Goal: Task Accomplishment & Management: Complete application form

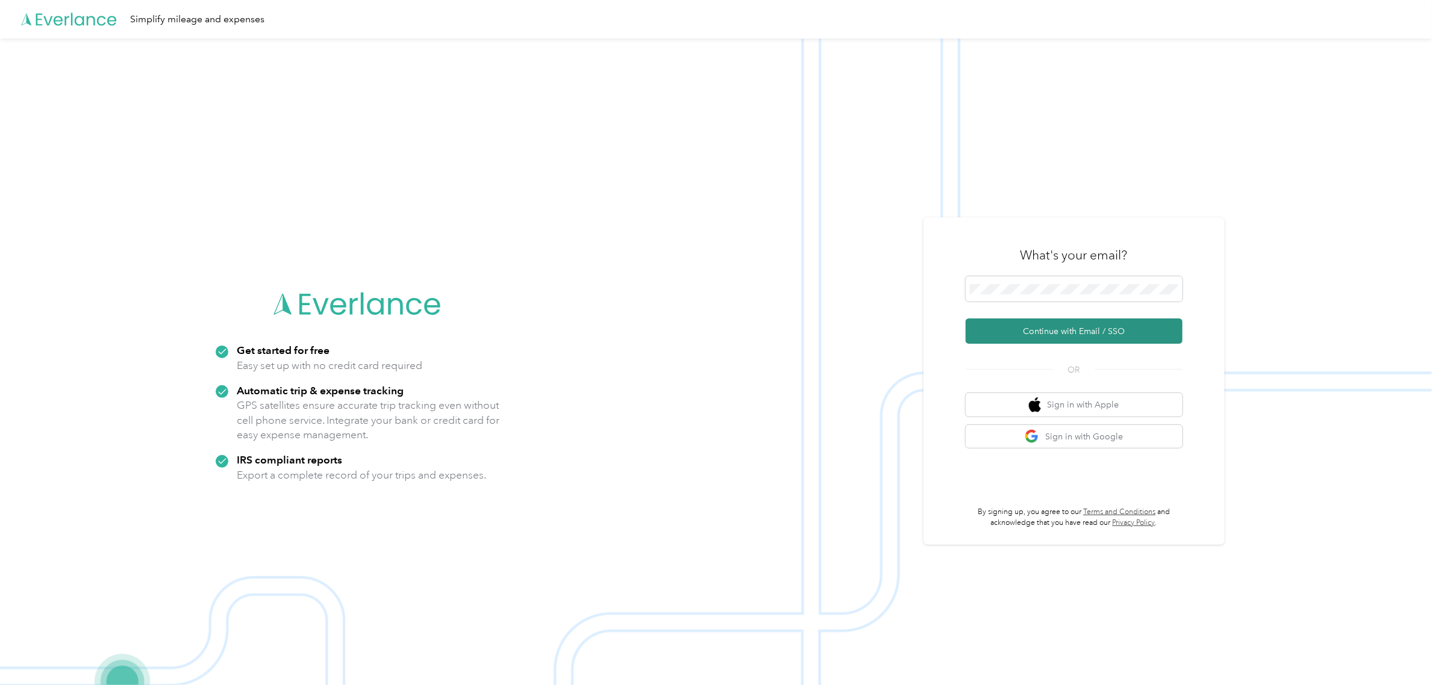
click at [1132, 335] on button "Continue with Email / SSO" at bounding box center [1074, 331] width 217 height 25
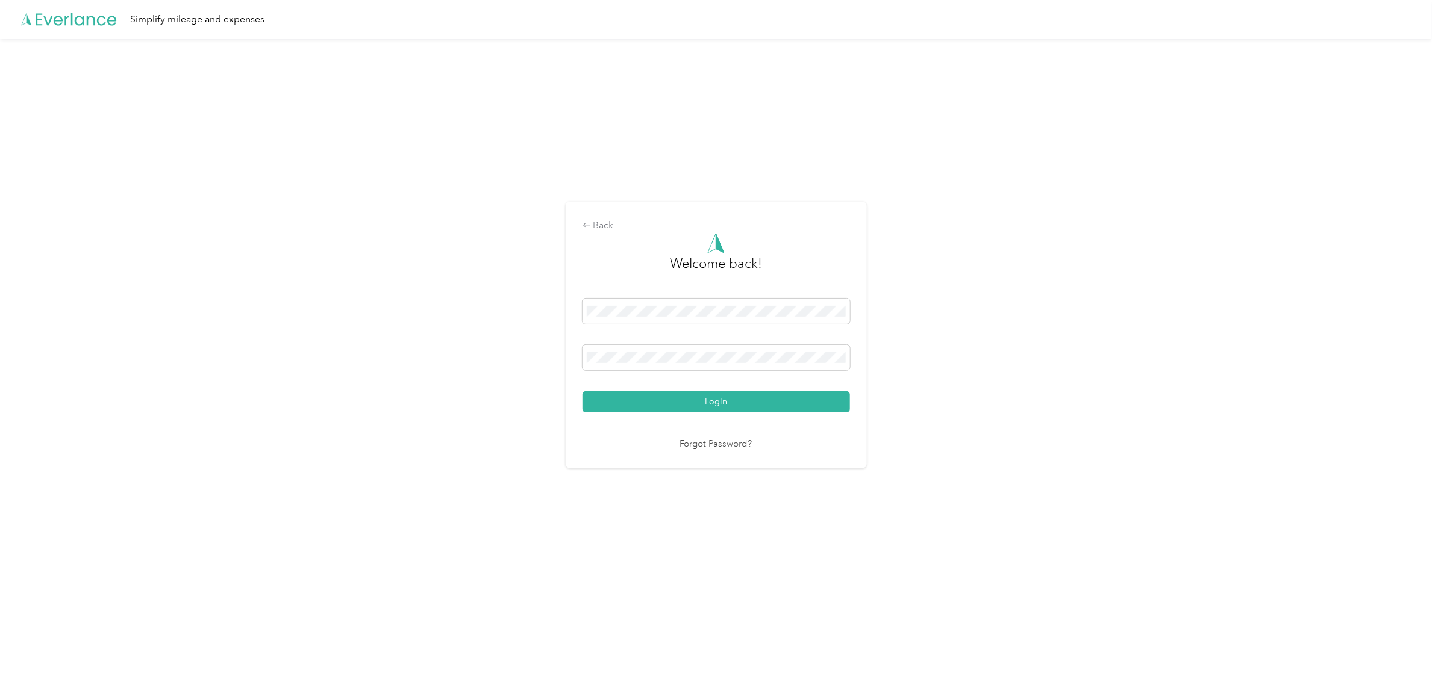
click at [784, 404] on button "Login" at bounding box center [715, 402] width 267 height 21
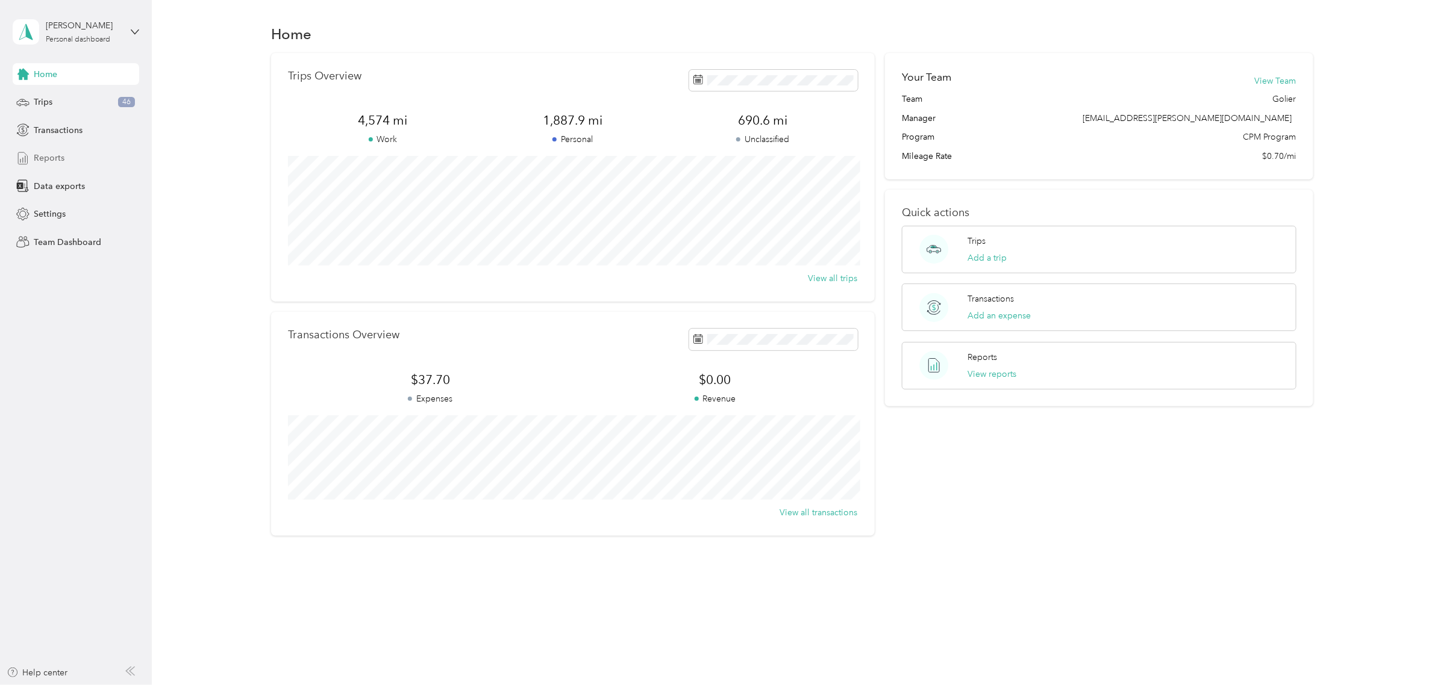
click at [69, 158] on div "Reports" at bounding box center [76, 159] width 126 height 22
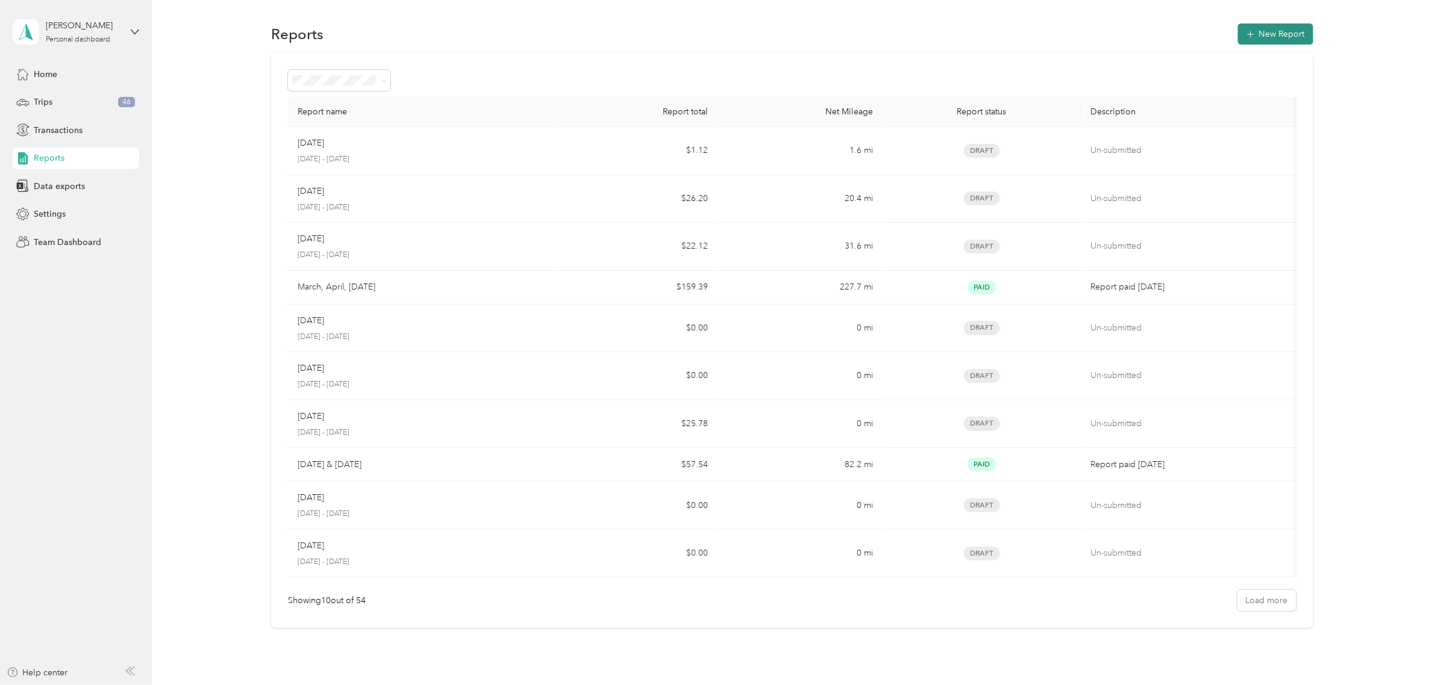
click at [1275, 39] on button "New Report" at bounding box center [1275, 33] width 75 height 21
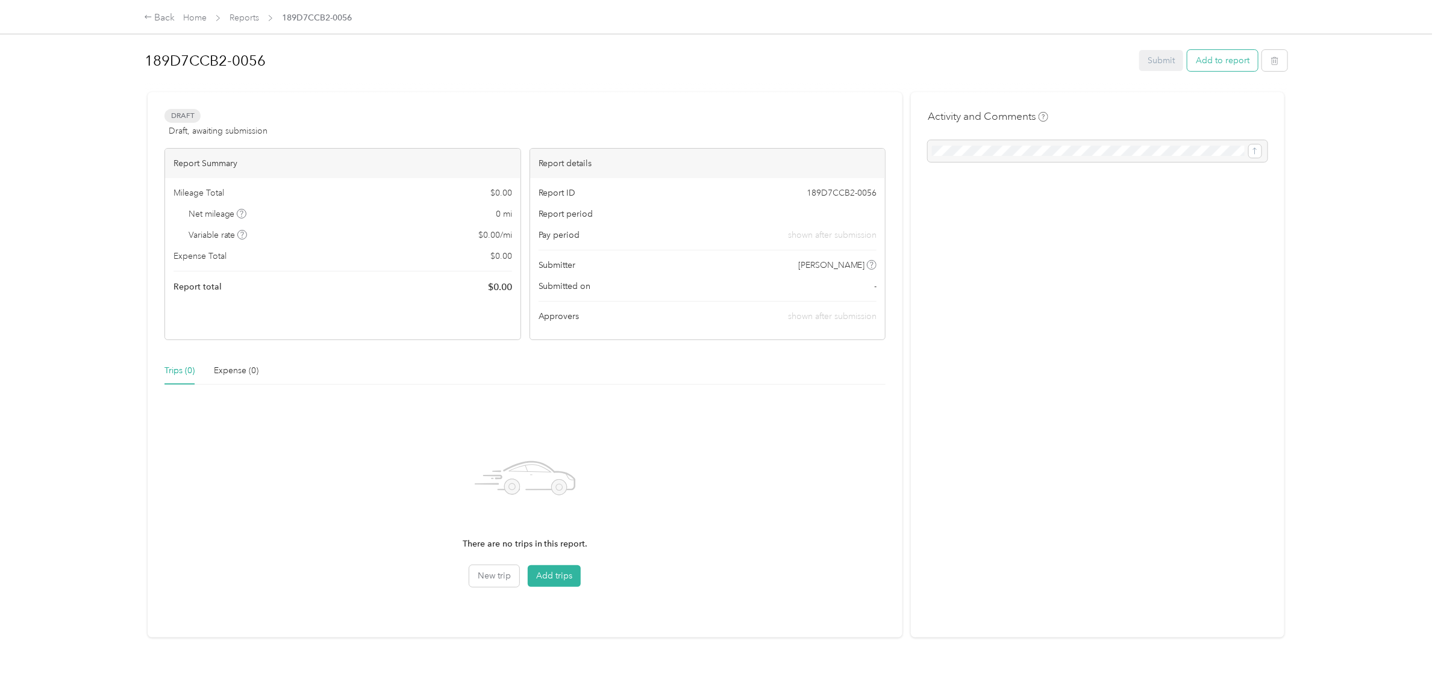
click at [1215, 55] on button "Add to report" at bounding box center [1222, 60] width 70 height 21
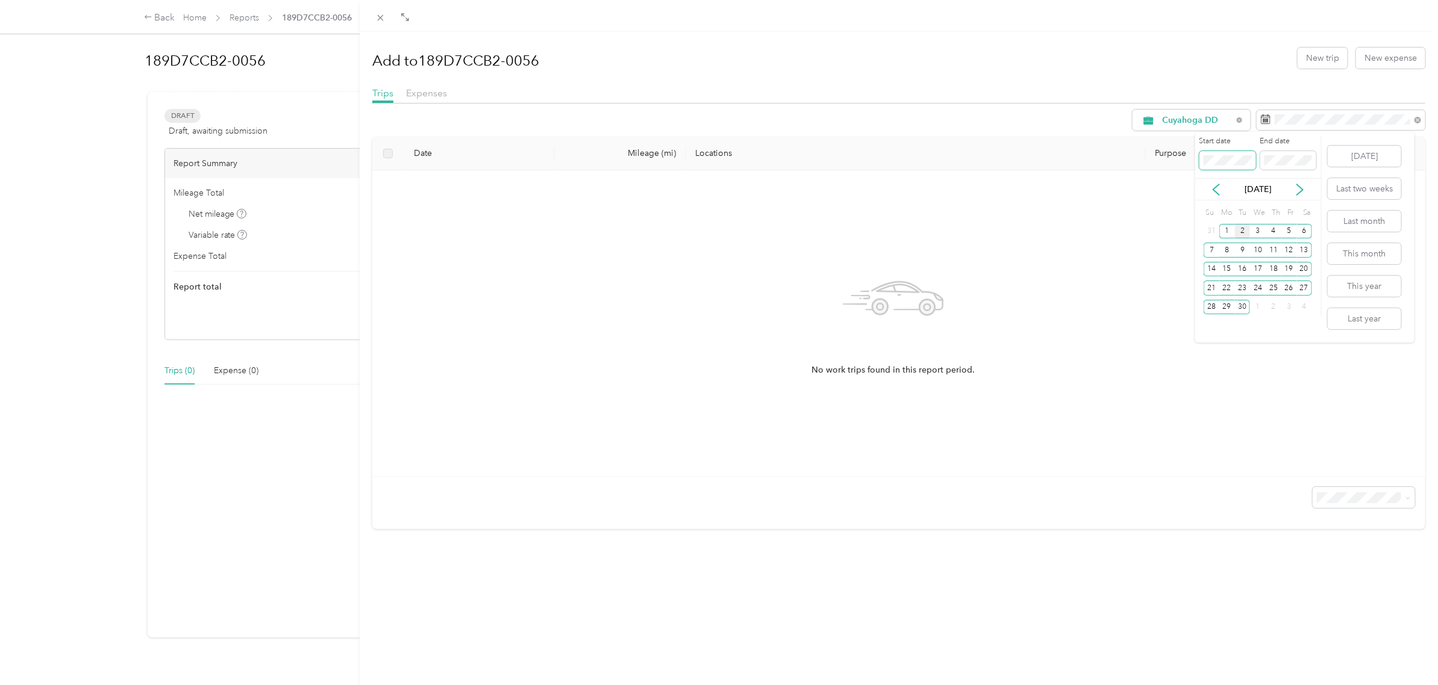
click at [1152, 685] on div "Drag to resize Click to close Add to 189D7CCB2-0056 New trip New expense Trips …" at bounding box center [716, 685] width 1432 height 0
click at [1288, 154] on span at bounding box center [1288, 160] width 57 height 19
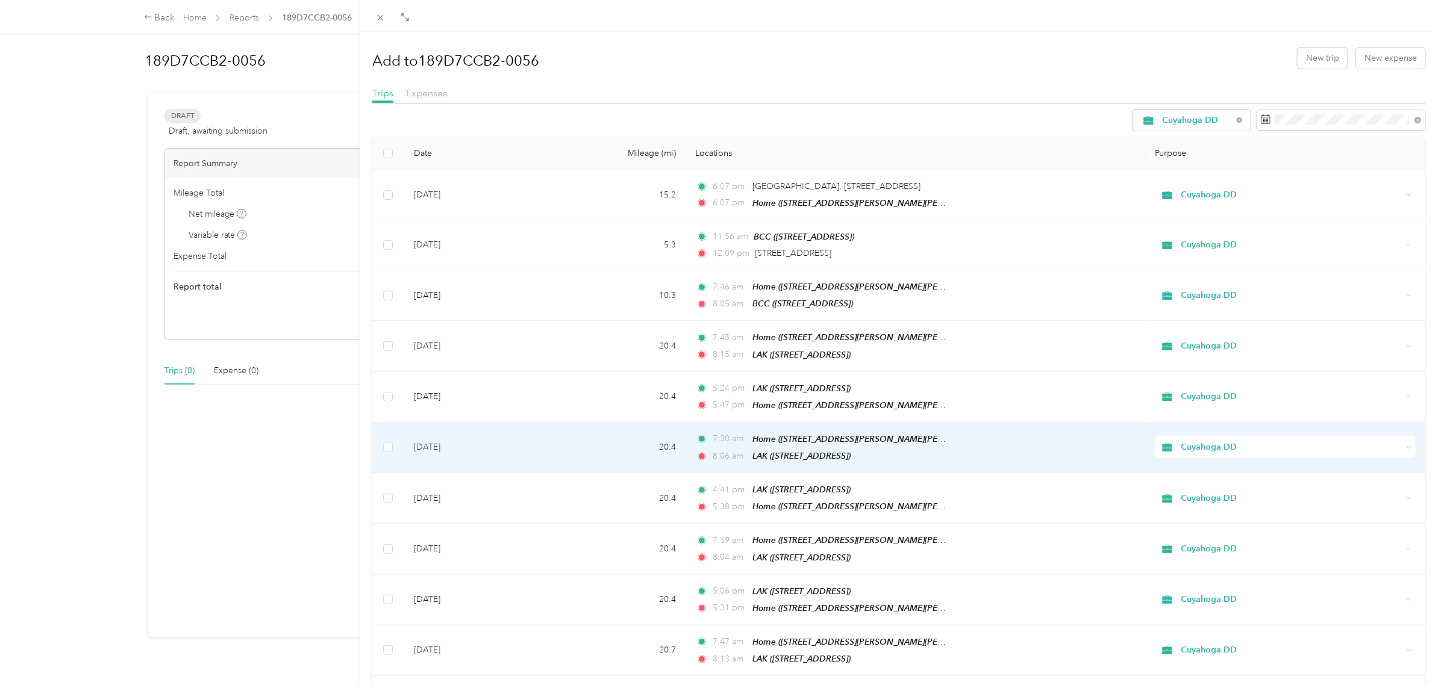
click at [1360, 423] on td "Cuyahoga DD" at bounding box center [1285, 448] width 279 height 51
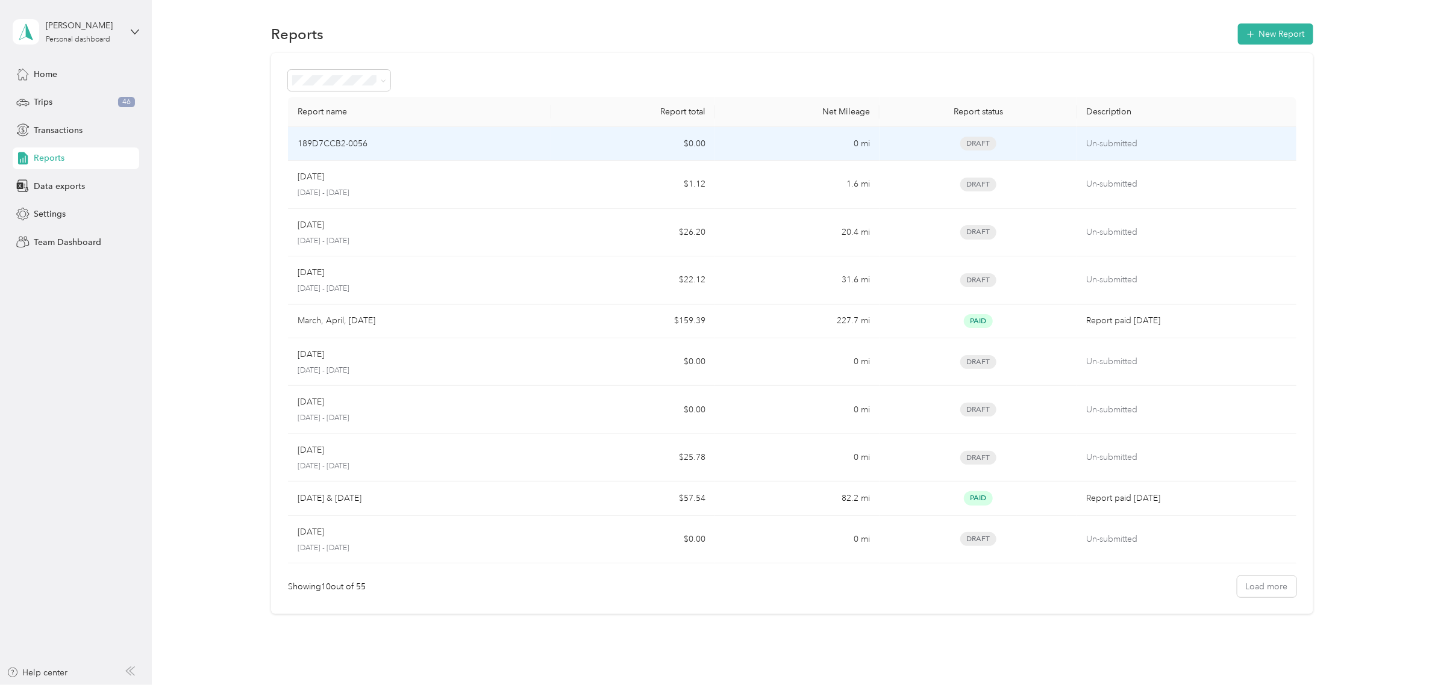
click at [405, 142] on div "189D7CCB2-0056" at bounding box center [420, 143] width 244 height 13
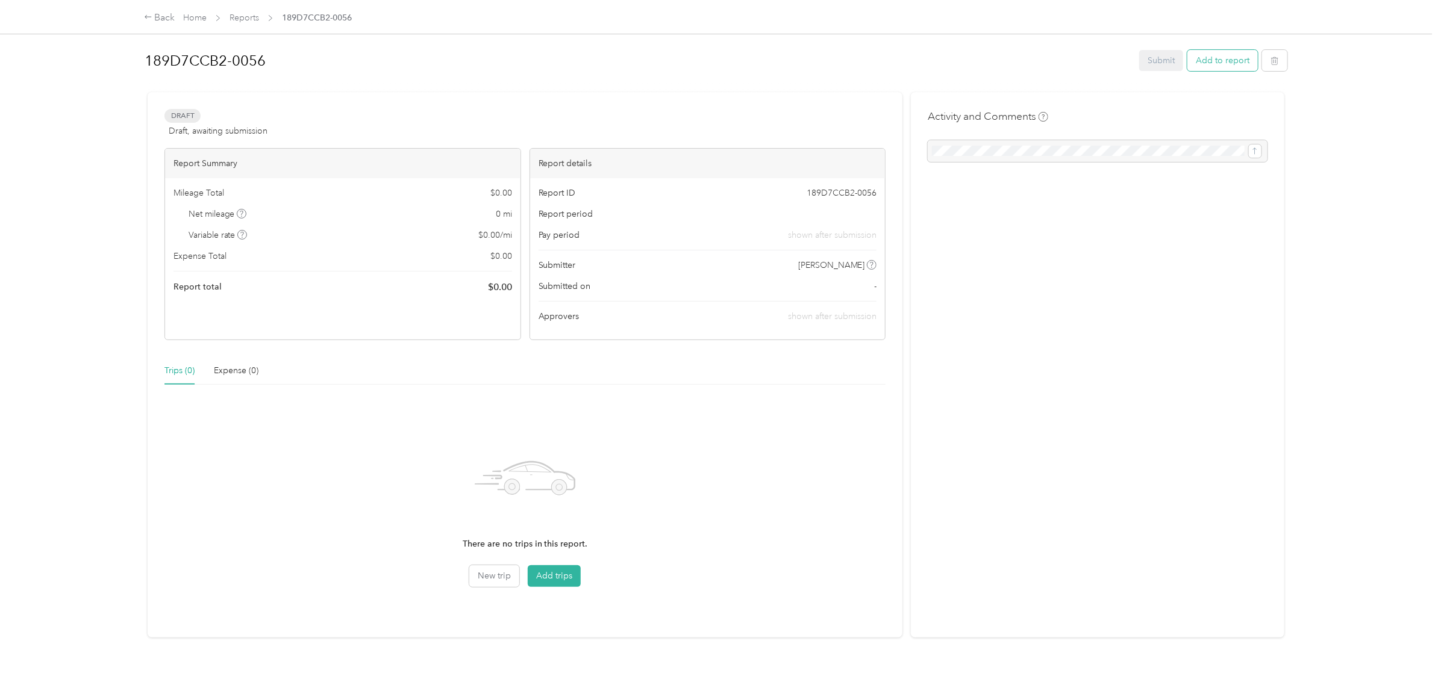
click at [1217, 58] on button "Add to report" at bounding box center [1222, 60] width 70 height 21
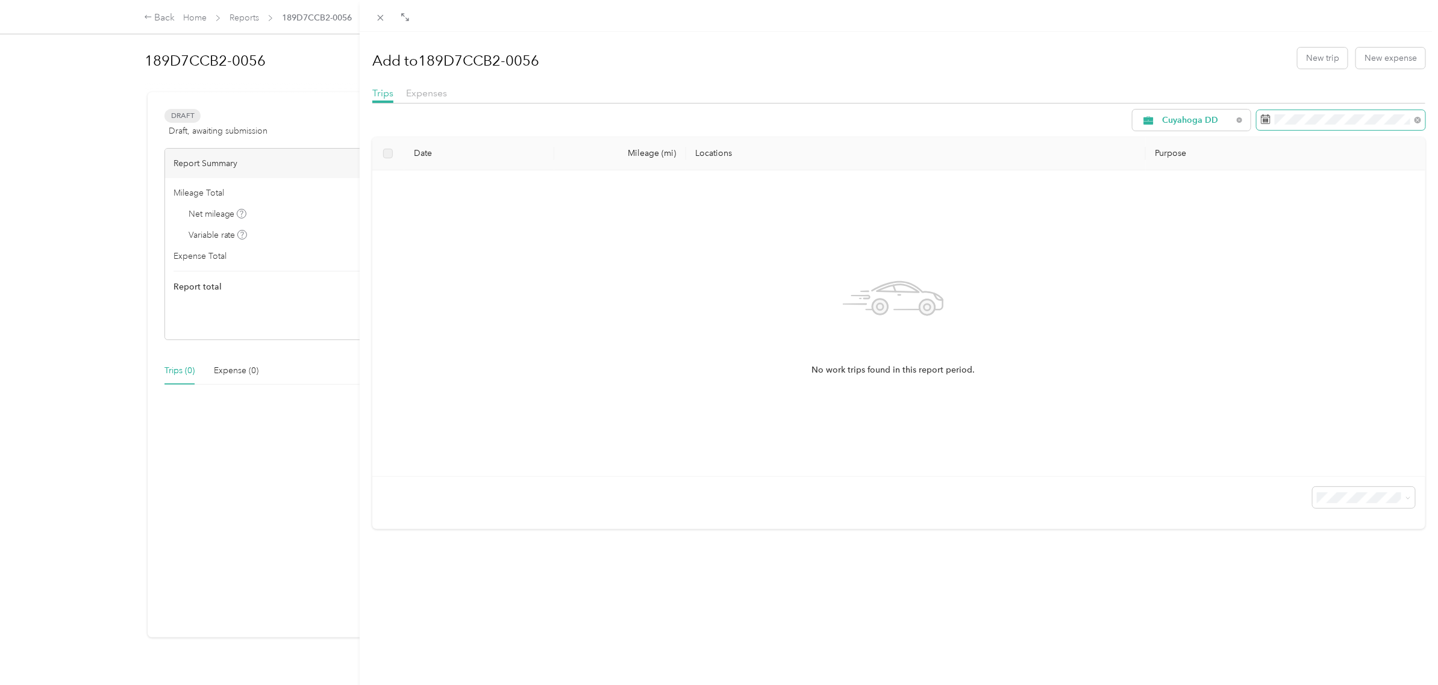
click at [1270, 125] on span at bounding box center [1340, 120] width 169 height 20
click at [1241, 121] on form "Cuyahoga DD" at bounding box center [1278, 120] width 293 height 21
click at [1218, 187] on icon at bounding box center [1216, 190] width 12 height 12
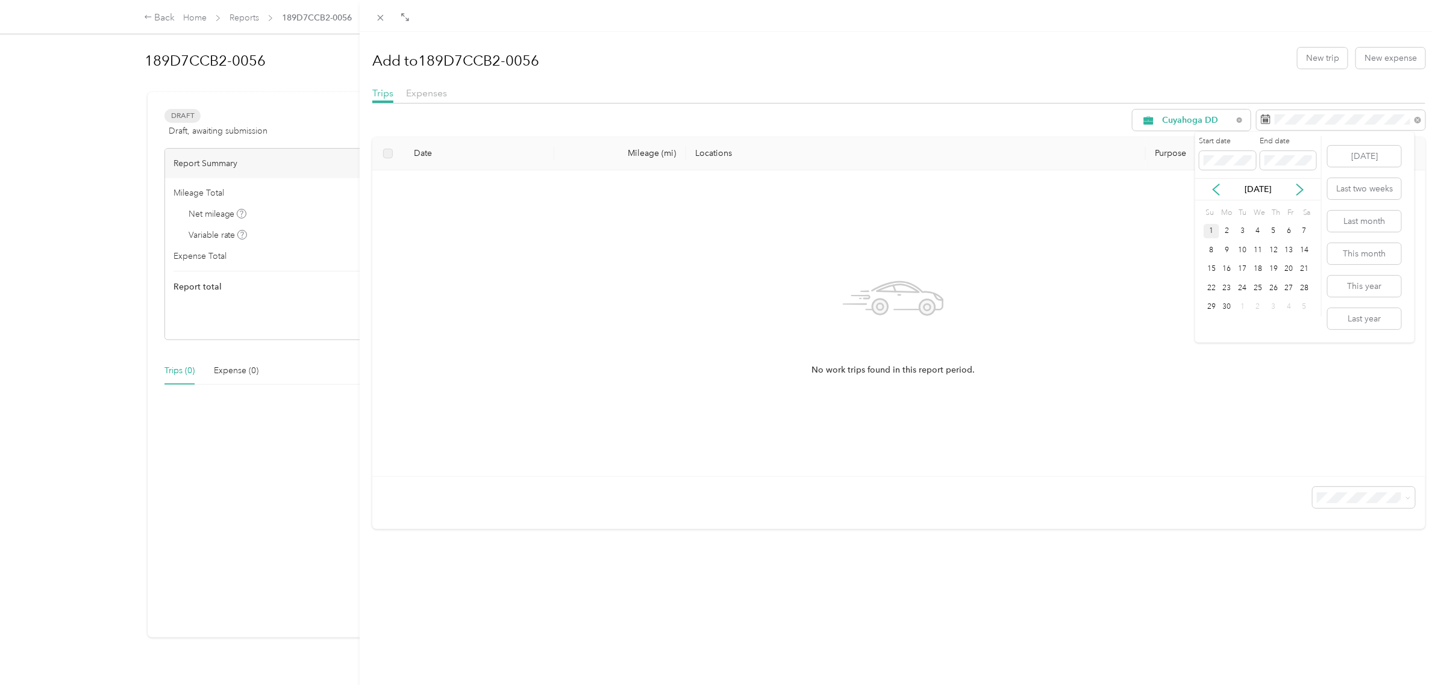
click at [1212, 235] on div "1" at bounding box center [1211, 231] width 16 height 15
click at [1235, 304] on div "1" at bounding box center [1243, 307] width 16 height 15
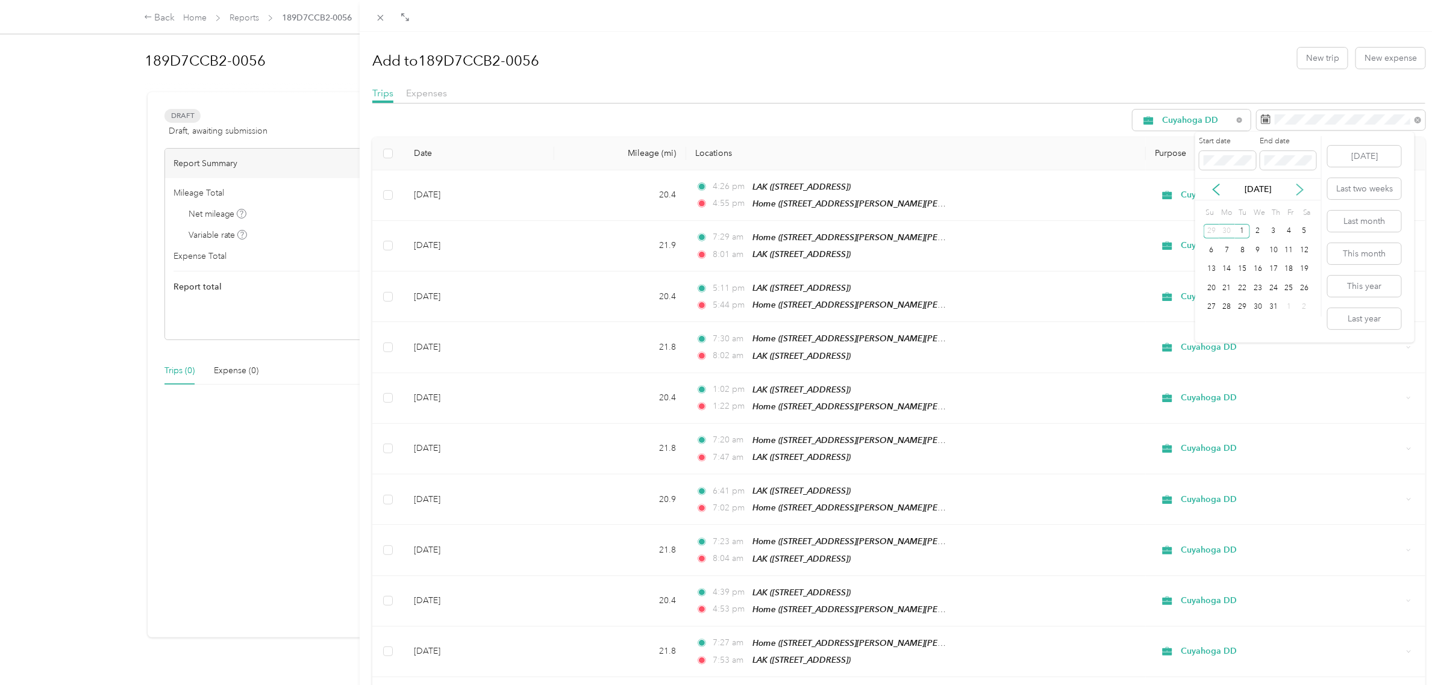
click at [1302, 188] on icon at bounding box center [1300, 189] width 6 height 11
click at [1211, 324] on div "31" at bounding box center [1211, 326] width 16 height 15
click at [1215, 323] on div "31" at bounding box center [1211, 326] width 16 height 15
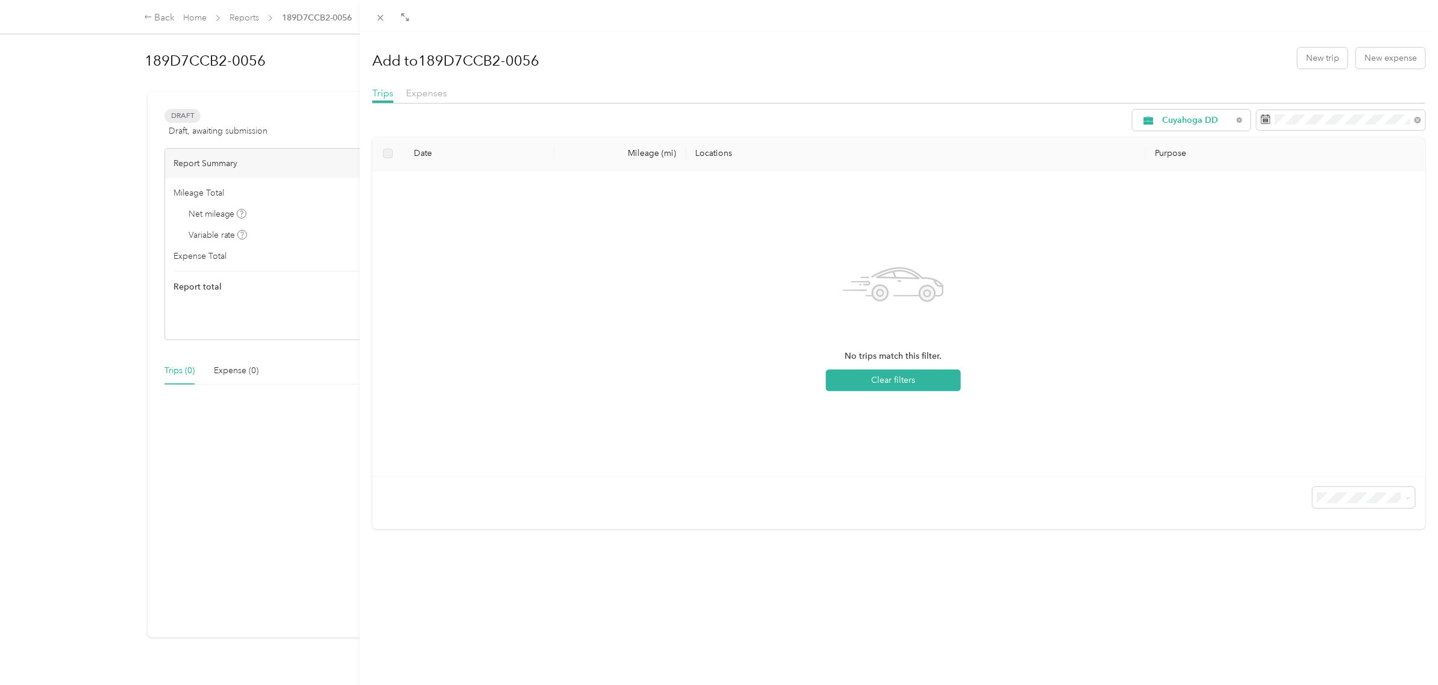
click at [223, 160] on div "Add to 189D7CCB2-0056 New trip New expense Trips Expenses Cuyahoga DD Date Mile…" at bounding box center [719, 342] width 1438 height 685
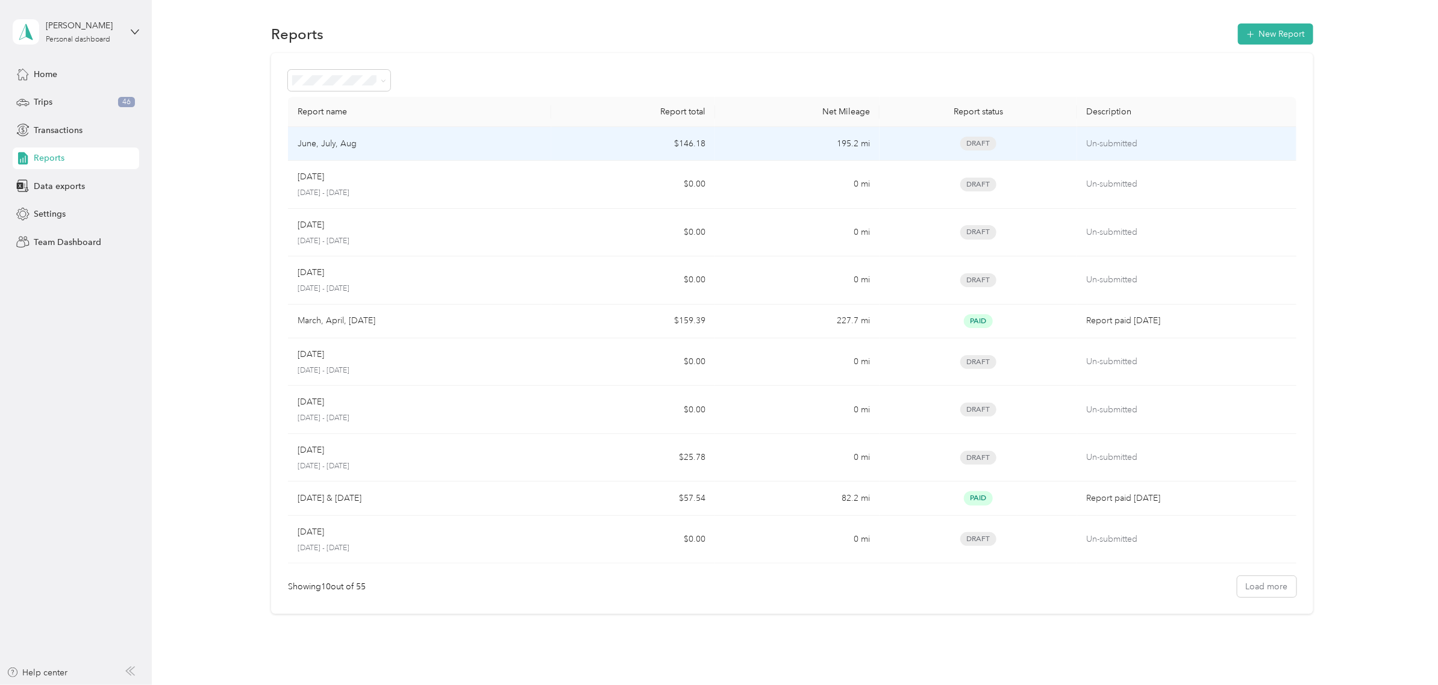
click at [555, 145] on td "$146.18" at bounding box center [633, 144] width 164 height 34
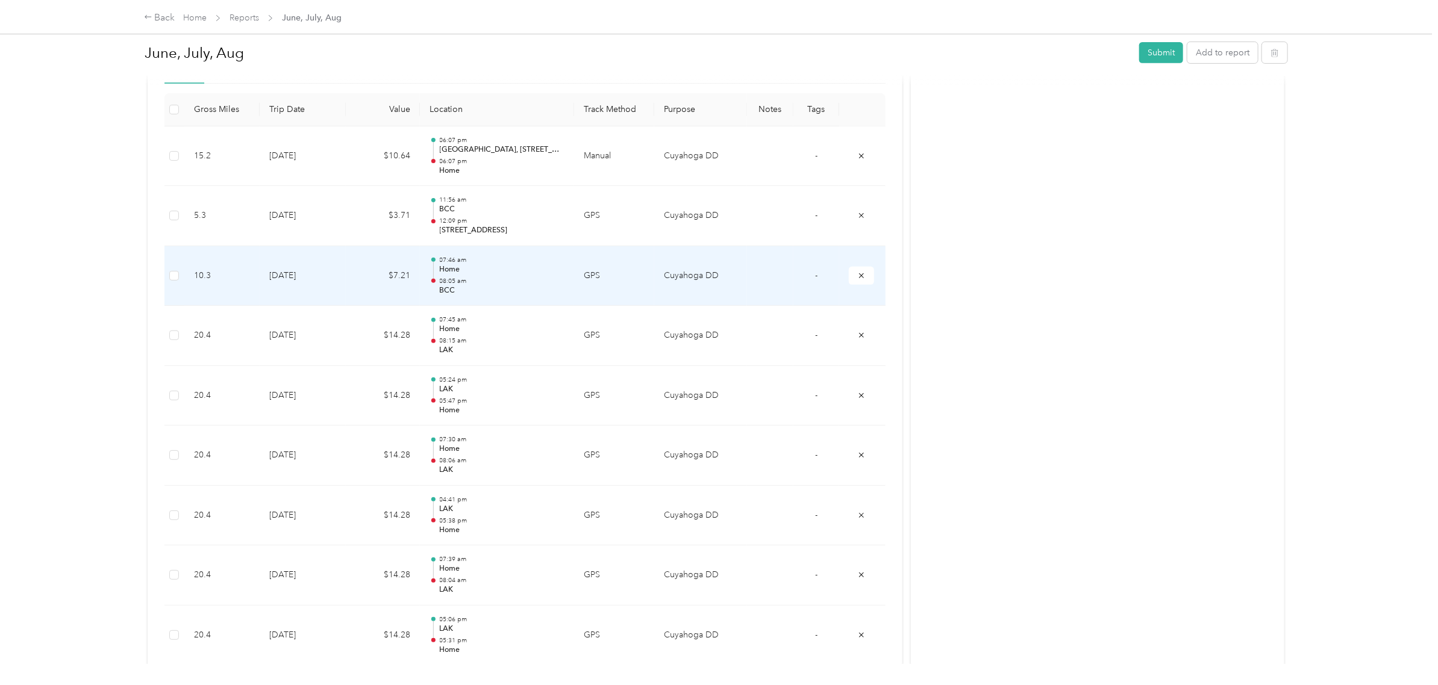
scroll to position [376, 0]
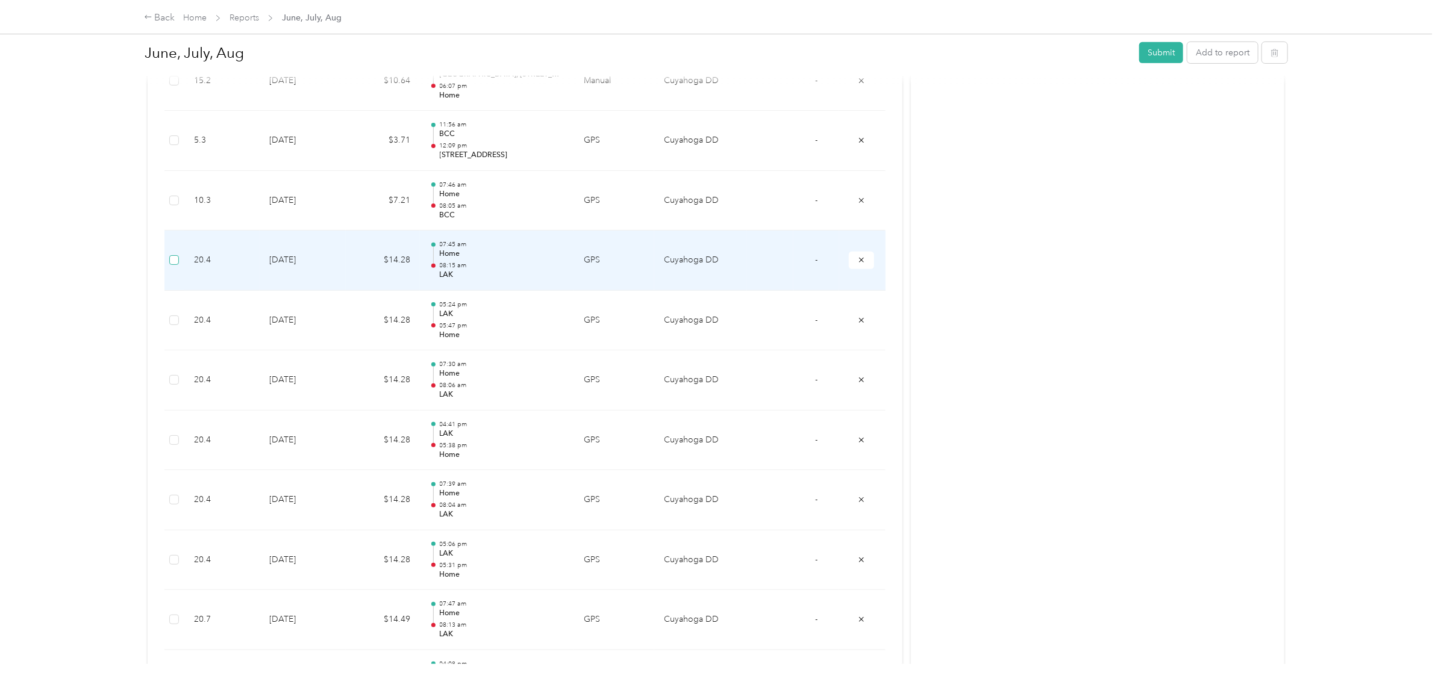
click at [175, 266] on label at bounding box center [174, 260] width 10 height 13
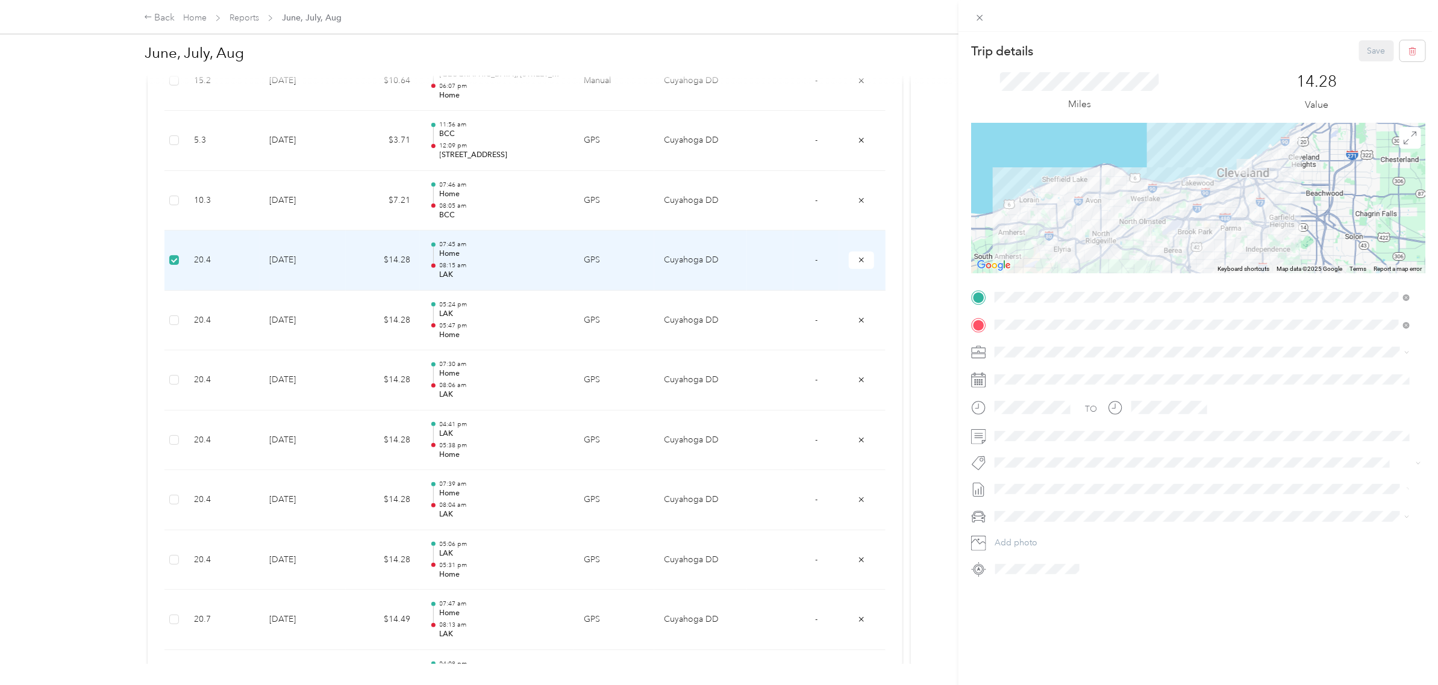
click at [175, 322] on div "Trip details Save This trip cannot be edited because it is either under review,…" at bounding box center [719, 342] width 1438 height 685
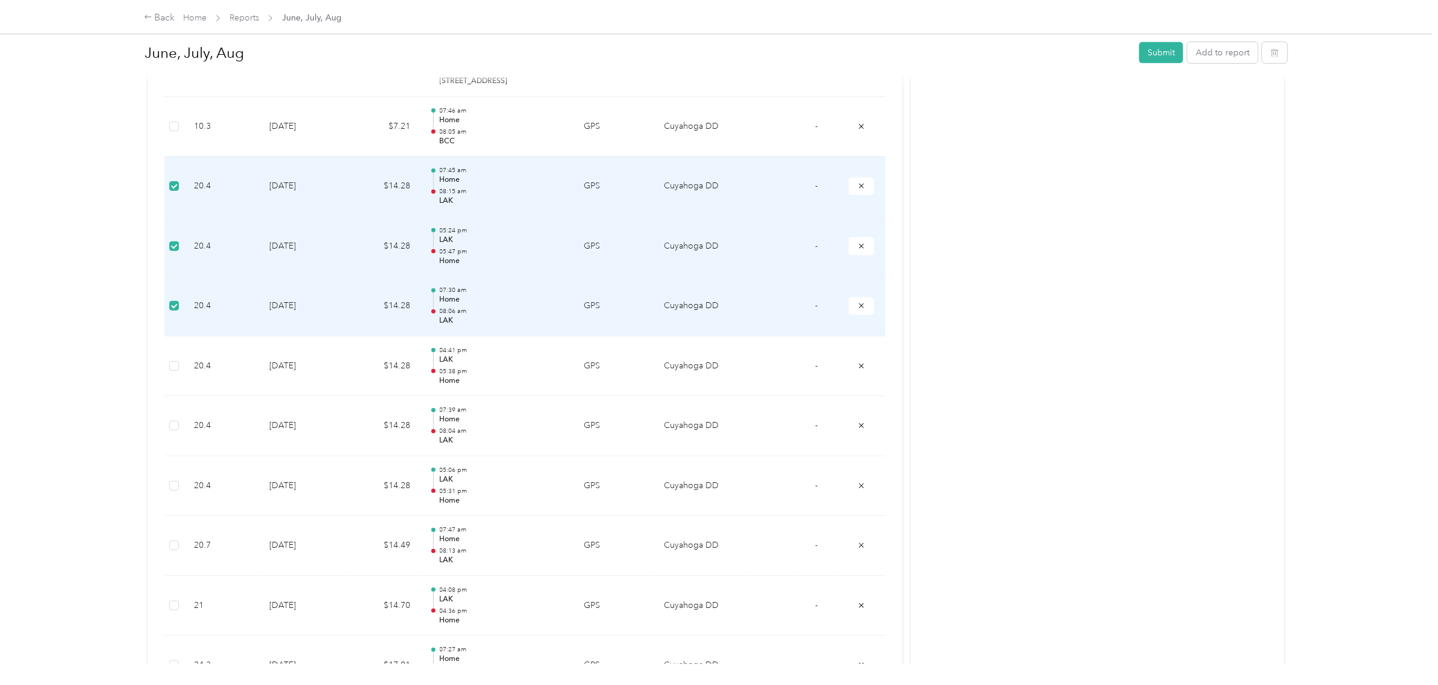
scroll to position [452, 0]
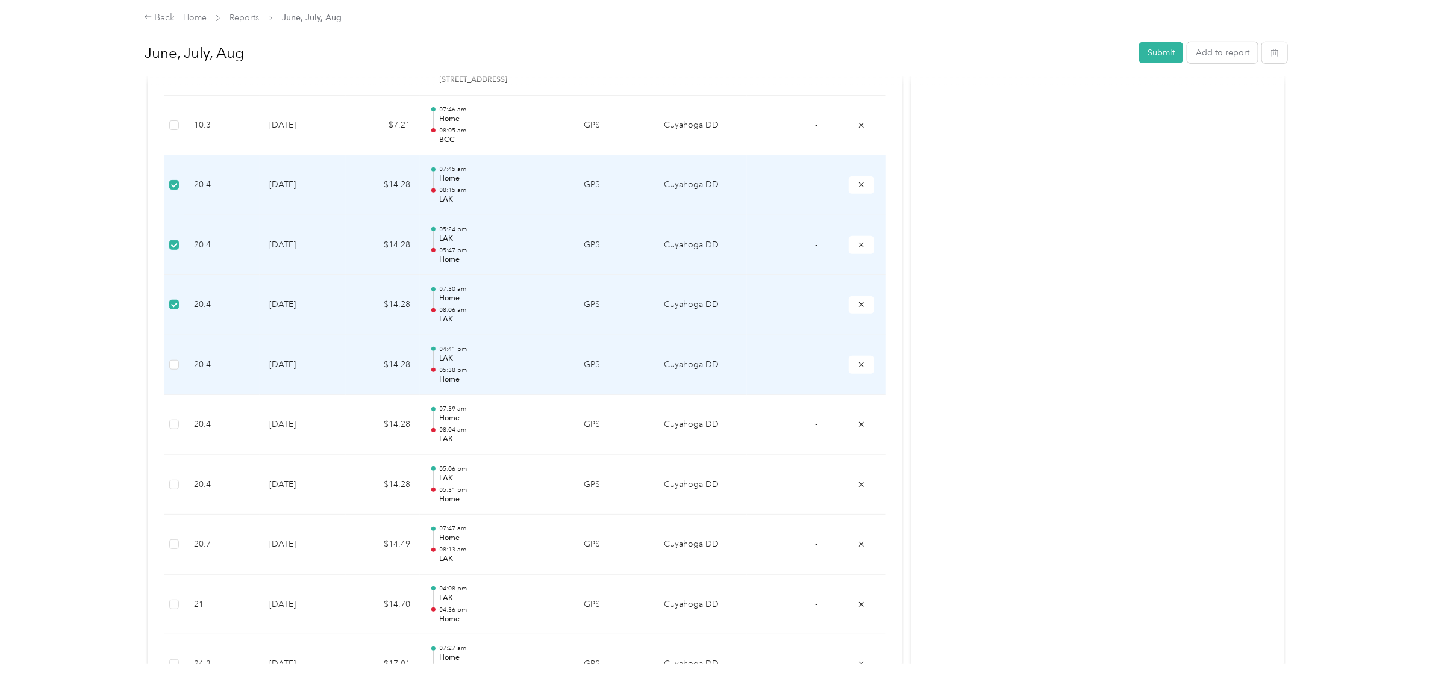
click at [173, 372] on label at bounding box center [174, 364] width 10 height 13
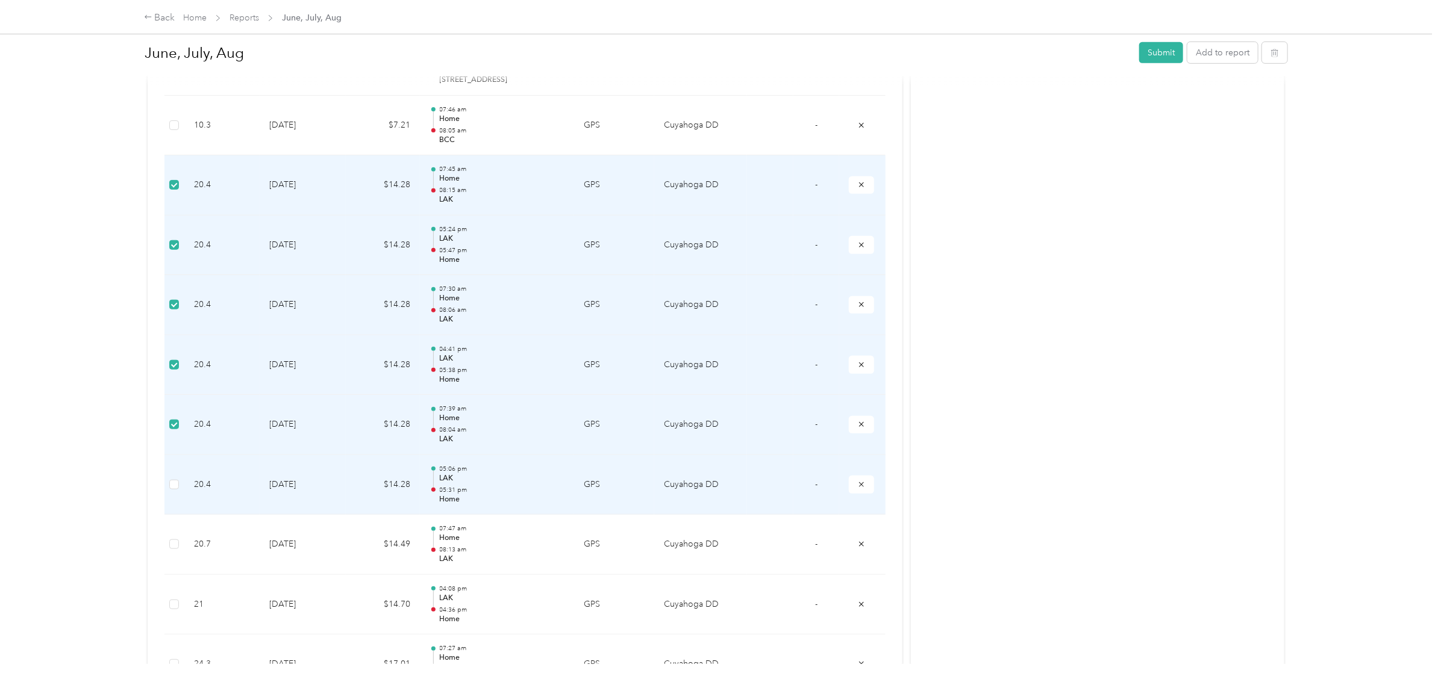
click at [172, 491] on label at bounding box center [174, 484] width 10 height 13
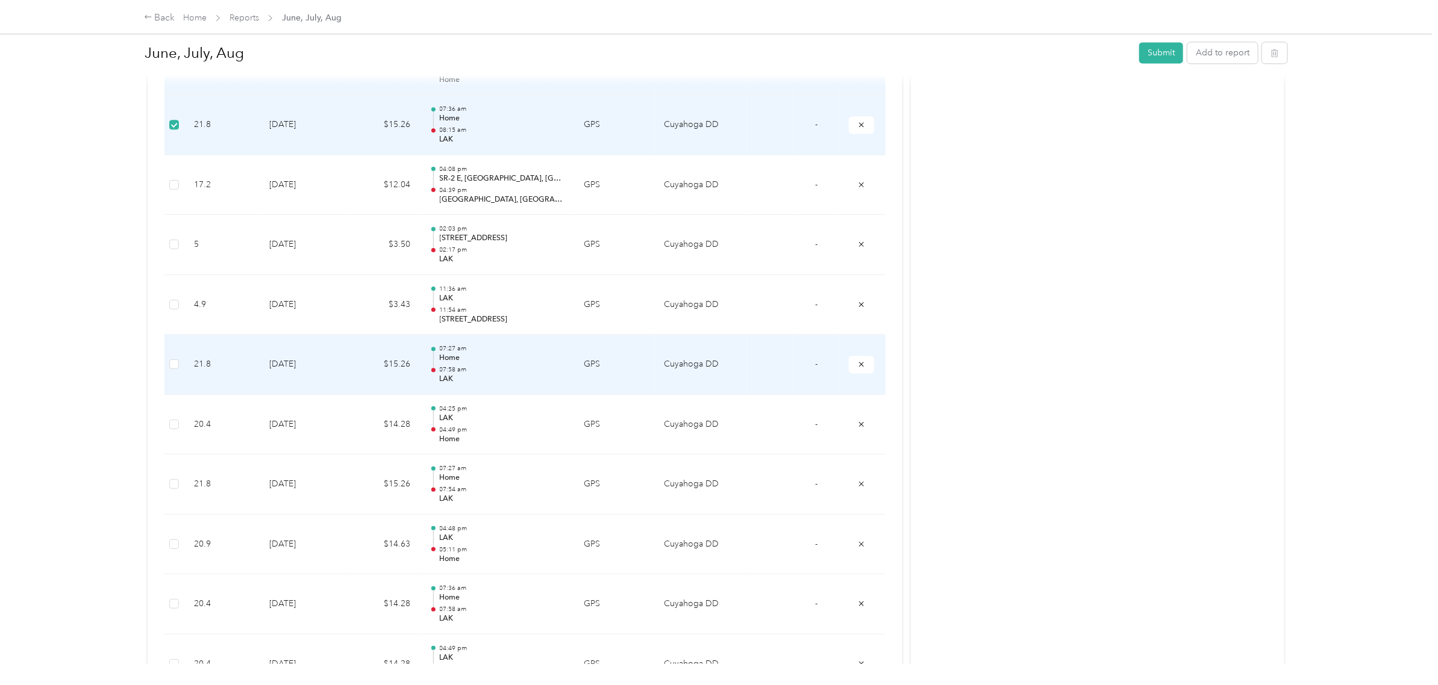
scroll to position [1732, 0]
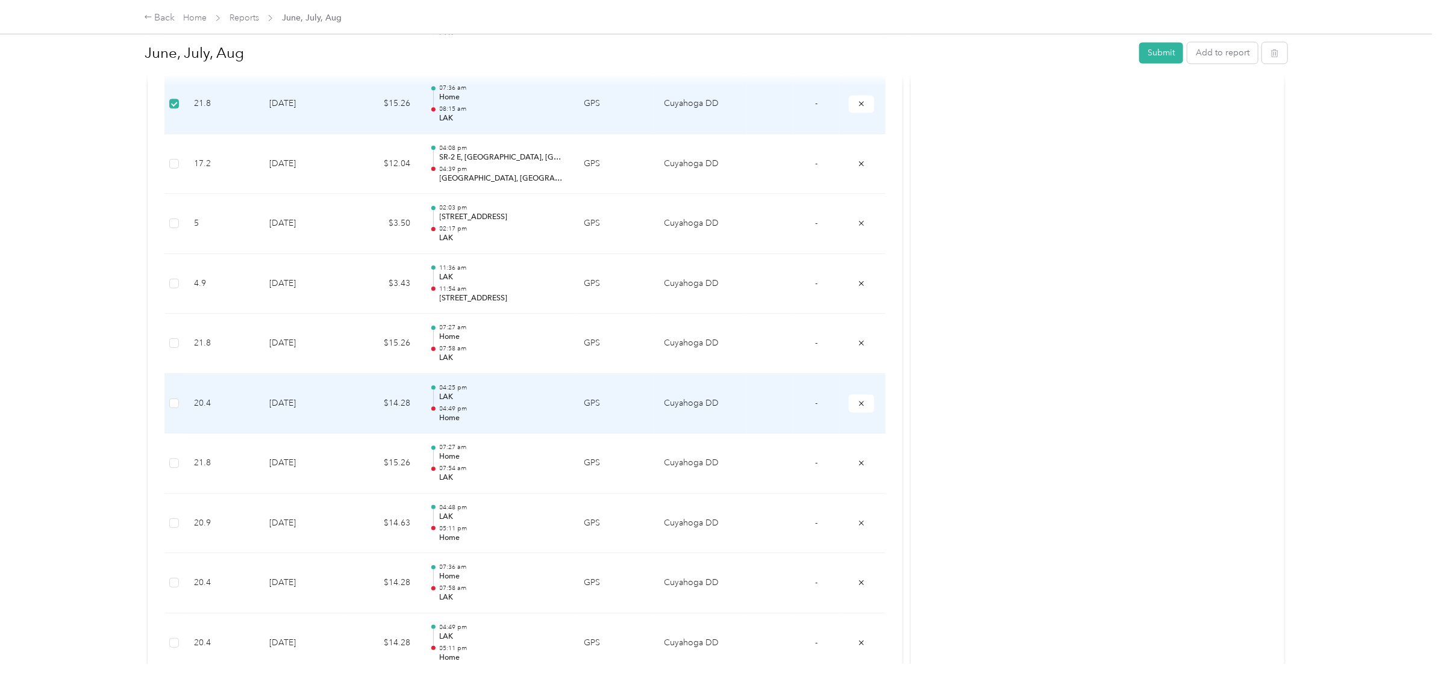
click at [175, 410] on label at bounding box center [174, 403] width 10 height 13
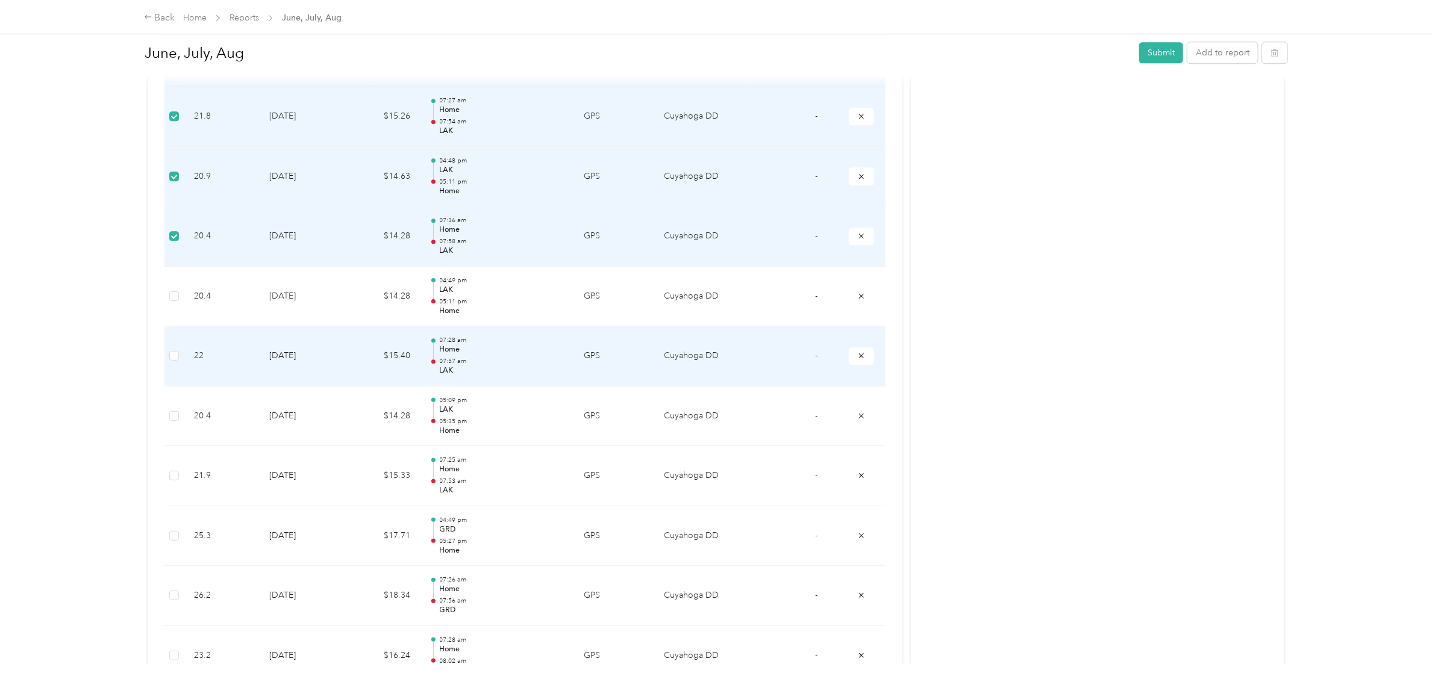
scroll to position [2108, 0]
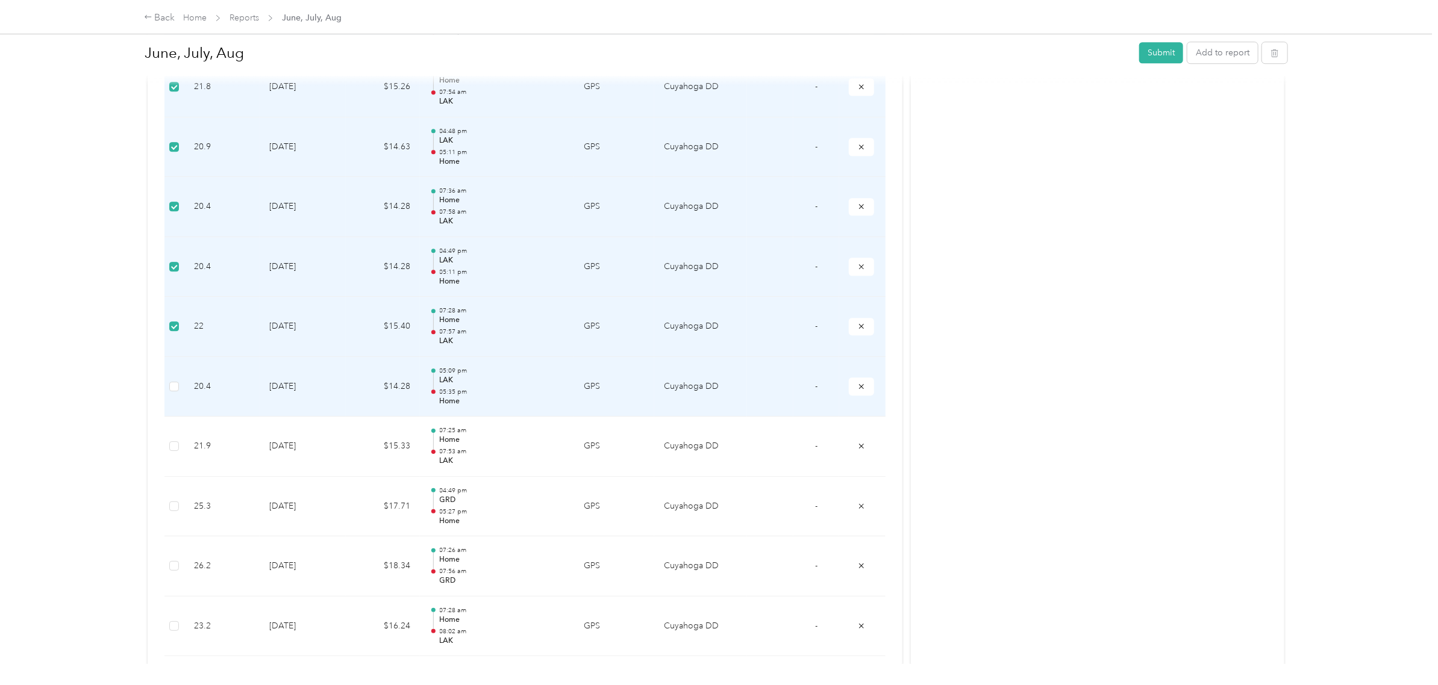
click at [173, 393] on label at bounding box center [174, 386] width 10 height 13
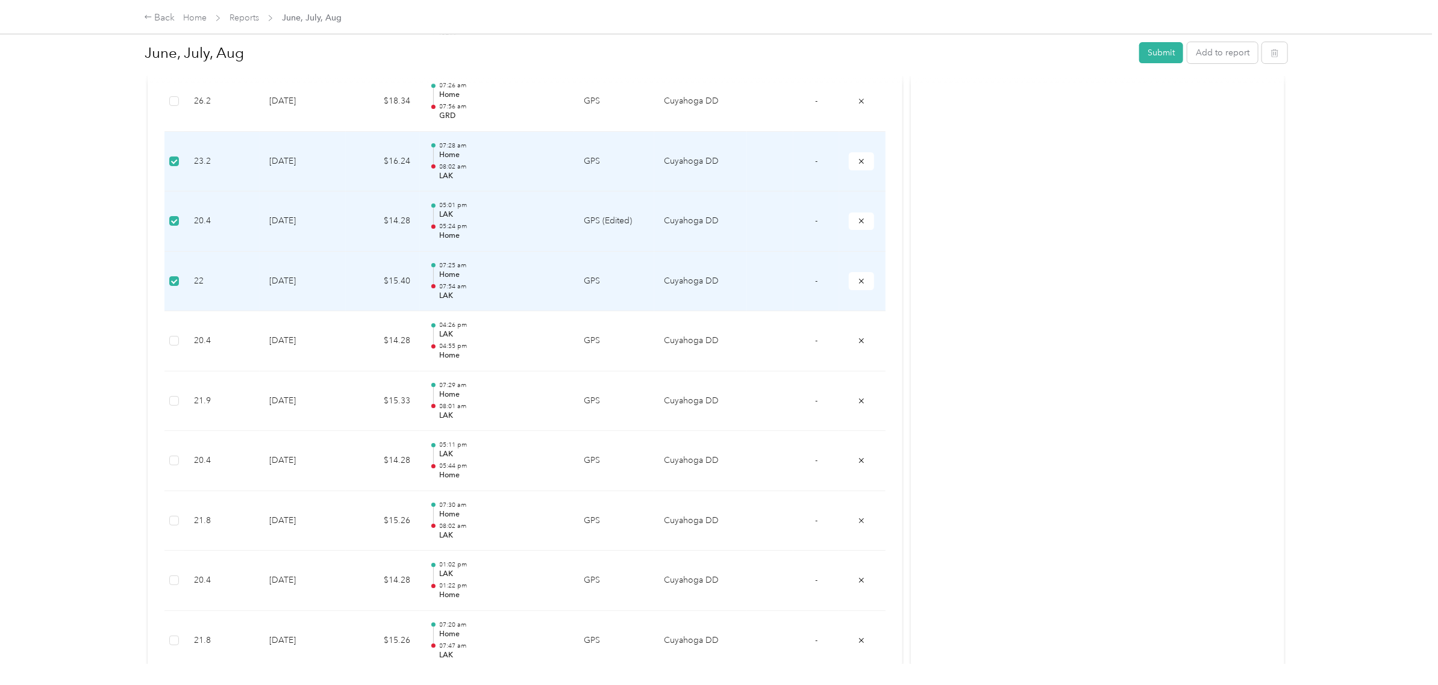
scroll to position [2635, 0]
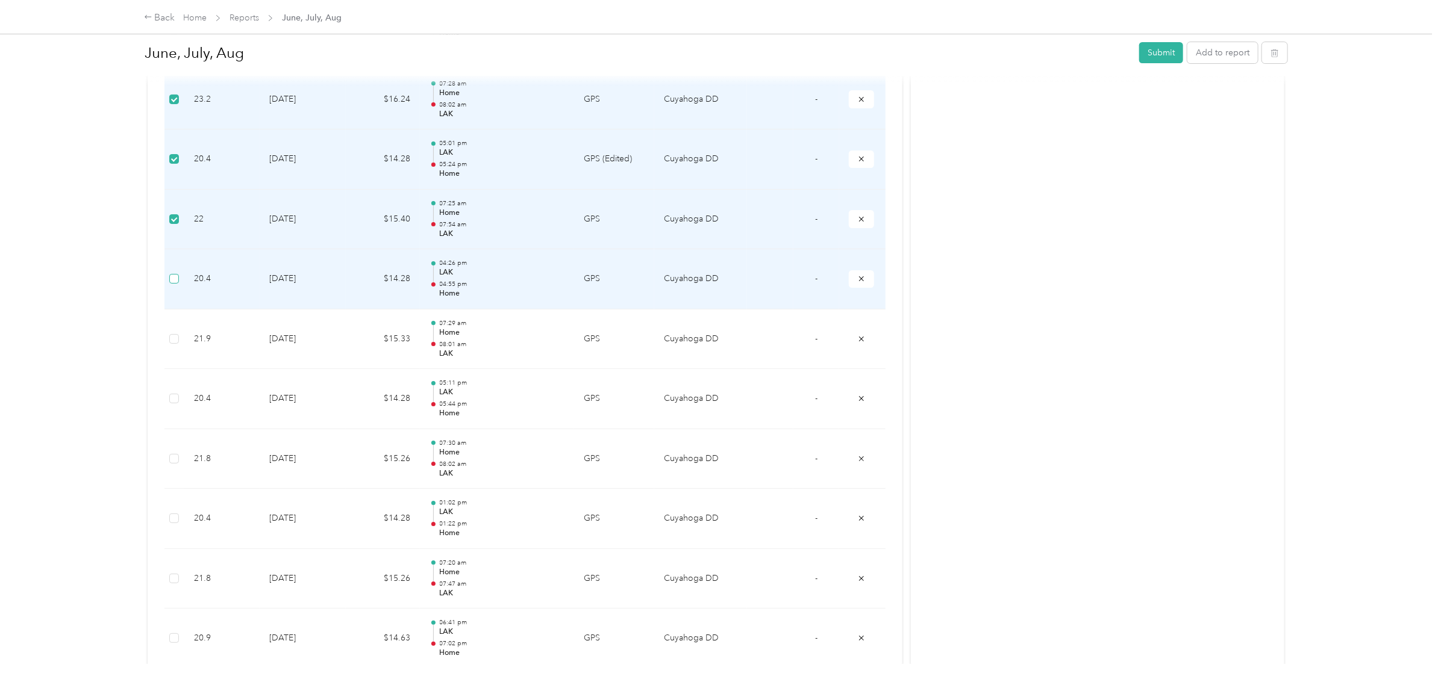
click at [176, 285] on label at bounding box center [174, 278] width 10 height 13
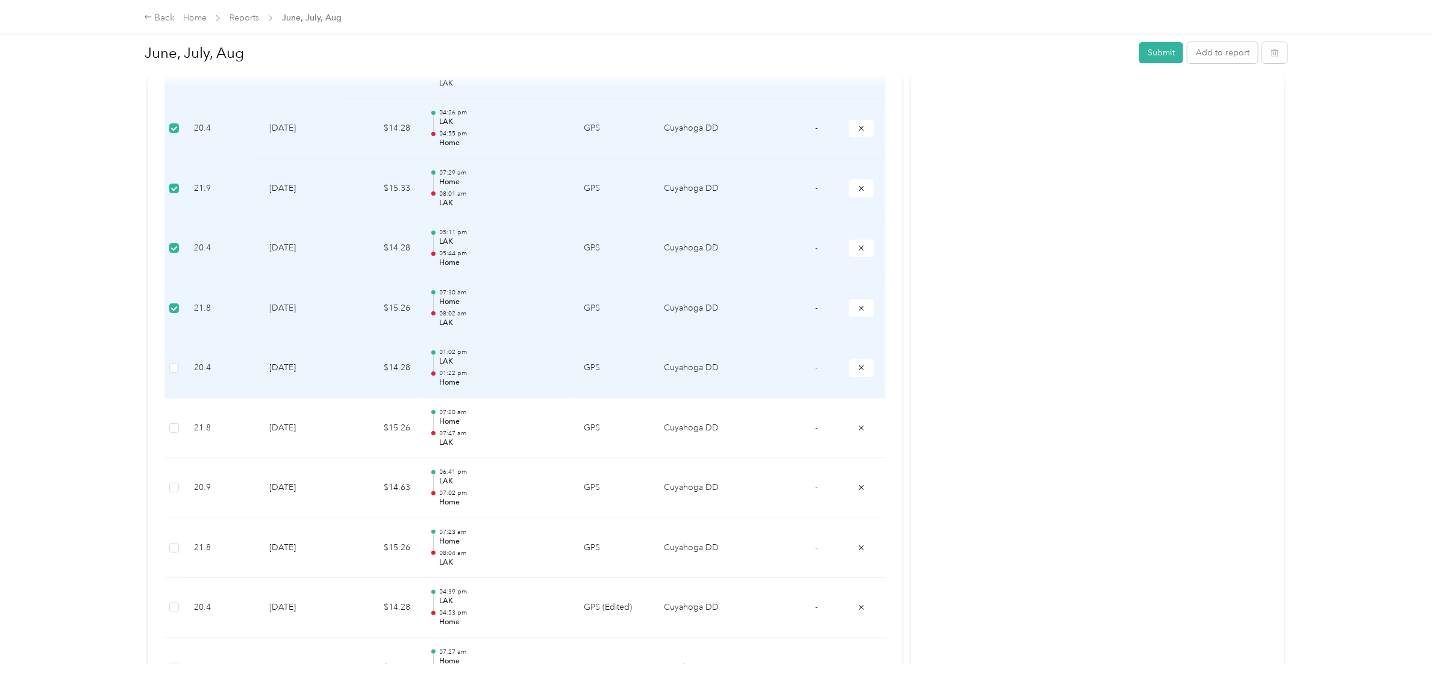
drag, startPoint x: 176, startPoint y: 280, endPoint x: 178, endPoint y: 407, distance: 127.1
click at [175, 384] on td at bounding box center [174, 369] width 20 height 60
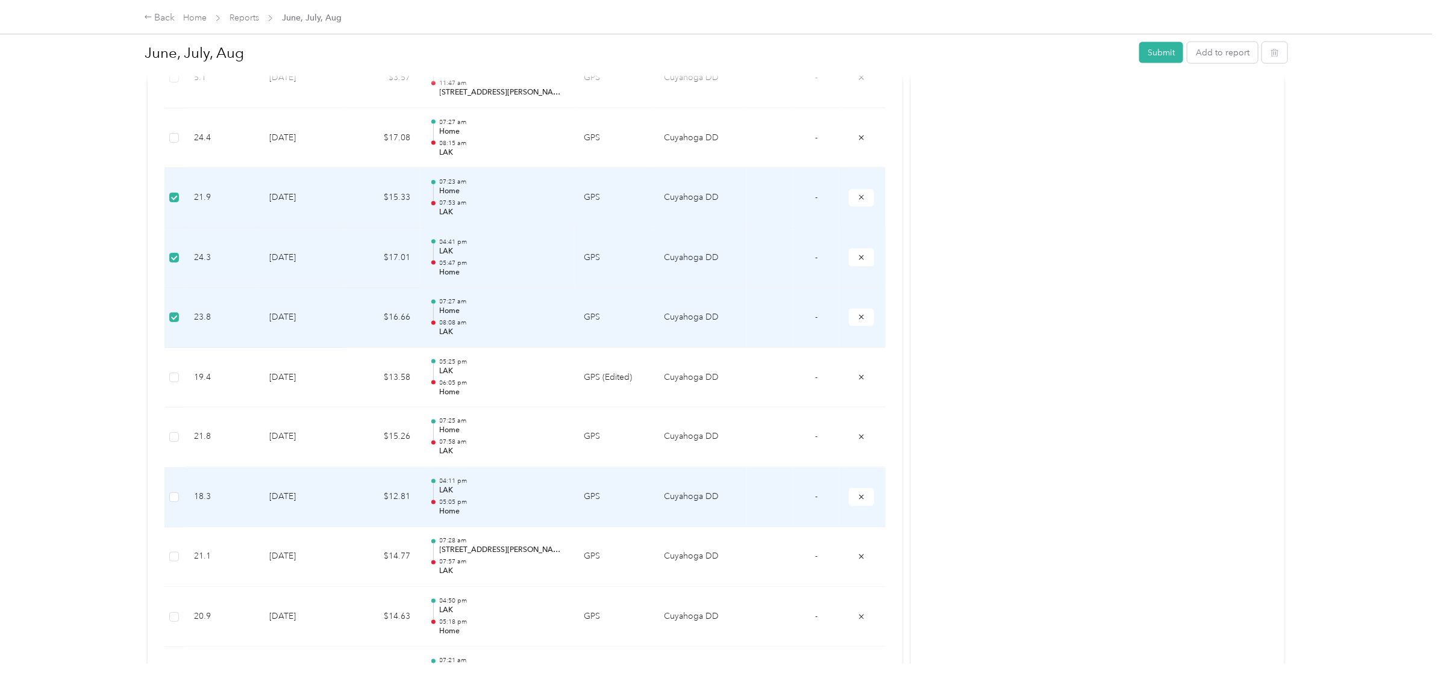
scroll to position [3990, 0]
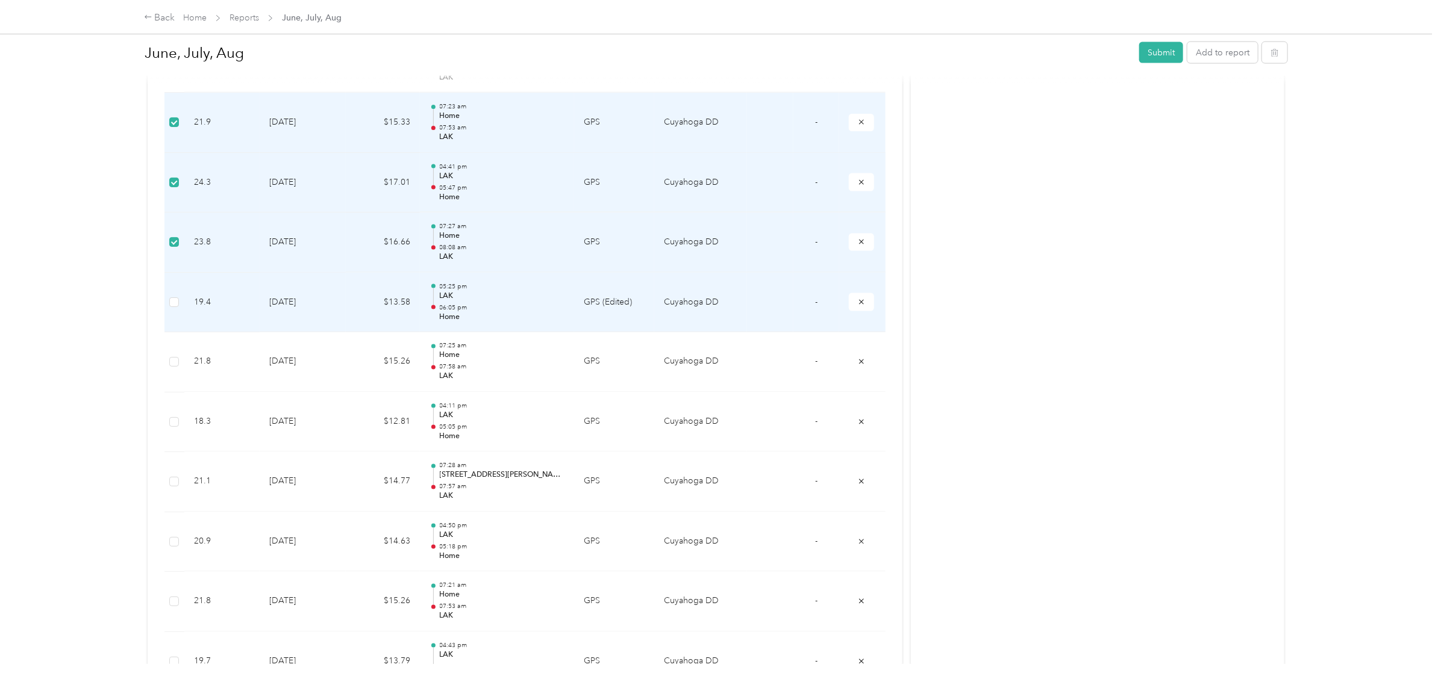
click at [172, 319] on td at bounding box center [174, 303] width 20 height 60
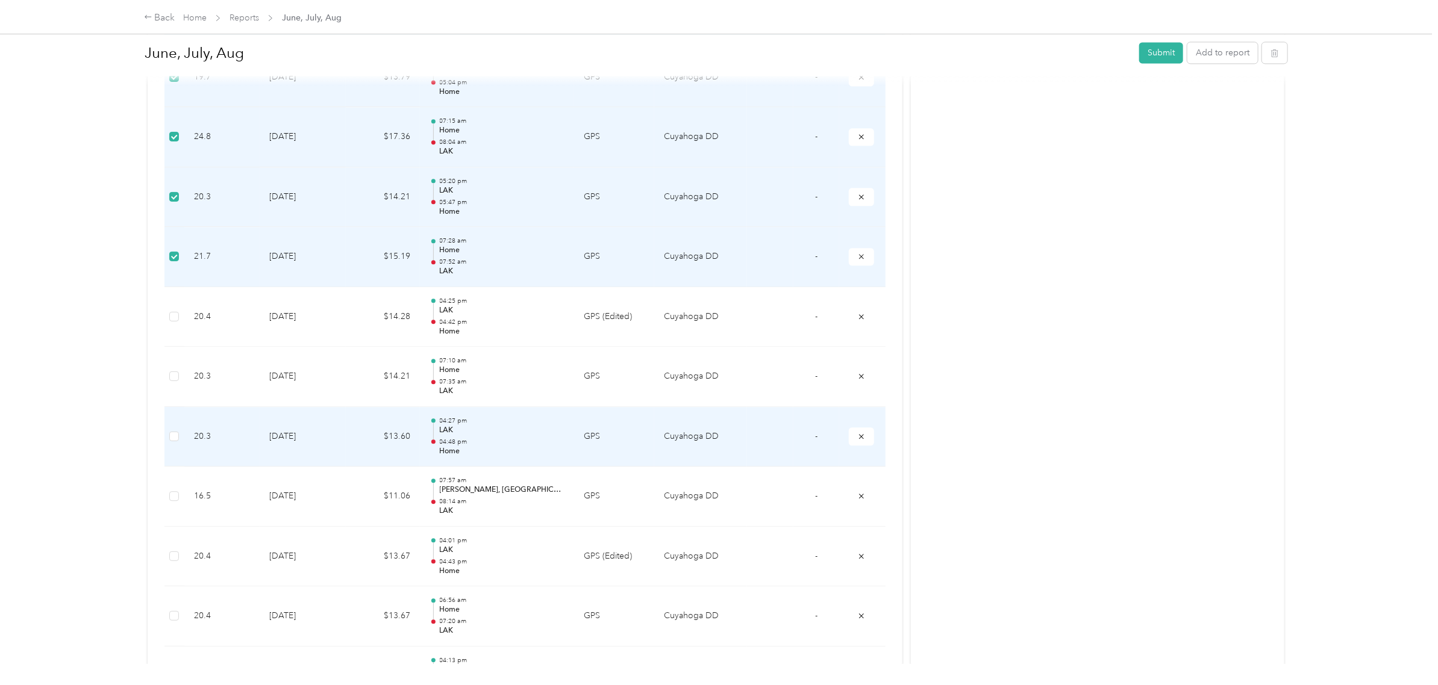
scroll to position [4593, 0]
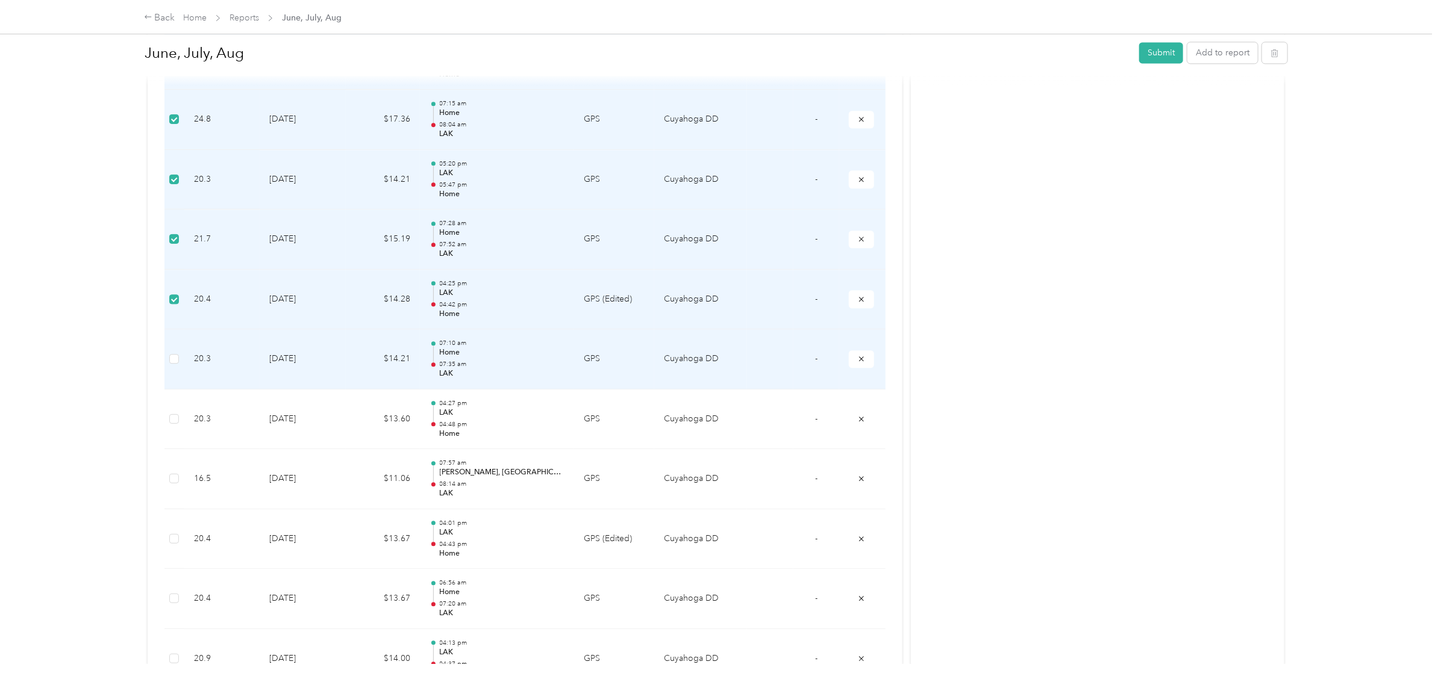
click at [175, 362] on td at bounding box center [174, 359] width 20 height 60
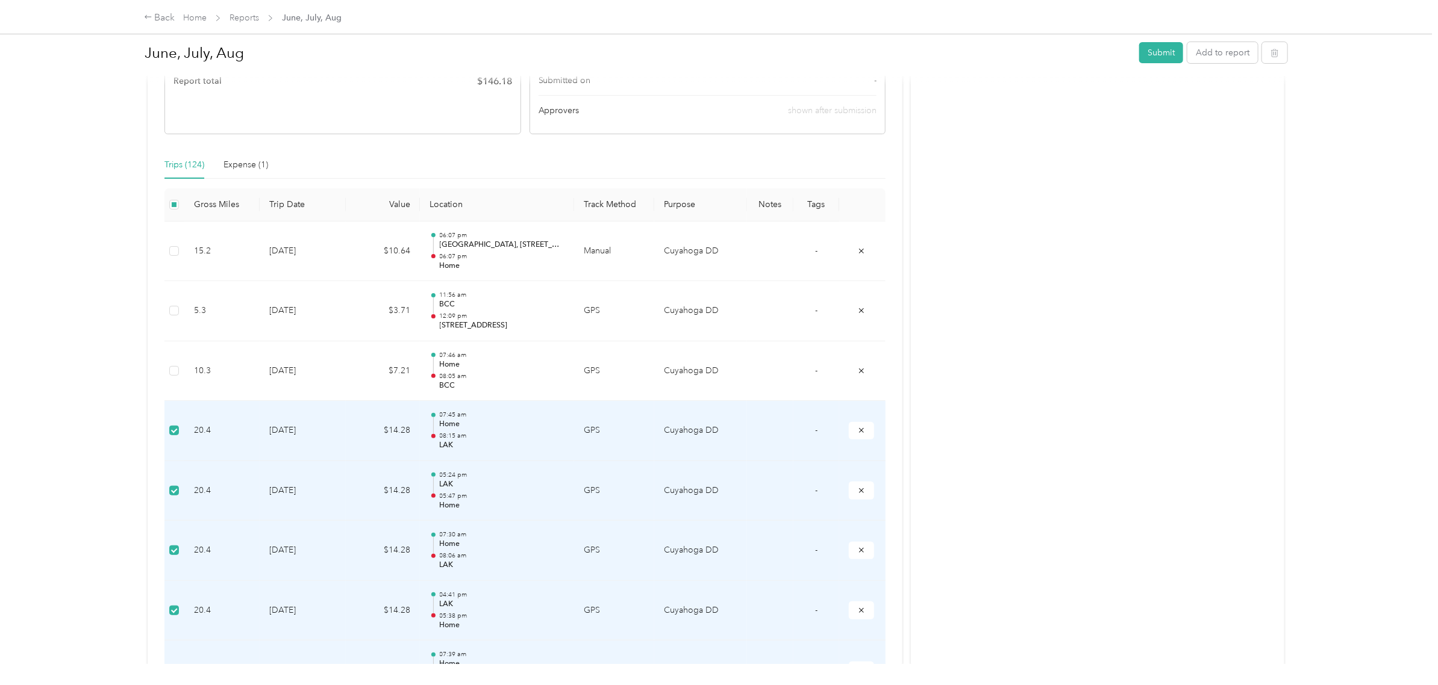
scroll to position [226, 0]
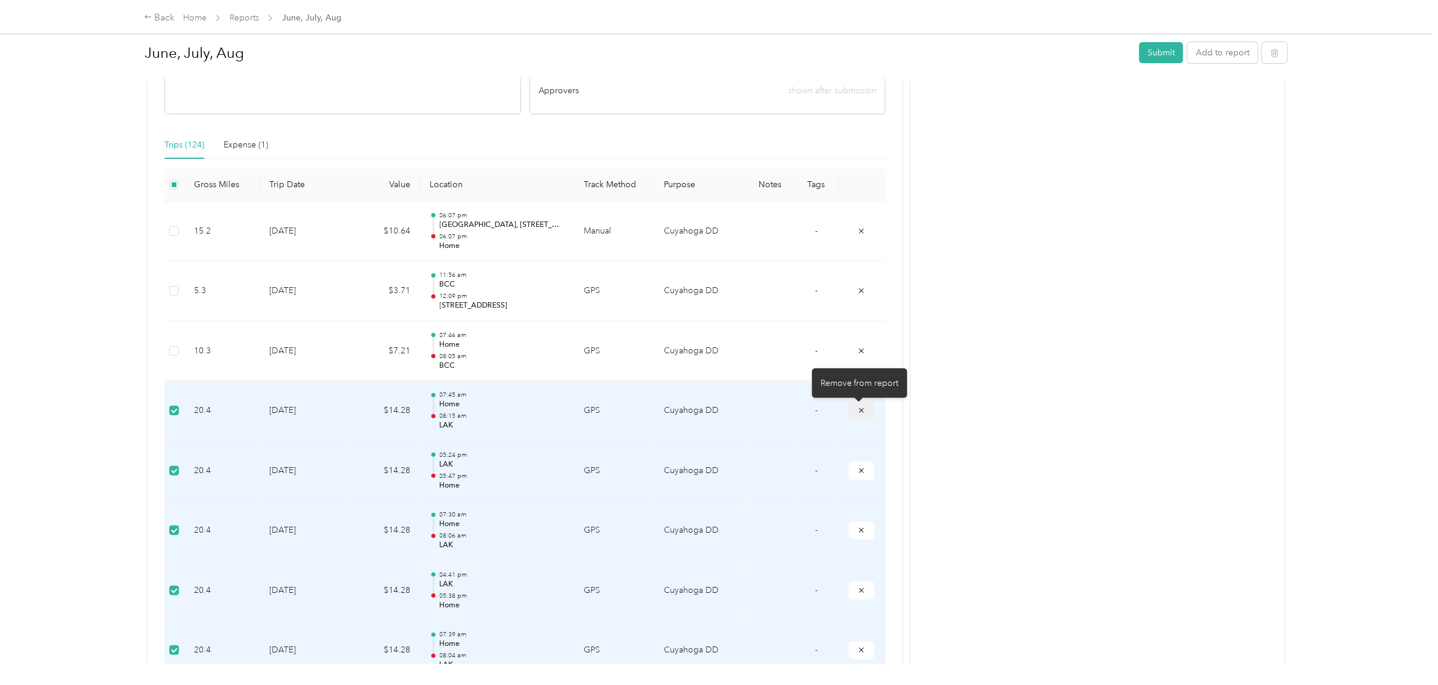
click at [857, 417] on button "submit" at bounding box center [861, 410] width 25 height 17
click at [860, 467] on icon "submit" at bounding box center [861, 471] width 8 height 8
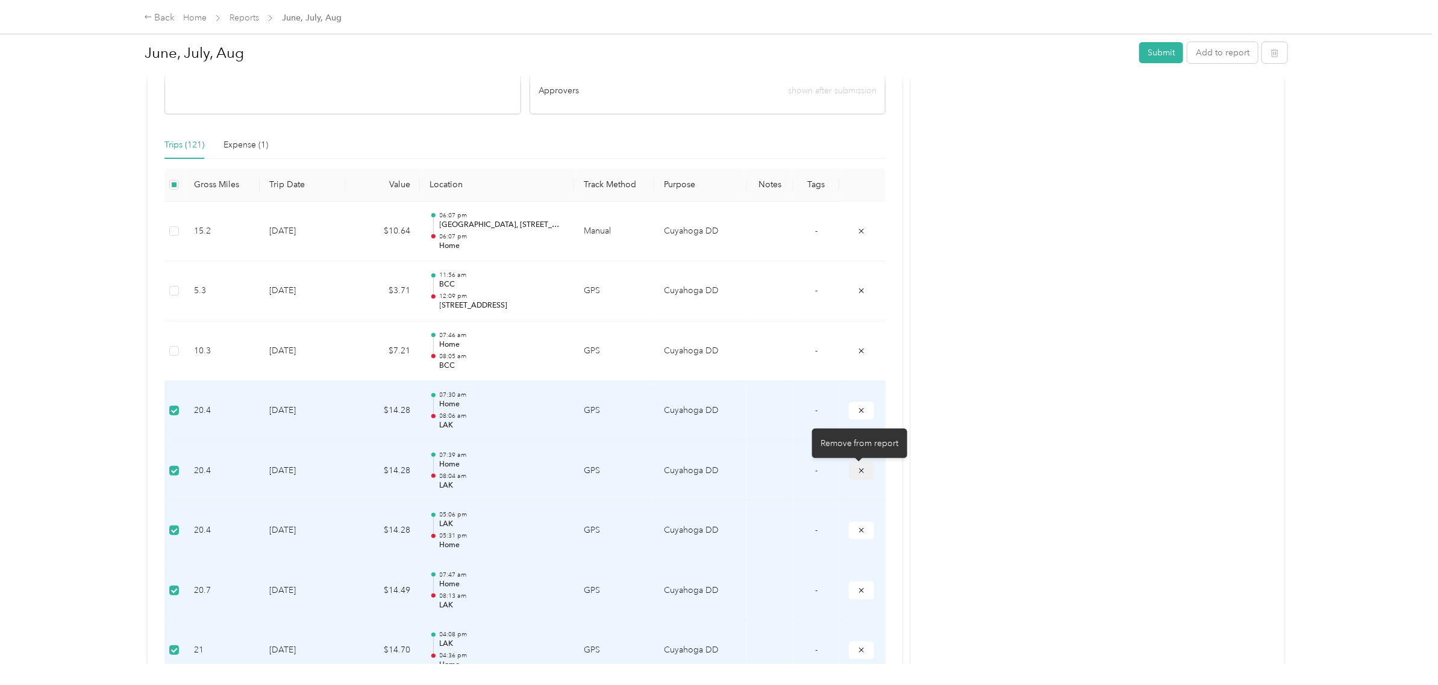
click at [860, 473] on icon "submit" at bounding box center [861, 470] width 5 height 5
click at [859, 473] on icon "submit" at bounding box center [861, 470] width 5 height 5
click at [860, 470] on icon "submit" at bounding box center [861, 471] width 8 height 8
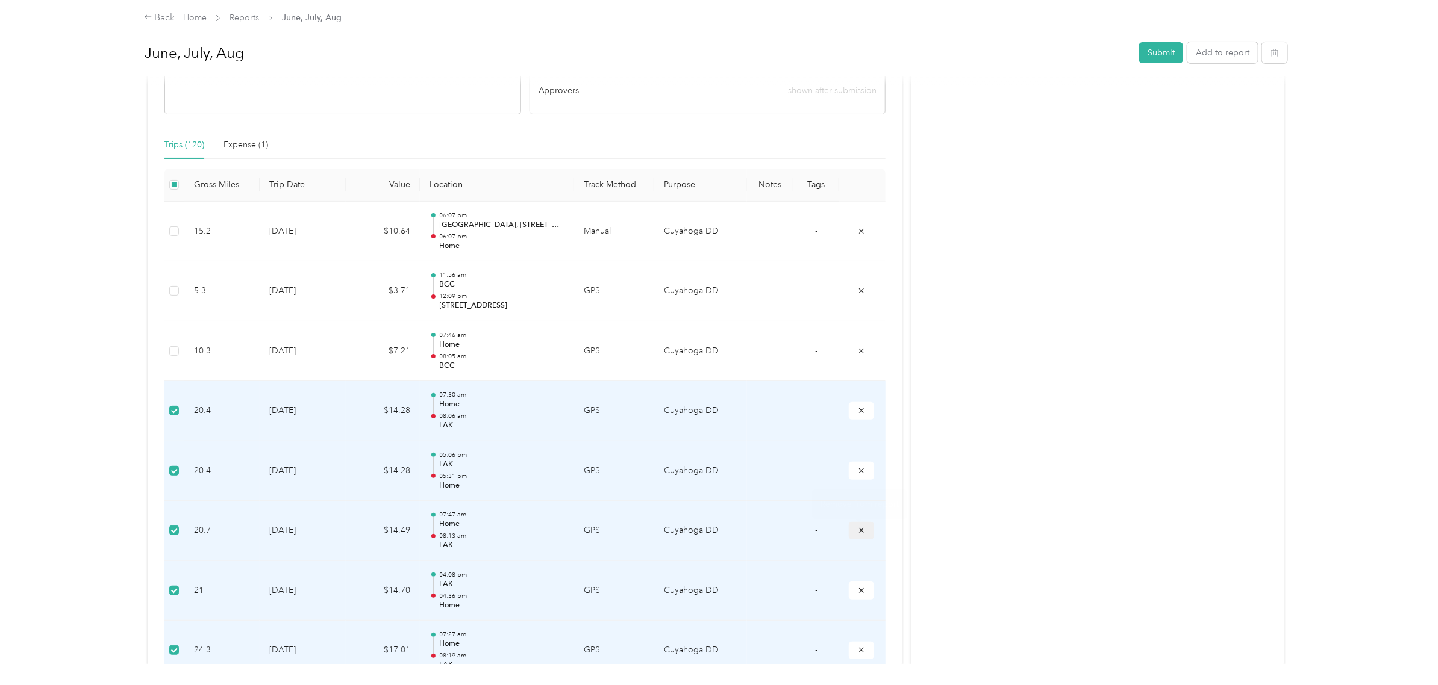
click at [861, 531] on icon "submit" at bounding box center [861, 530] width 8 height 8
click at [859, 592] on icon "submit" at bounding box center [861, 590] width 5 height 5
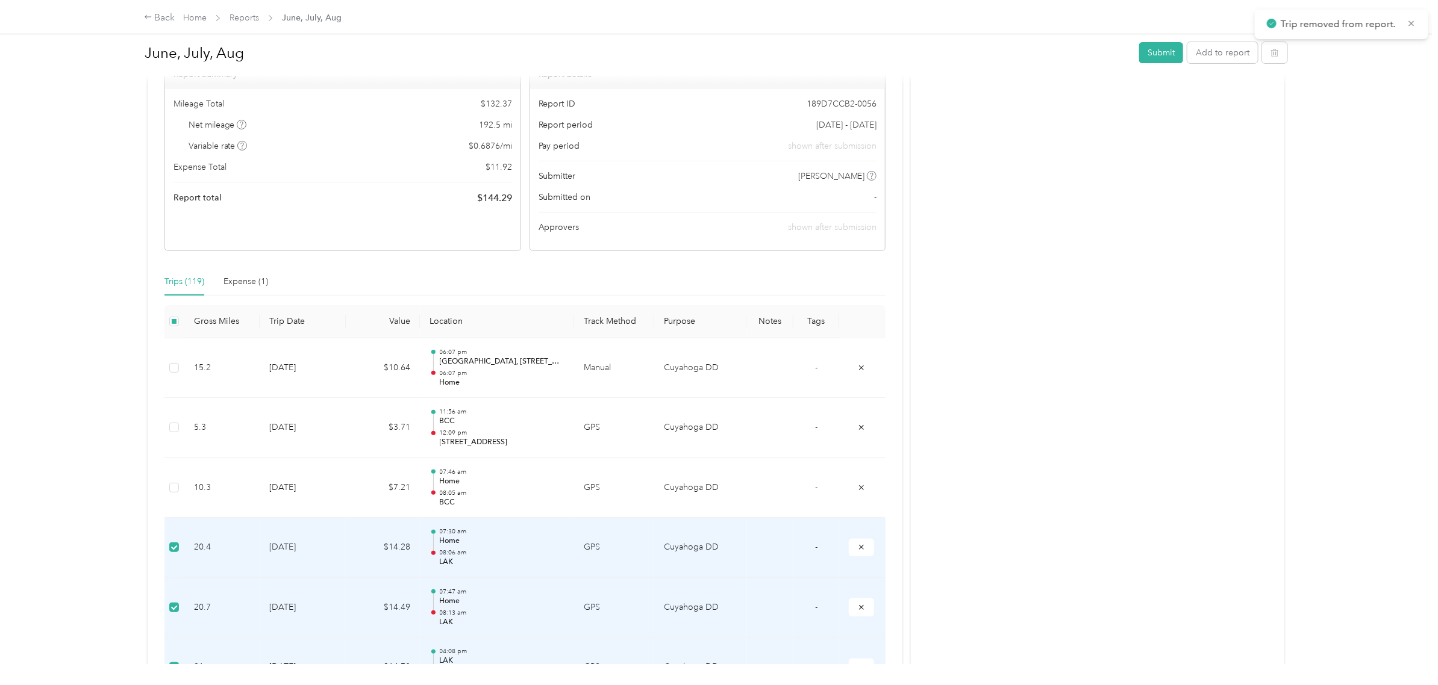
scroll to position [0, 0]
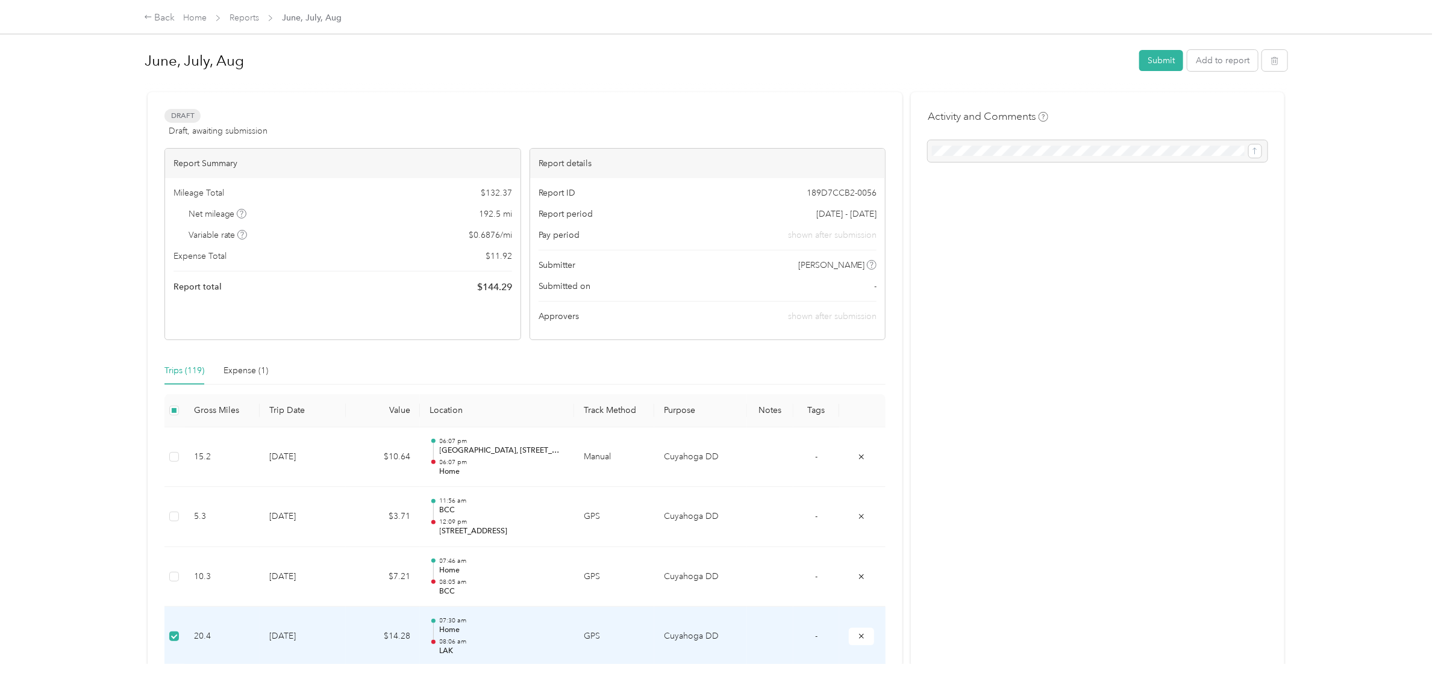
click at [816, 216] on span "[DATE] - [DATE]" at bounding box center [846, 214] width 60 height 13
click at [1271, 57] on icon "button" at bounding box center [1274, 61] width 8 height 8
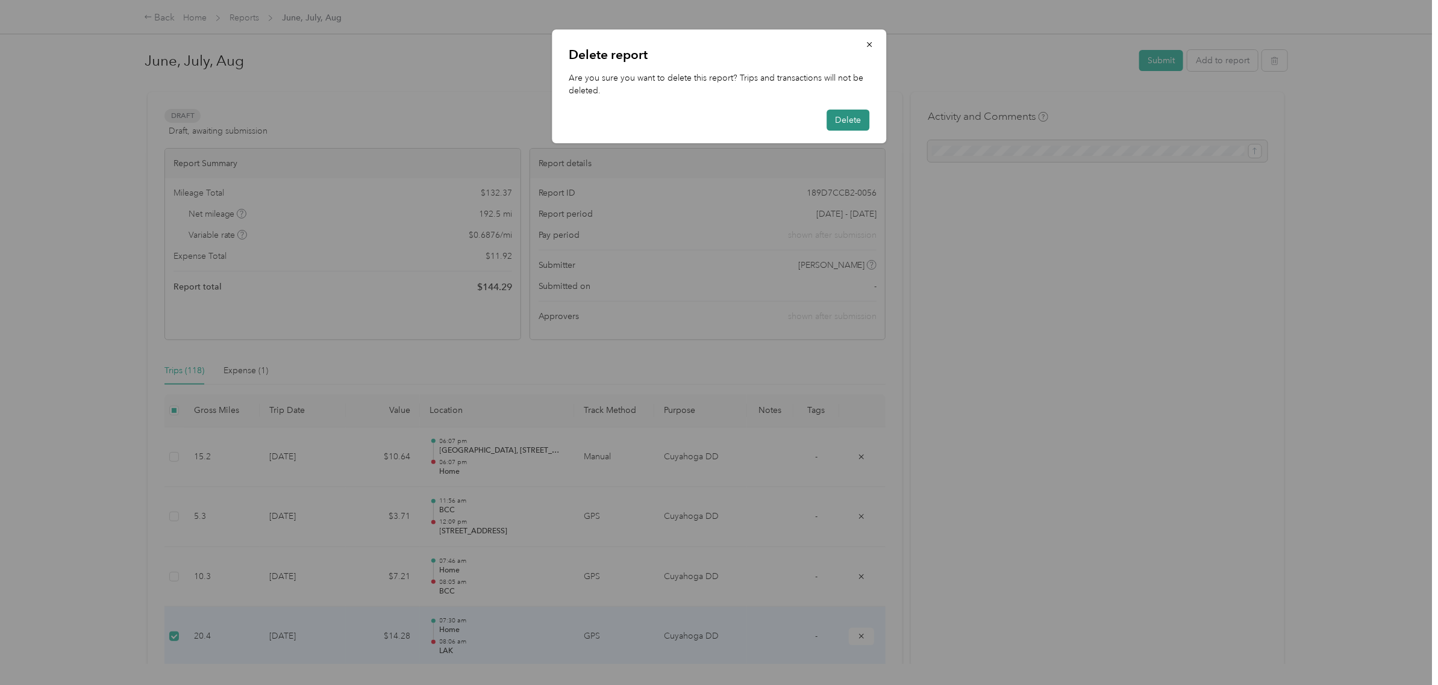
click at [843, 114] on button "Delete" at bounding box center [847, 120] width 43 height 21
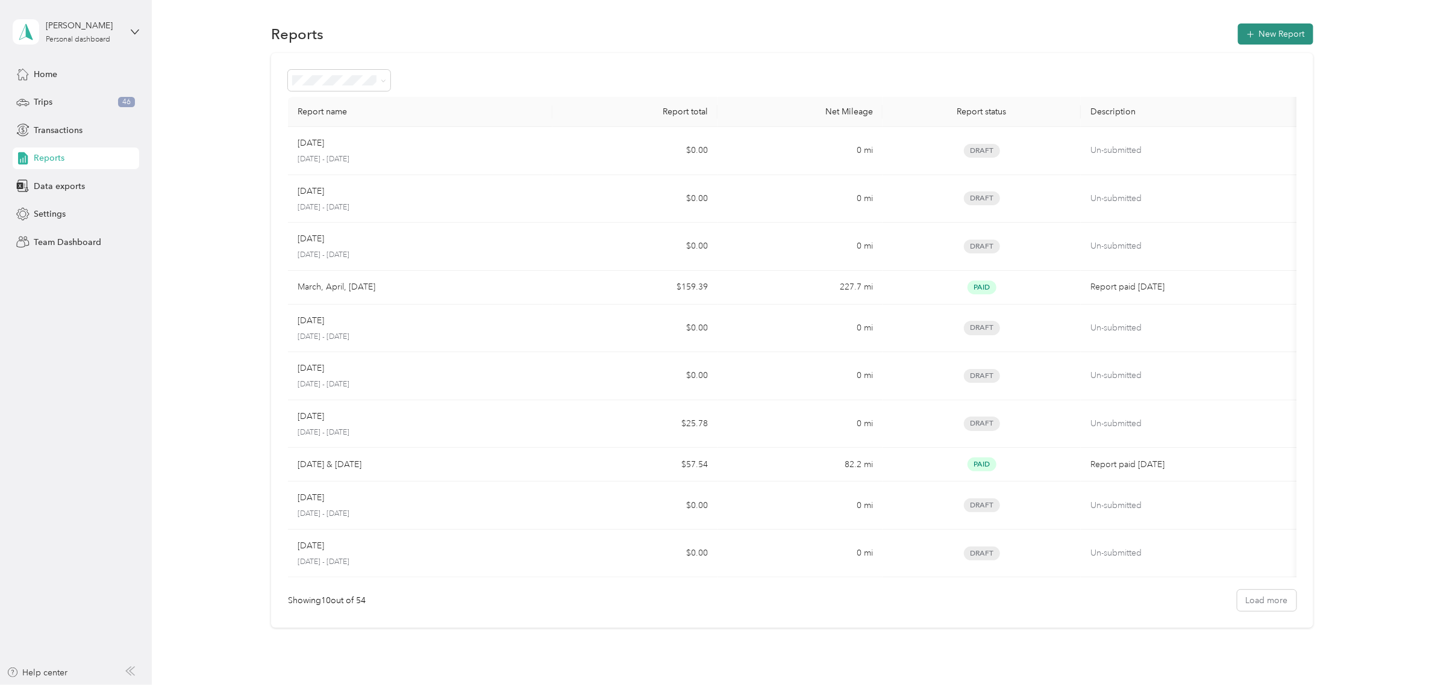
click at [1260, 37] on button "New Report" at bounding box center [1275, 33] width 75 height 21
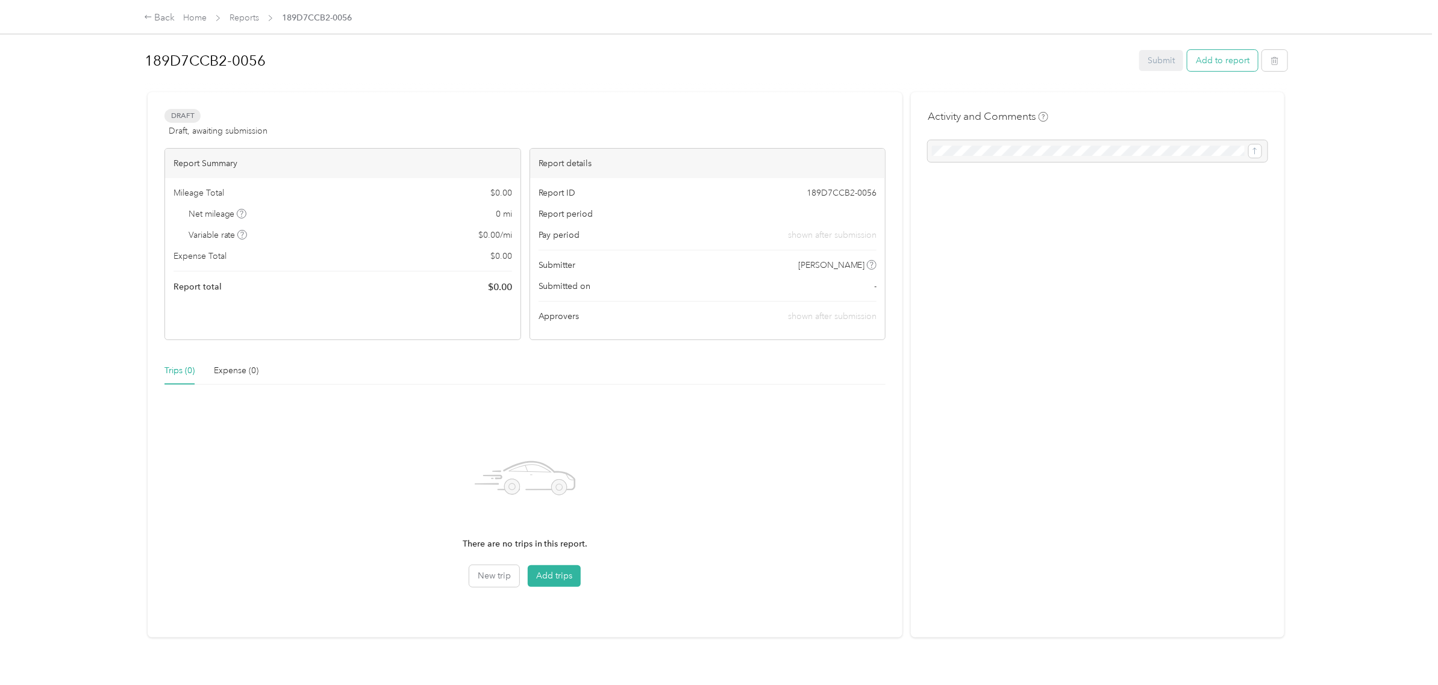
click at [1221, 59] on button "Add to report" at bounding box center [1222, 60] width 70 height 21
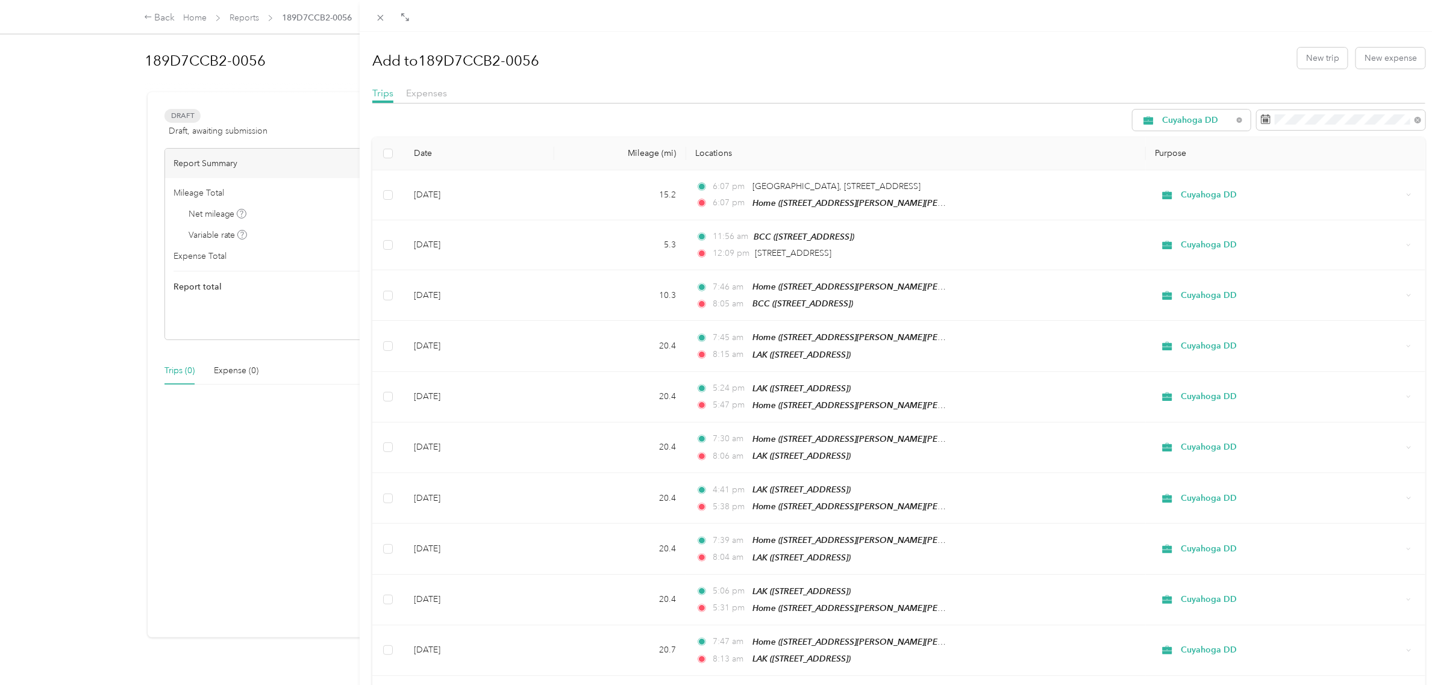
click at [235, 494] on div "Add to 189D7CCB2-0056 New trip New expense Trips Expenses Cuyahoga DD Date Mile…" at bounding box center [719, 342] width 1438 height 685
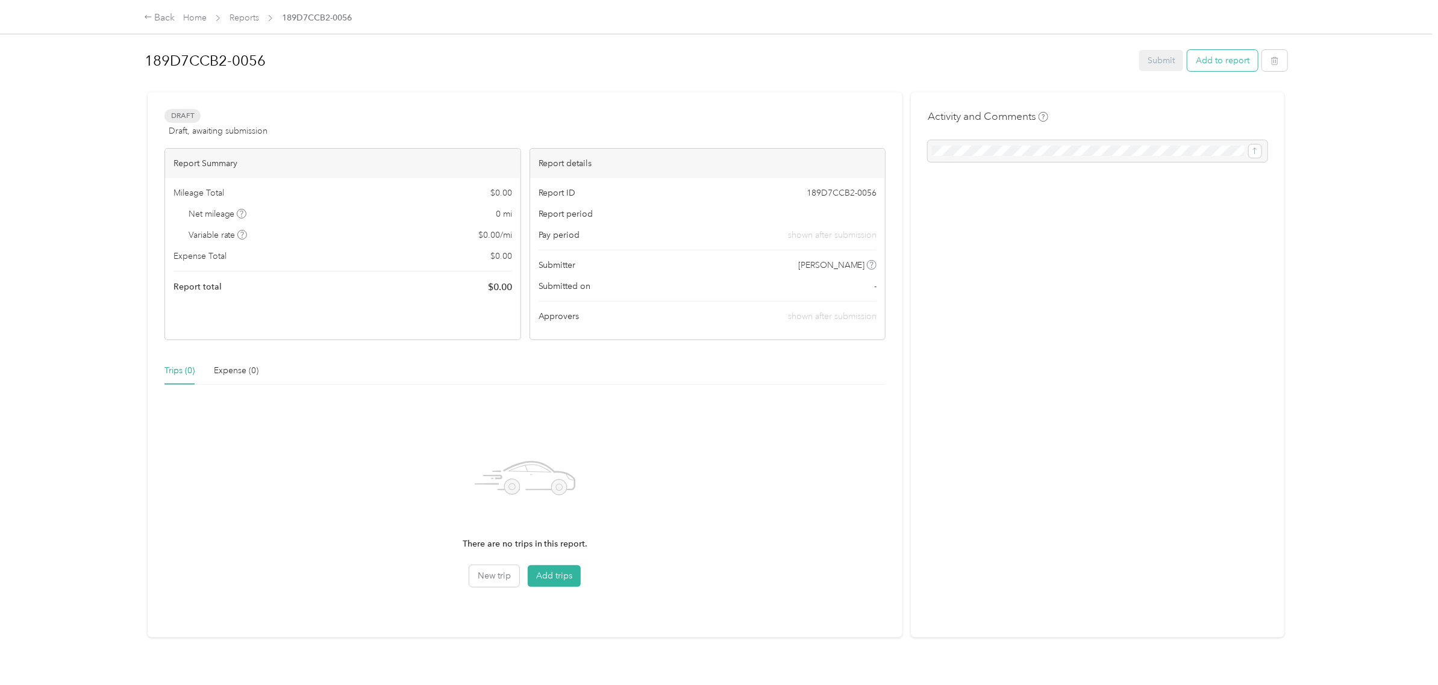
click at [1215, 61] on button "Add to report" at bounding box center [1222, 60] width 70 height 21
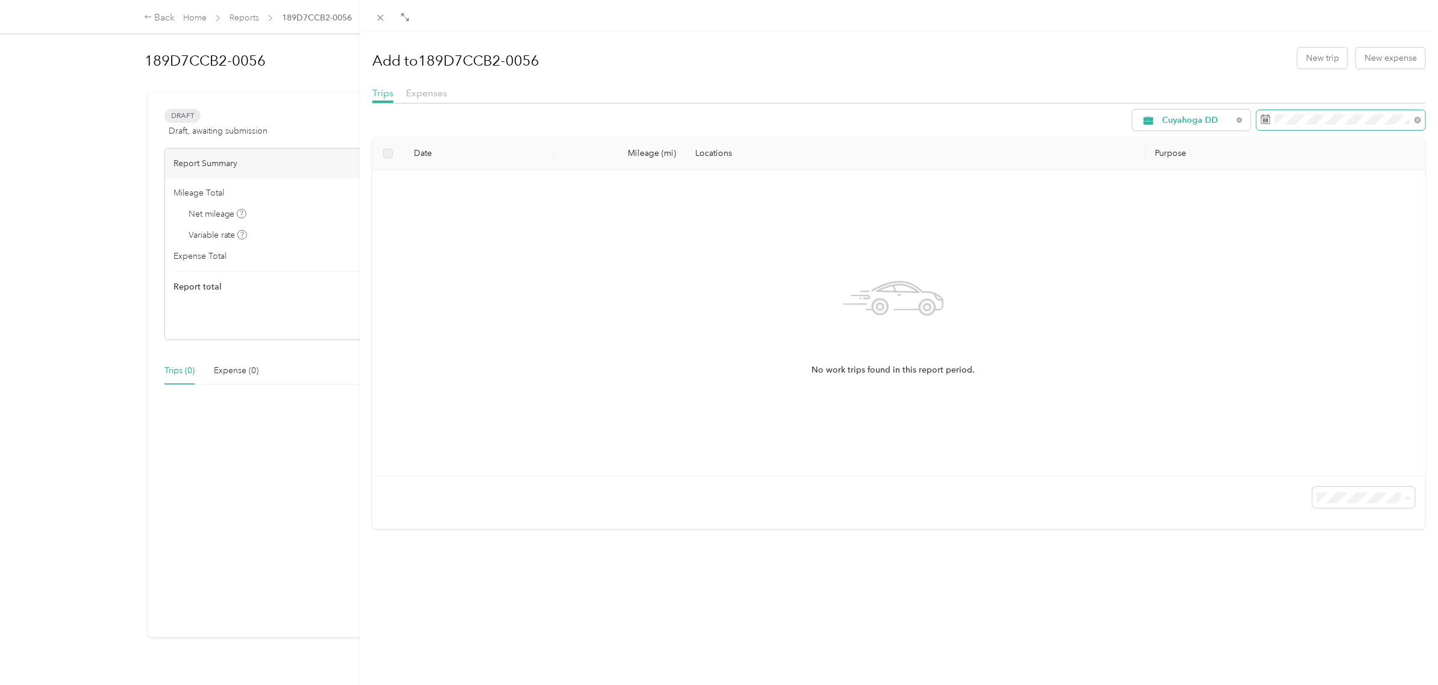
click at [1121, 149] on div "Cuyahoga DD Date Mileage (mi) Locations Purpose No work trips found in this rep…" at bounding box center [898, 320] width 1053 height 420
click at [1205, 131] on div "Cuyahoga DD Date Mileage (mi) Locations Purpose No work trips found in this rep…" at bounding box center [898, 320] width 1053 height 420
click at [1193, 685] on div "Drag to resize Click to close Add to 189D7CCB2-0056 New trip New expense Trips …" at bounding box center [716, 685] width 1432 height 0
click at [1300, 154] on span at bounding box center [1288, 160] width 57 height 19
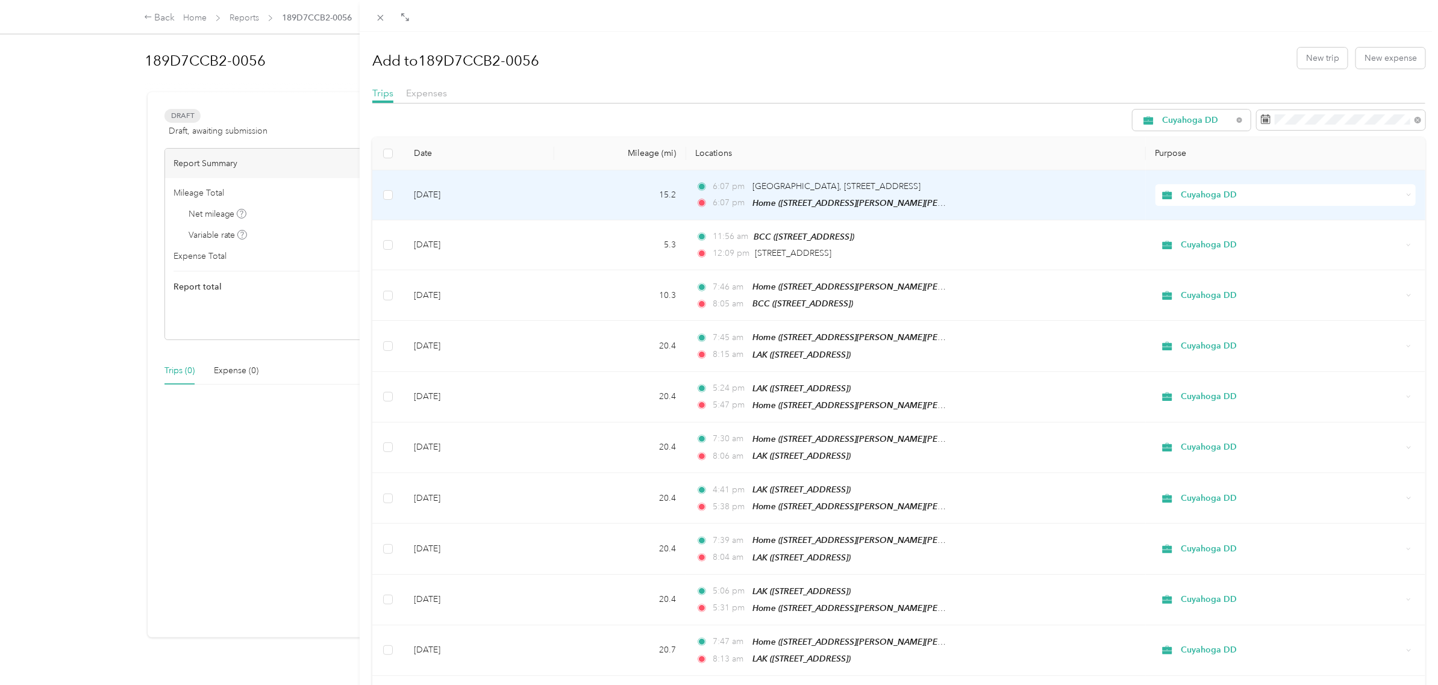
click at [607, 187] on td "15.2" at bounding box center [620, 195] width 132 height 50
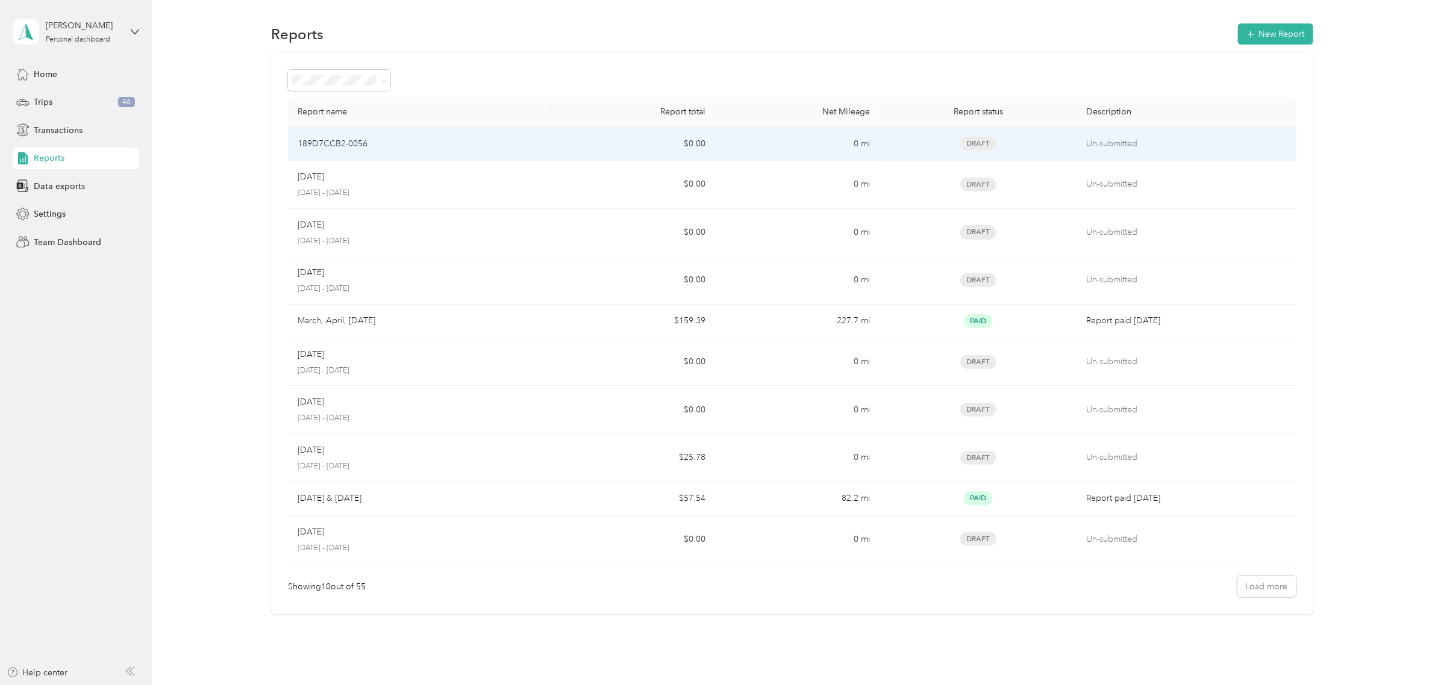
click at [500, 148] on div "189D7CCB2-0056" at bounding box center [420, 143] width 244 height 13
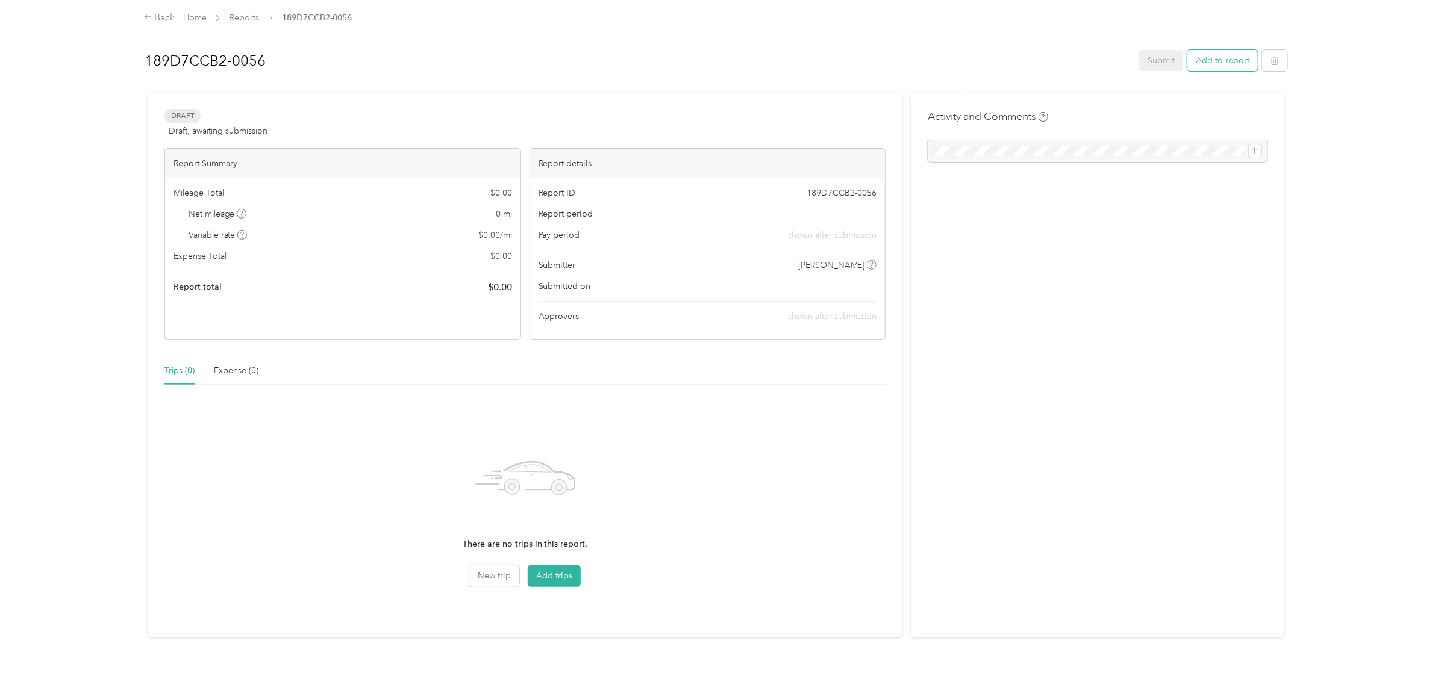
click at [1233, 60] on button "Add to report" at bounding box center [1222, 60] width 70 height 21
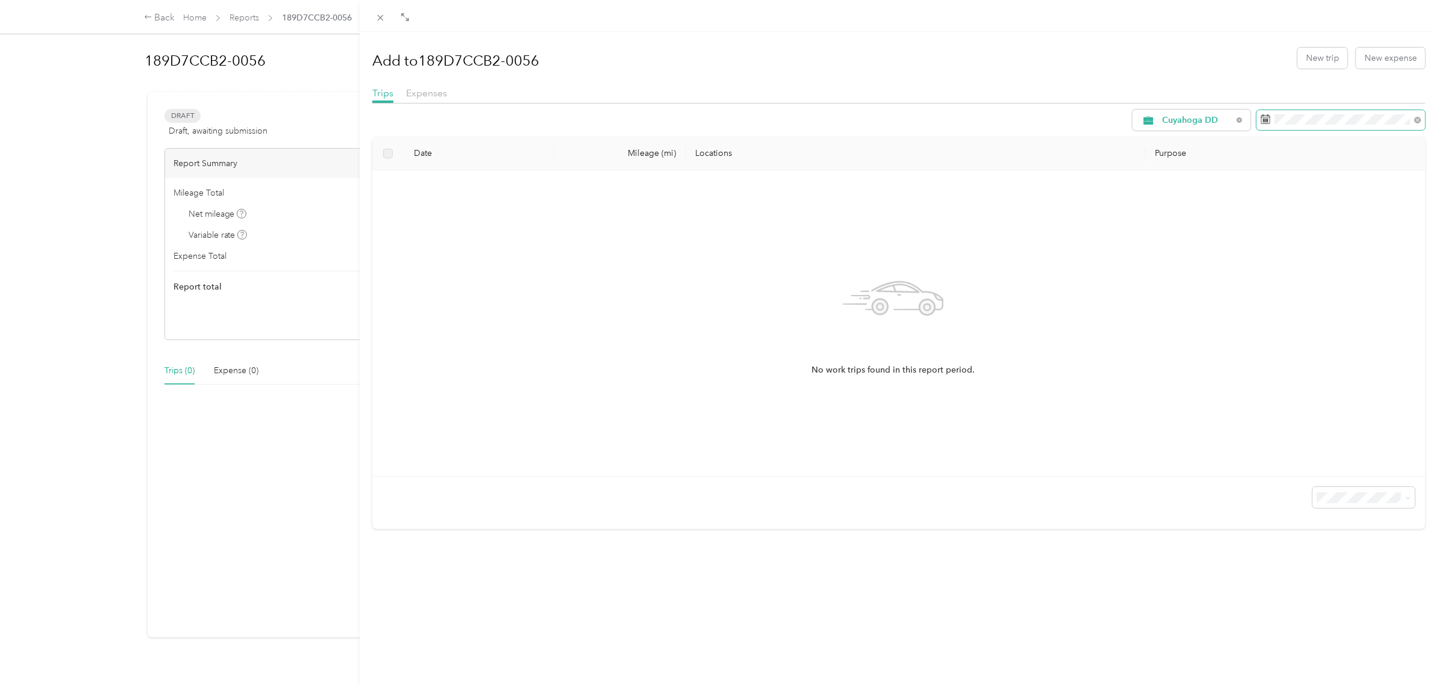
click at [1309, 110] on span at bounding box center [1340, 120] width 169 height 20
click at [1241, 124] on form "Cuyahoga DD" at bounding box center [1278, 120] width 293 height 21
click at [1208, 154] on span at bounding box center [1227, 160] width 57 height 19
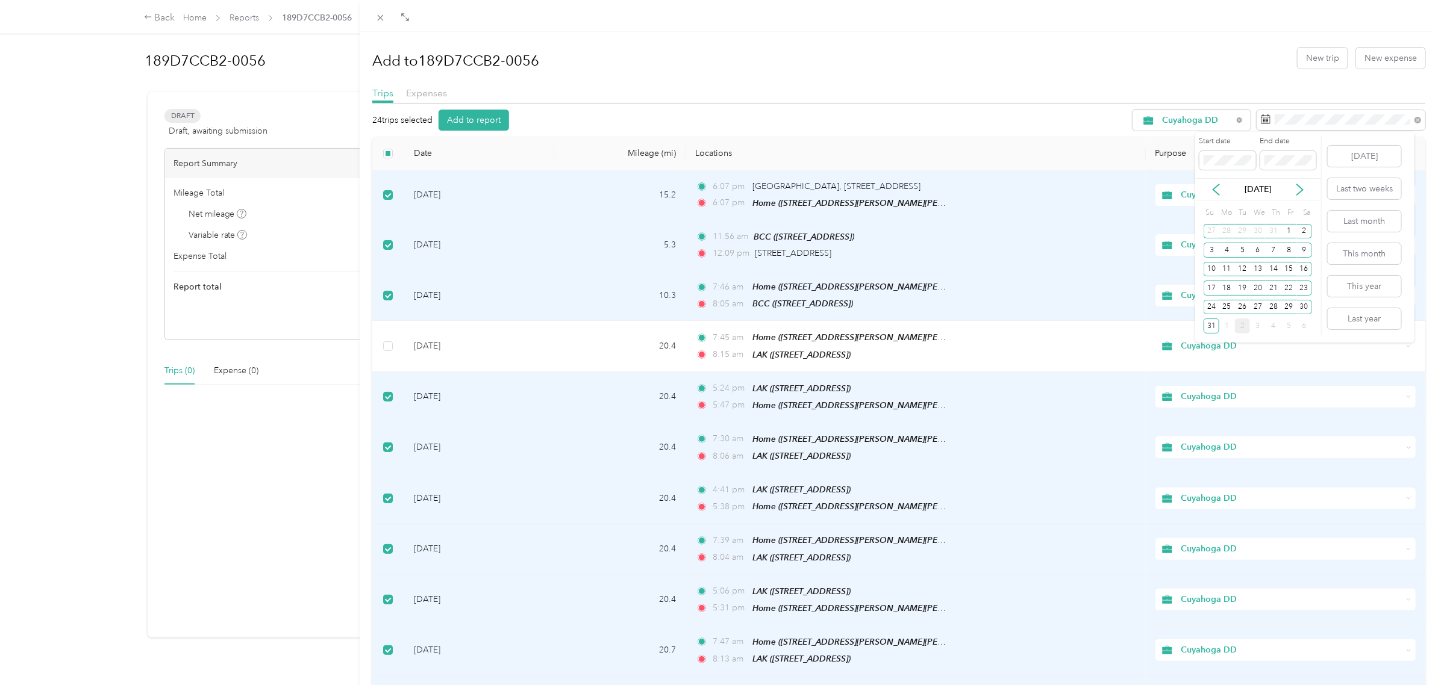
click at [384, 399] on label at bounding box center [388, 396] width 10 height 13
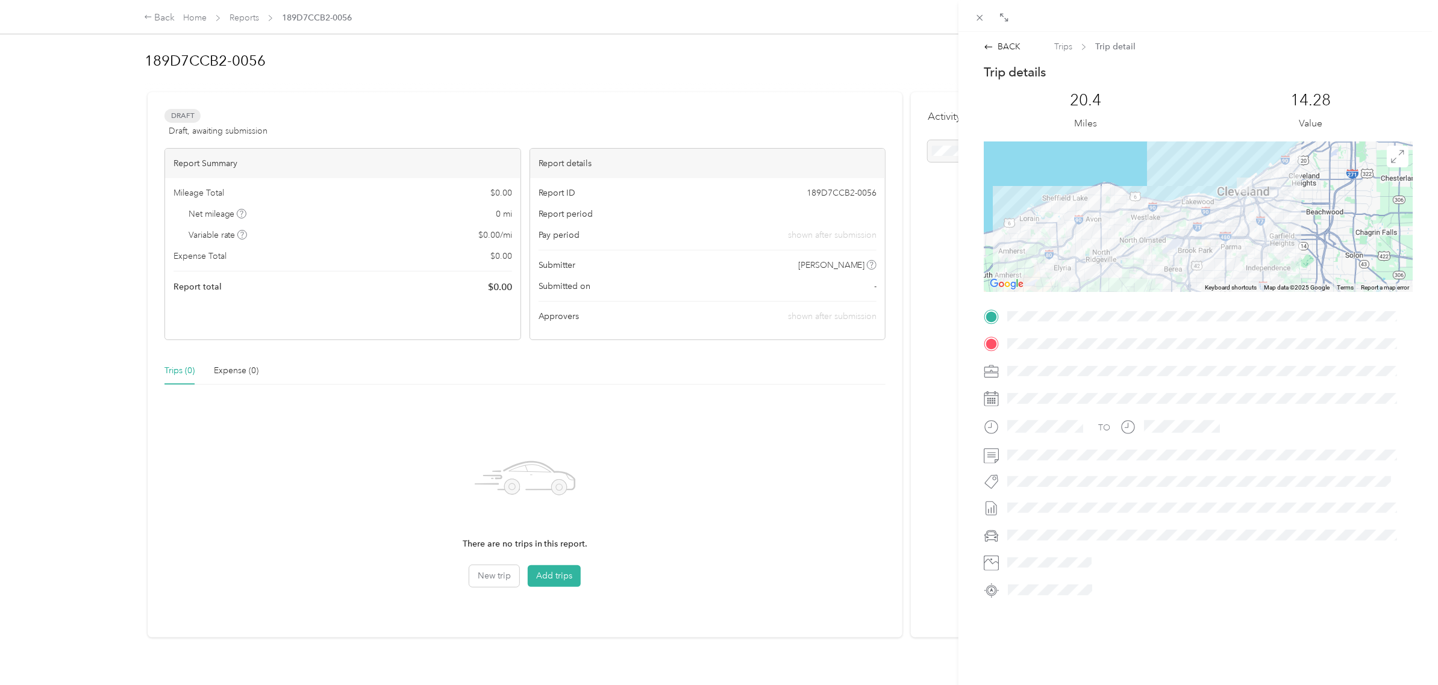
click at [148, 18] on div "BACK Trips Trip detail Trip details This trip cannot be edited because it is ei…" at bounding box center [719, 342] width 1438 height 685
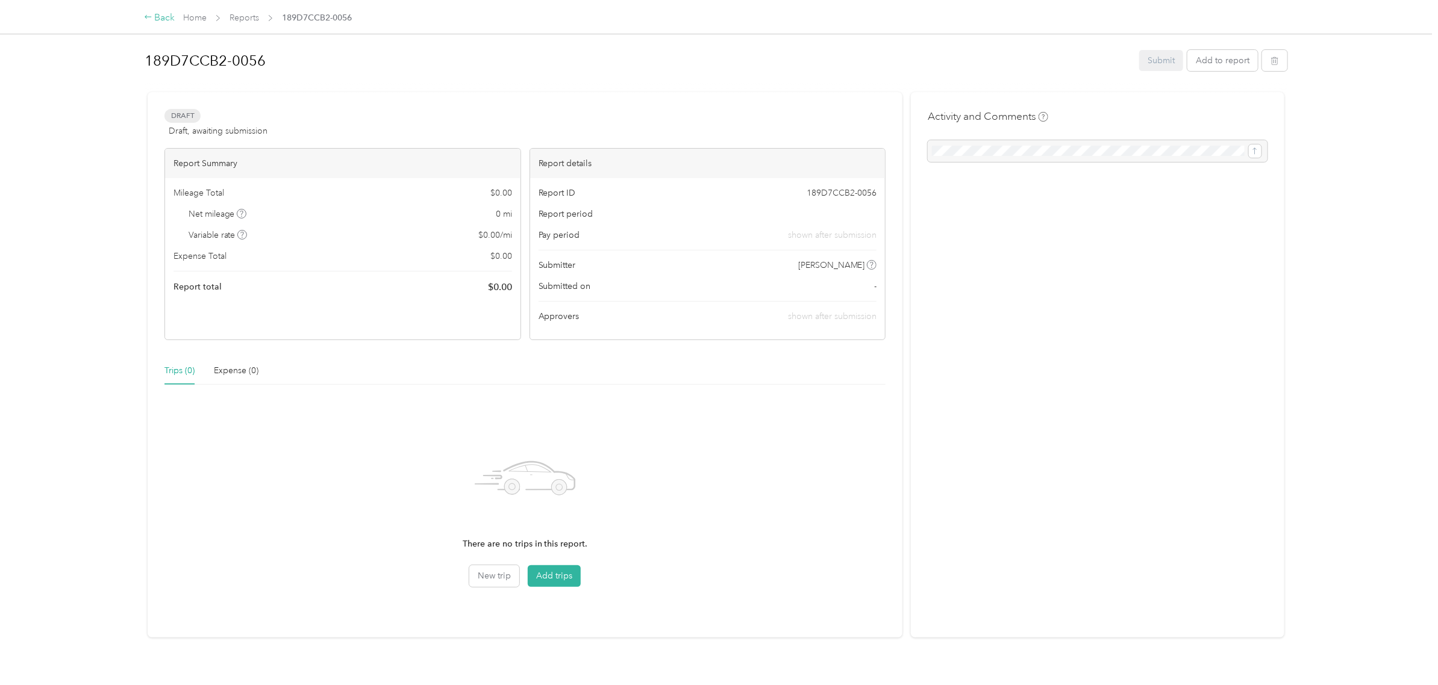
click at [167, 11] on div "Back" at bounding box center [159, 18] width 31 height 14
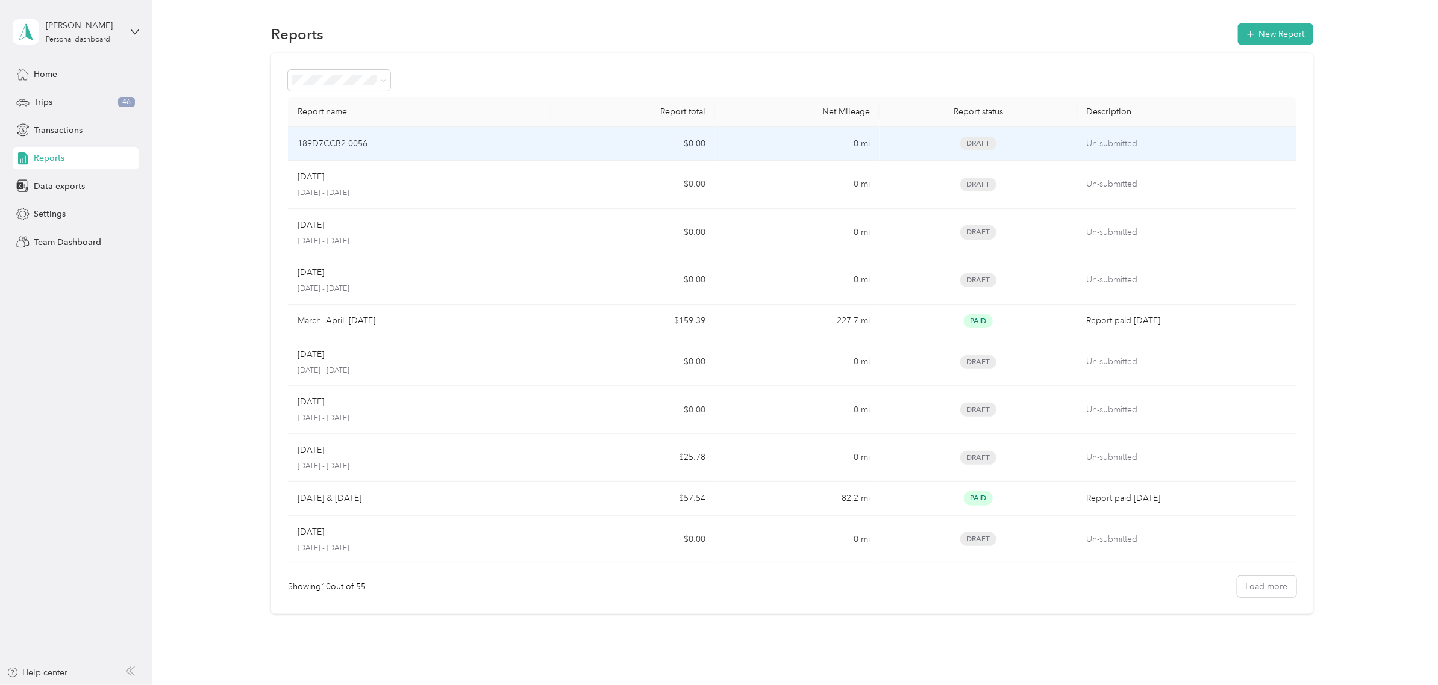
click at [621, 140] on td "$0.00" at bounding box center [633, 144] width 164 height 34
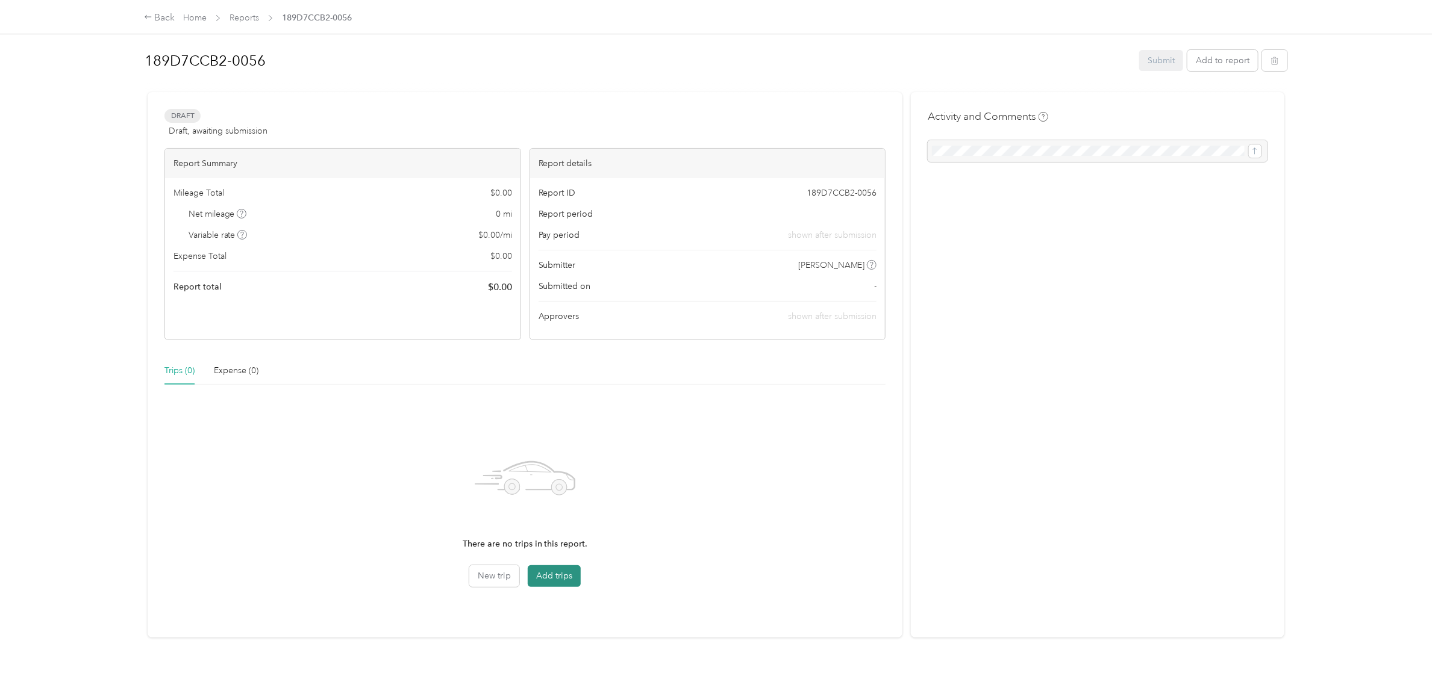
click at [554, 579] on button "Add trips" at bounding box center [554, 577] width 53 height 22
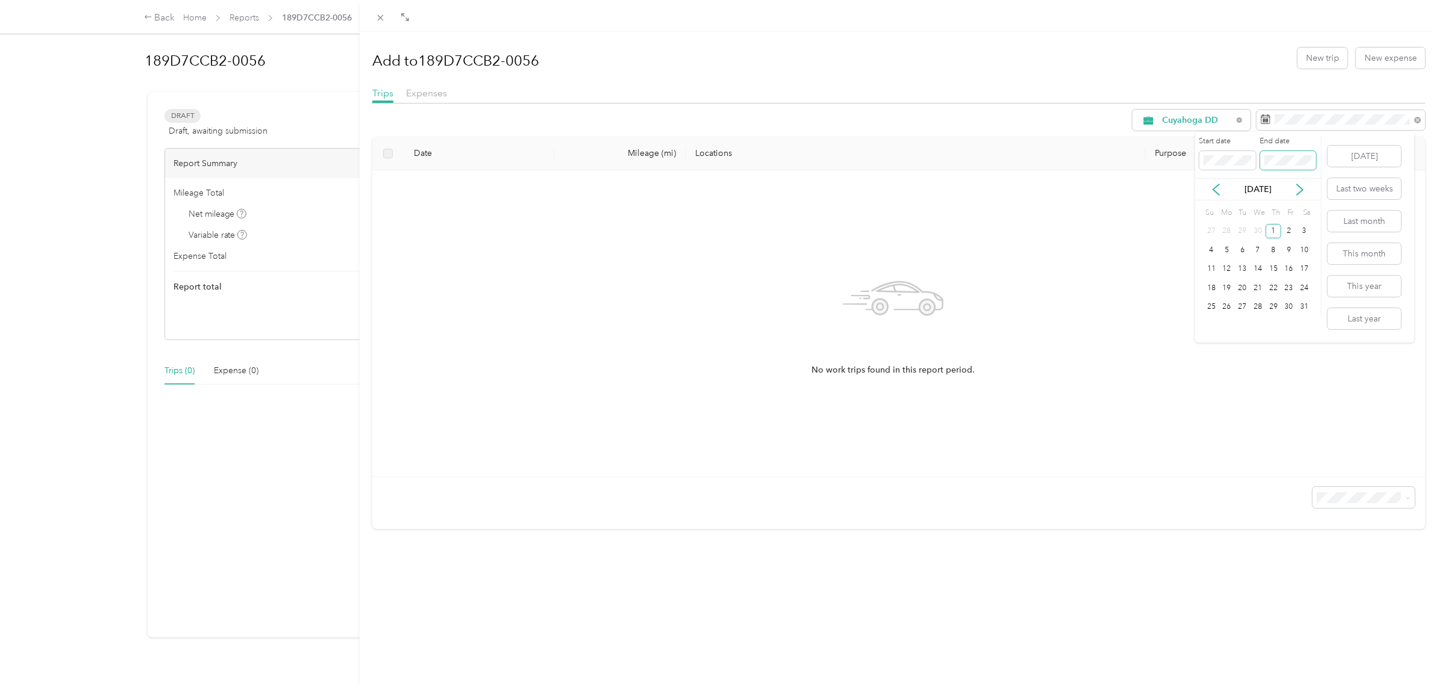
click at [1275, 154] on span at bounding box center [1288, 160] width 57 height 19
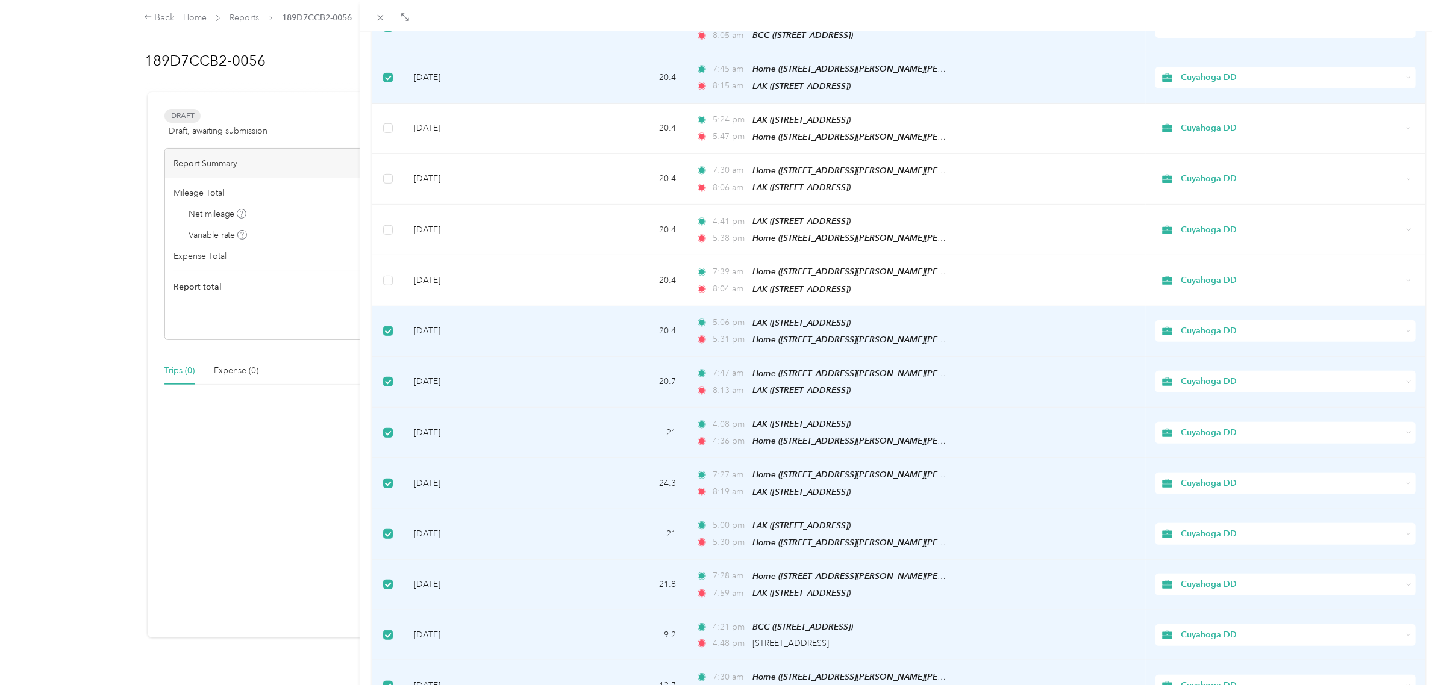
scroll to position [301, 0]
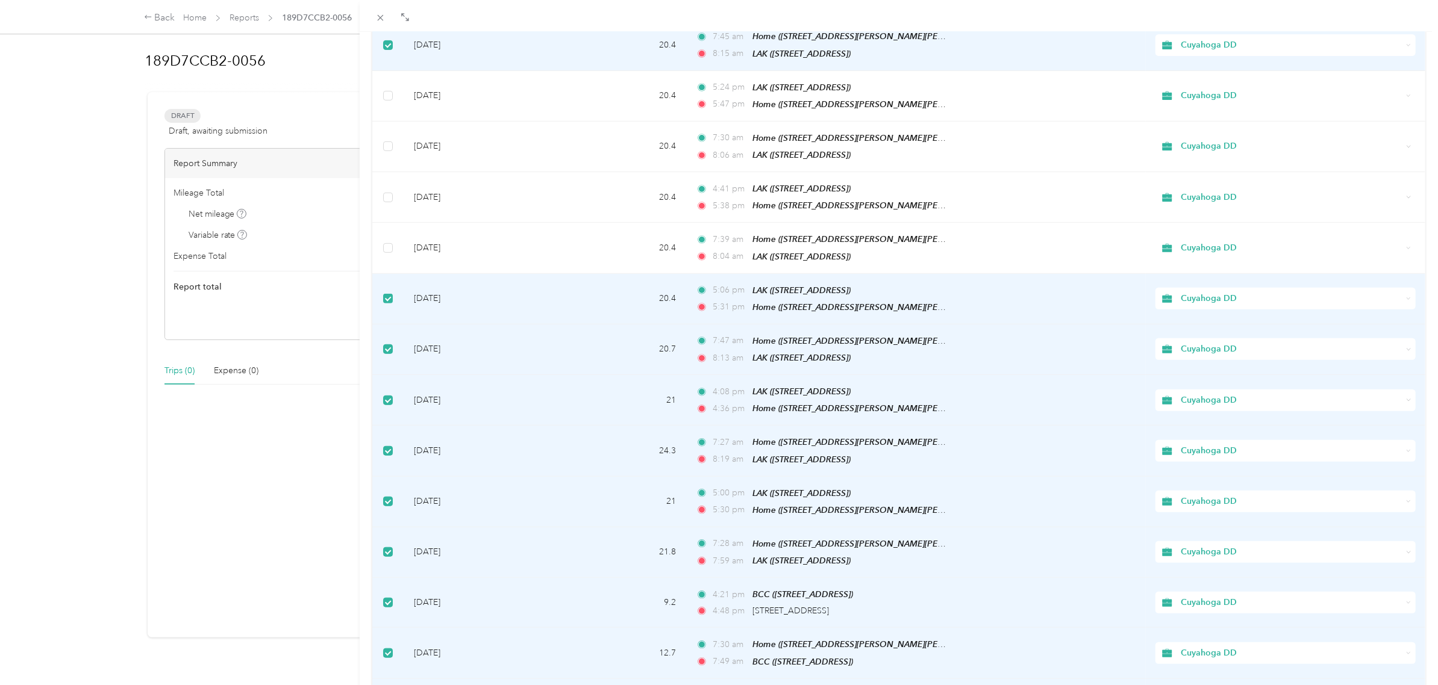
click at [390, 296] on label at bounding box center [388, 298] width 10 height 13
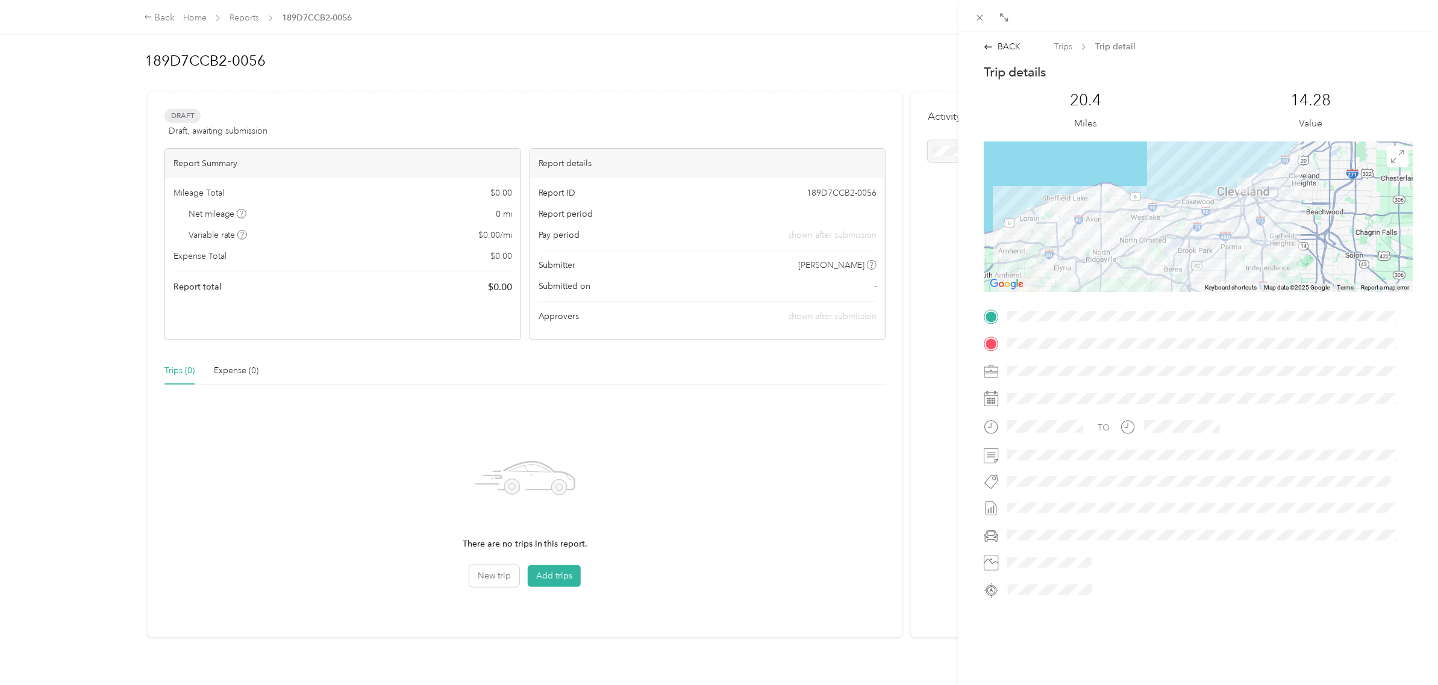
drag, startPoint x: 1009, startPoint y: 49, endPoint x: 944, endPoint y: 92, distance: 78.2
click at [1010, 49] on div "BACK" at bounding box center [1002, 46] width 37 height 13
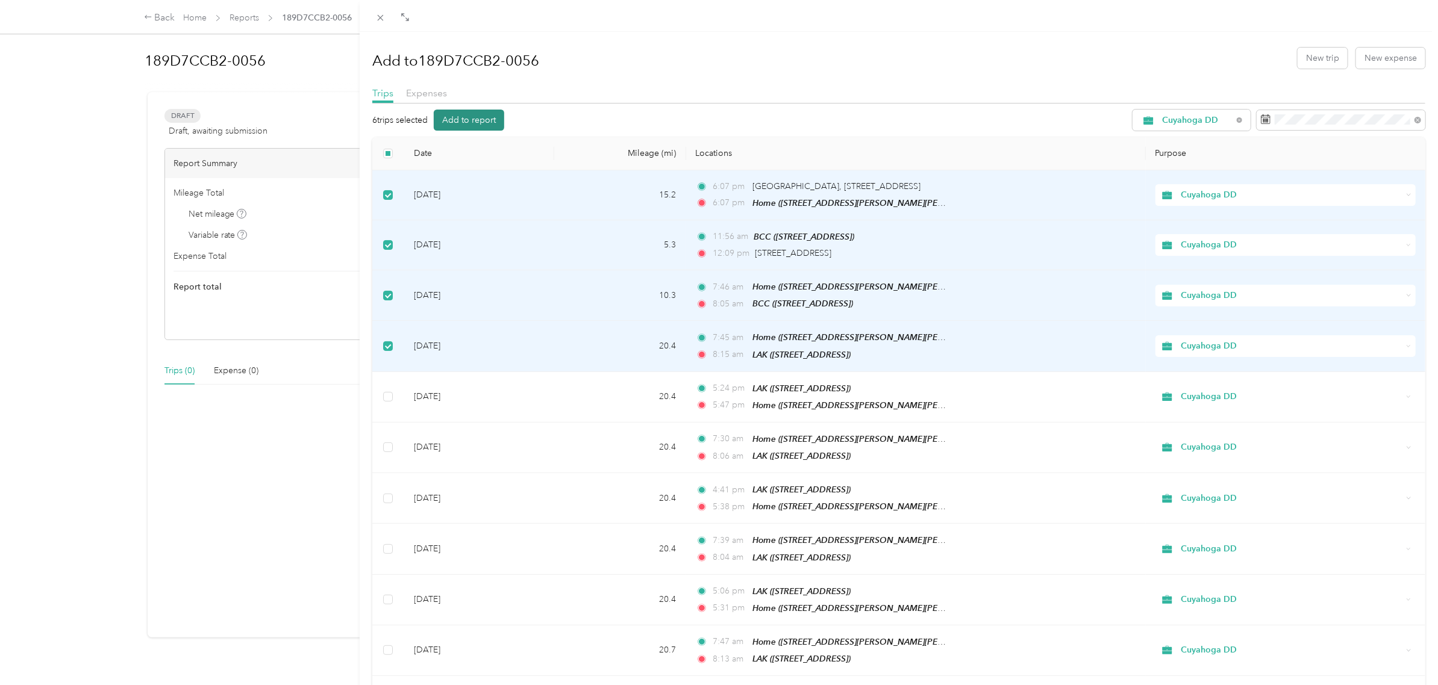
click at [470, 111] on button "Add to report" at bounding box center [469, 120] width 70 height 21
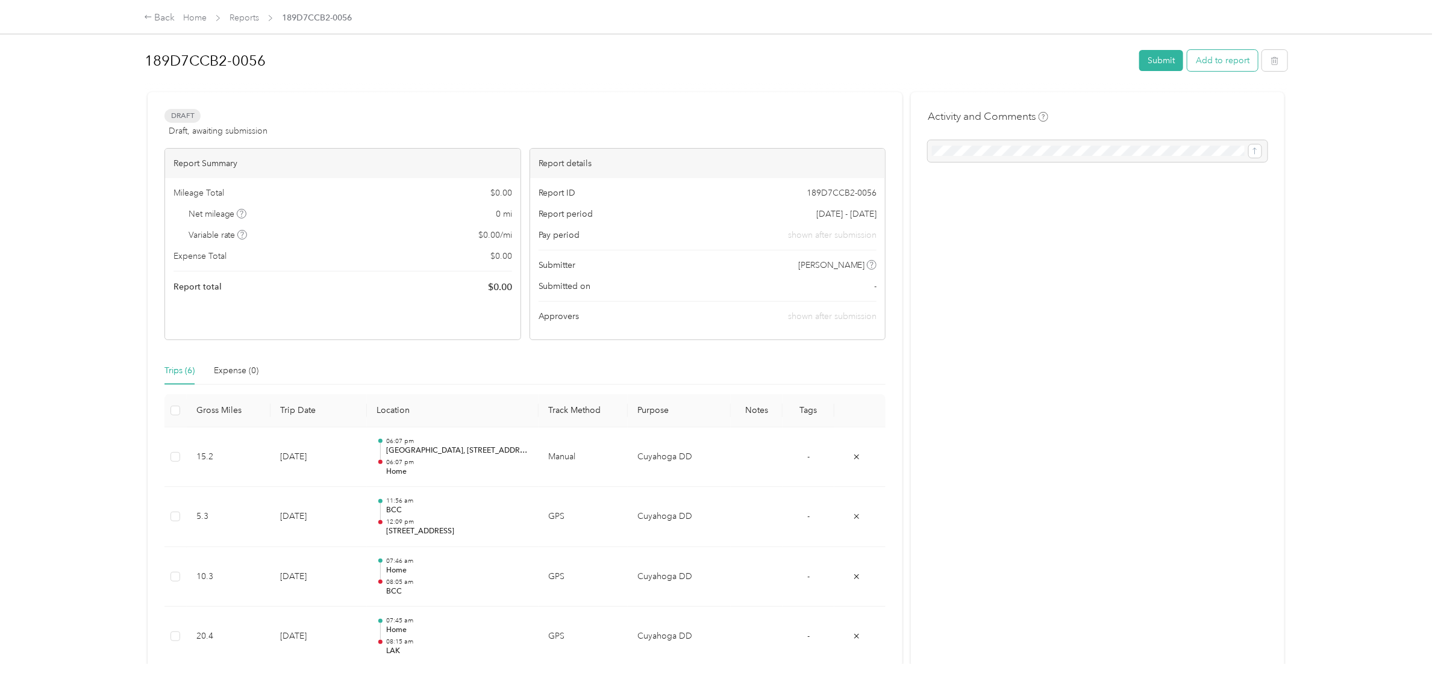
click at [1209, 63] on button "Add to report" at bounding box center [1222, 60] width 70 height 21
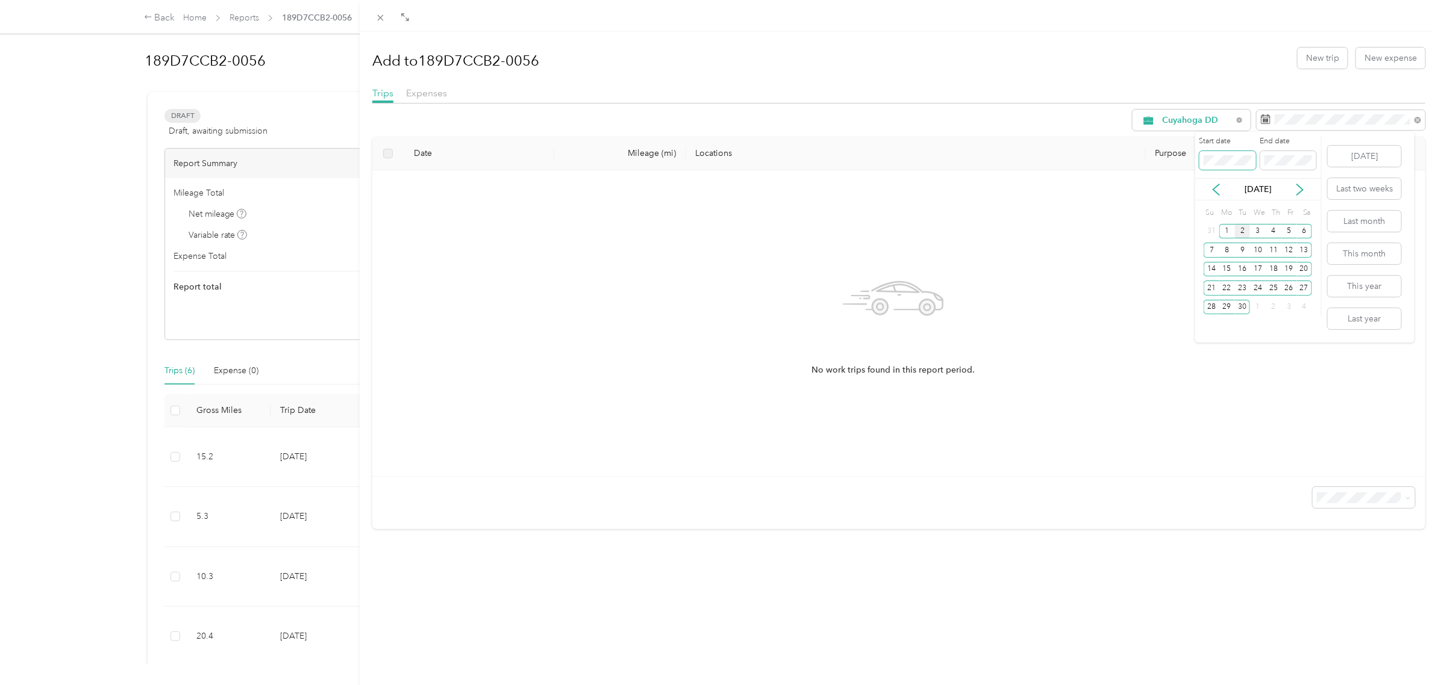
click at [1184, 685] on div "Drag to resize Click to close Add to 189D7CCB2-0056 New trip New expense Trips …" at bounding box center [716, 685] width 1432 height 0
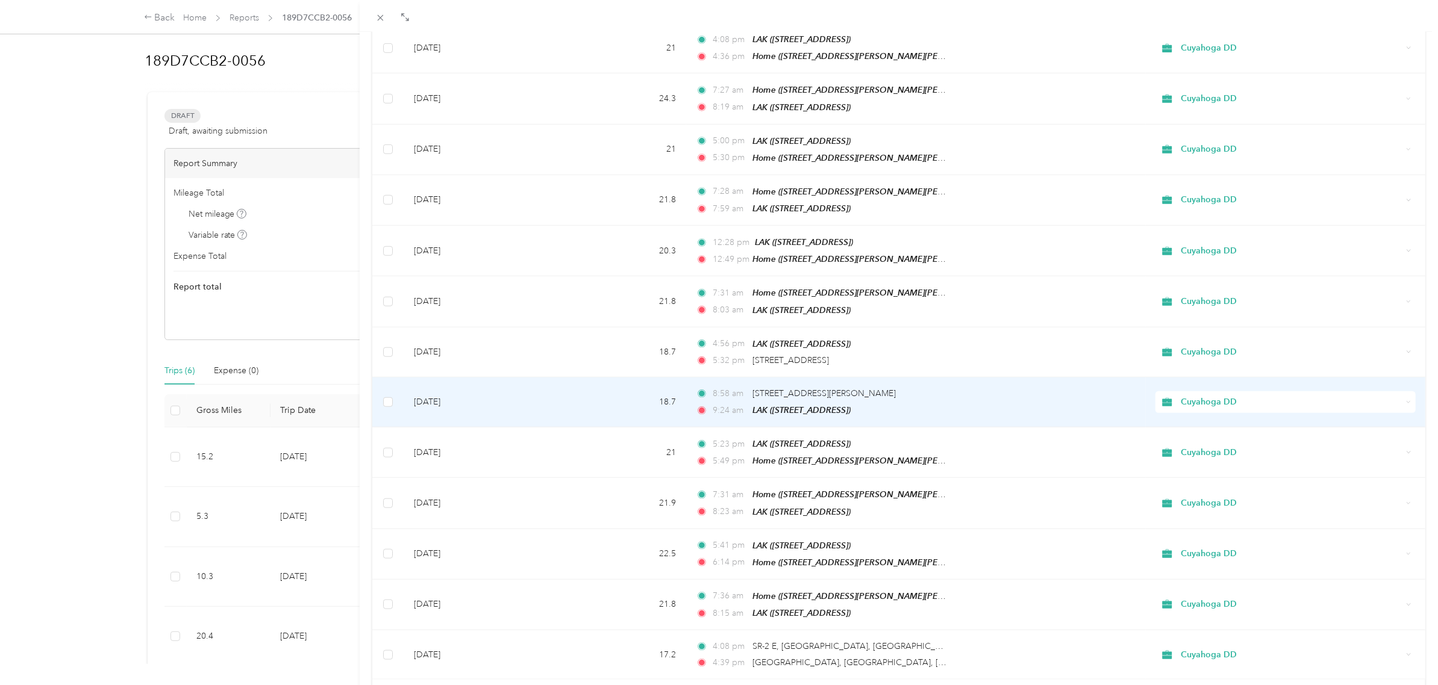
scroll to position [523, 0]
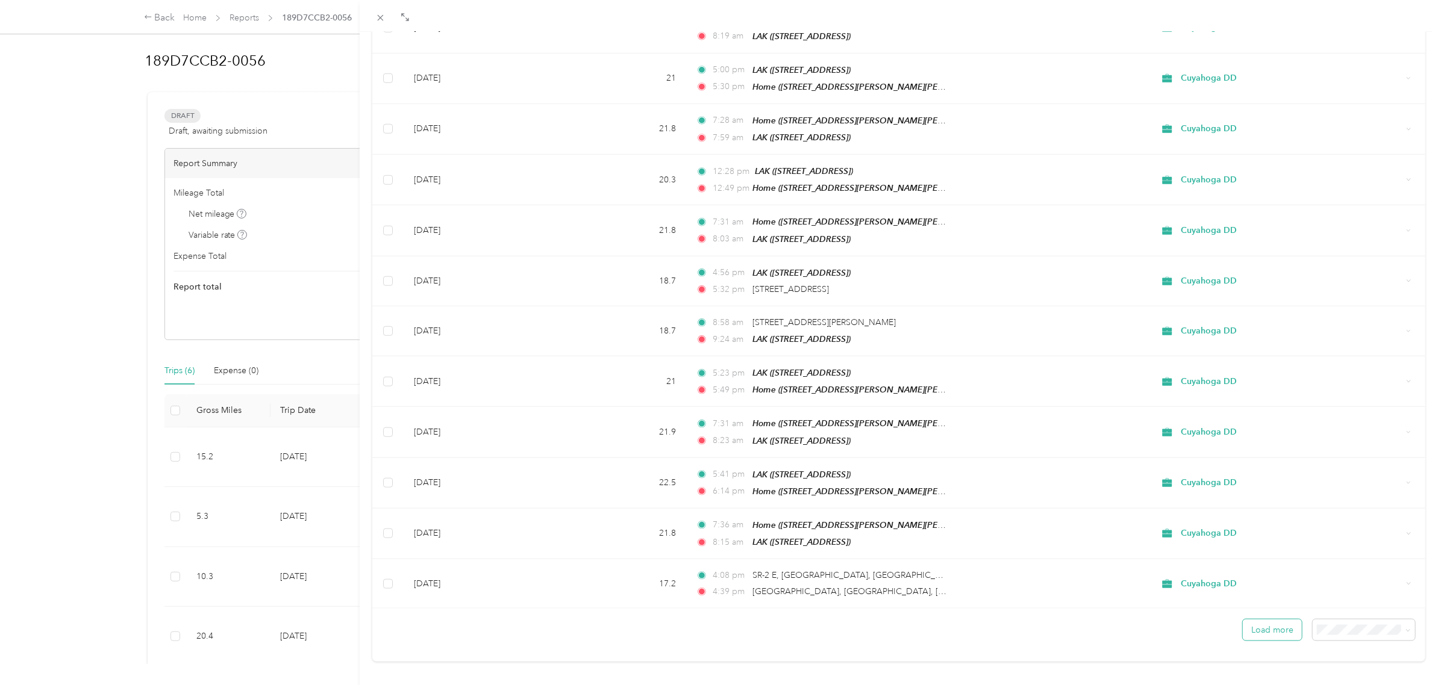
click at [1269, 620] on button "Load more" at bounding box center [1272, 630] width 59 height 21
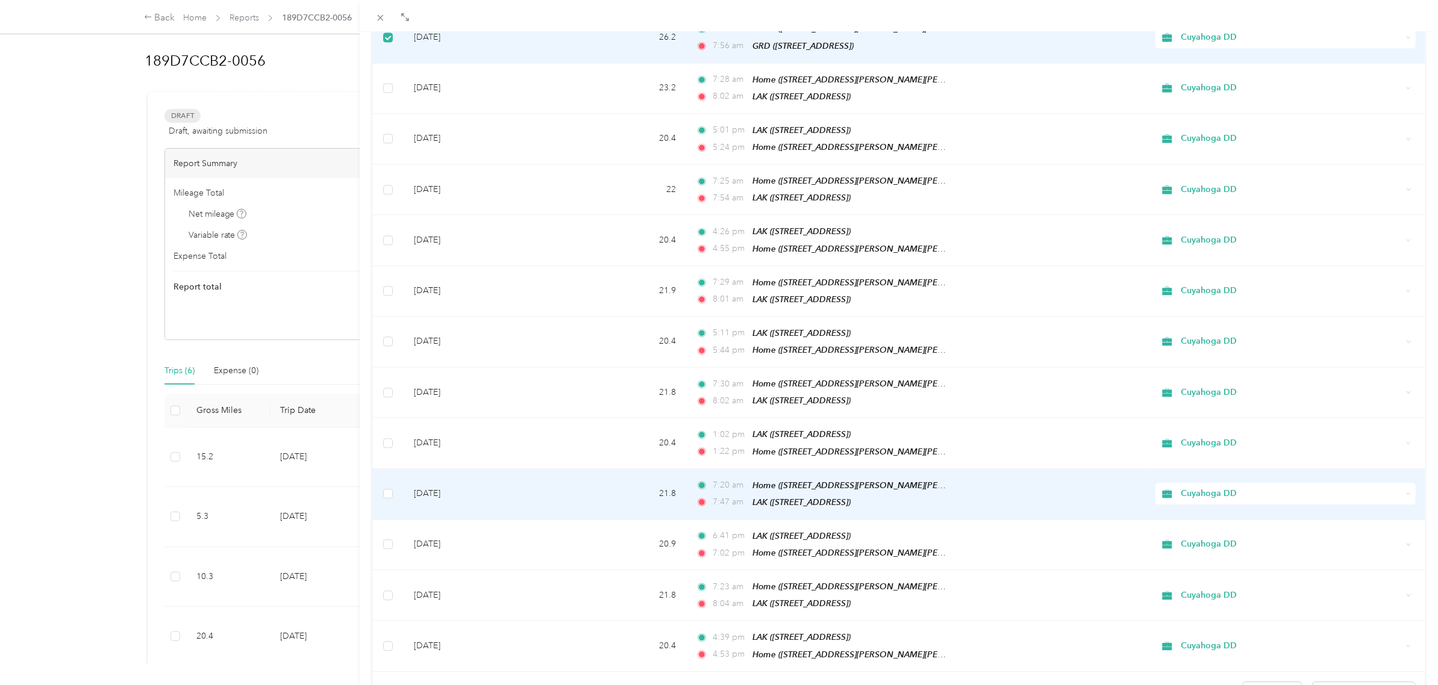
scroll to position [1765, 0]
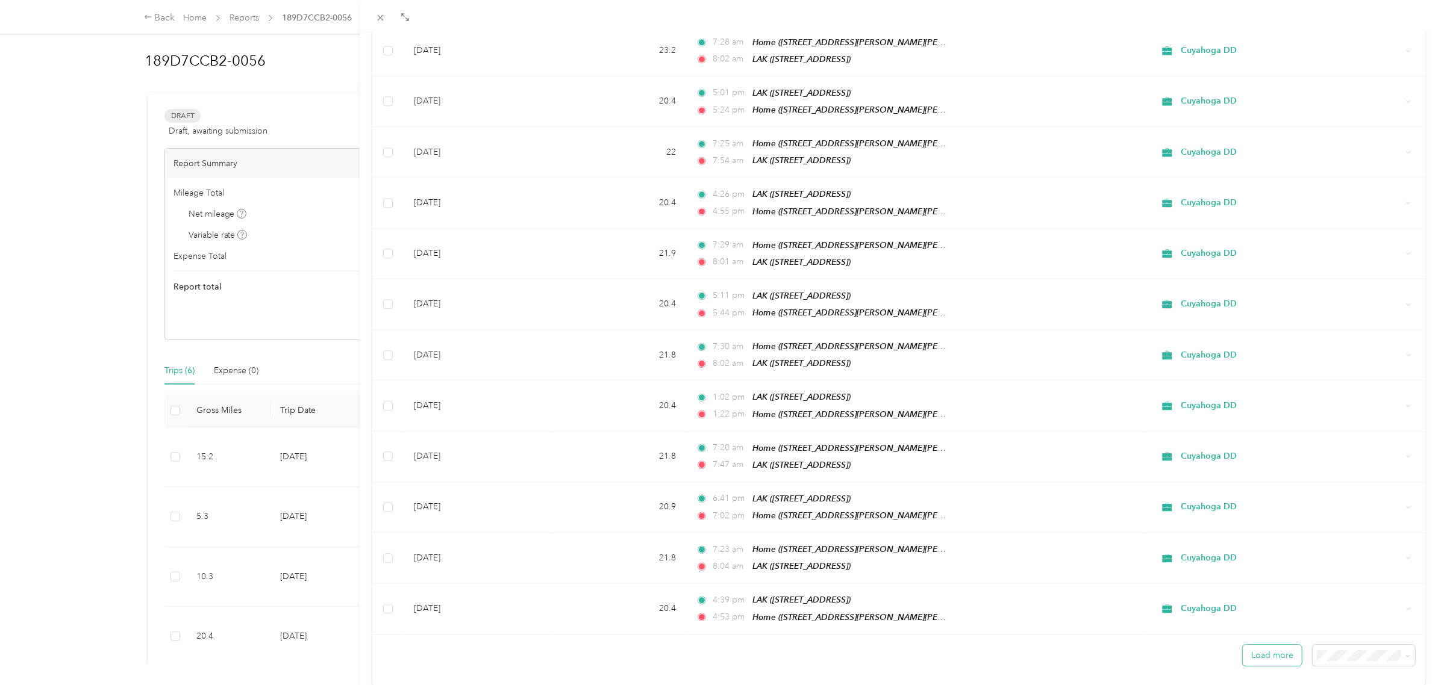
click at [1255, 645] on button "Load more" at bounding box center [1272, 655] width 59 height 21
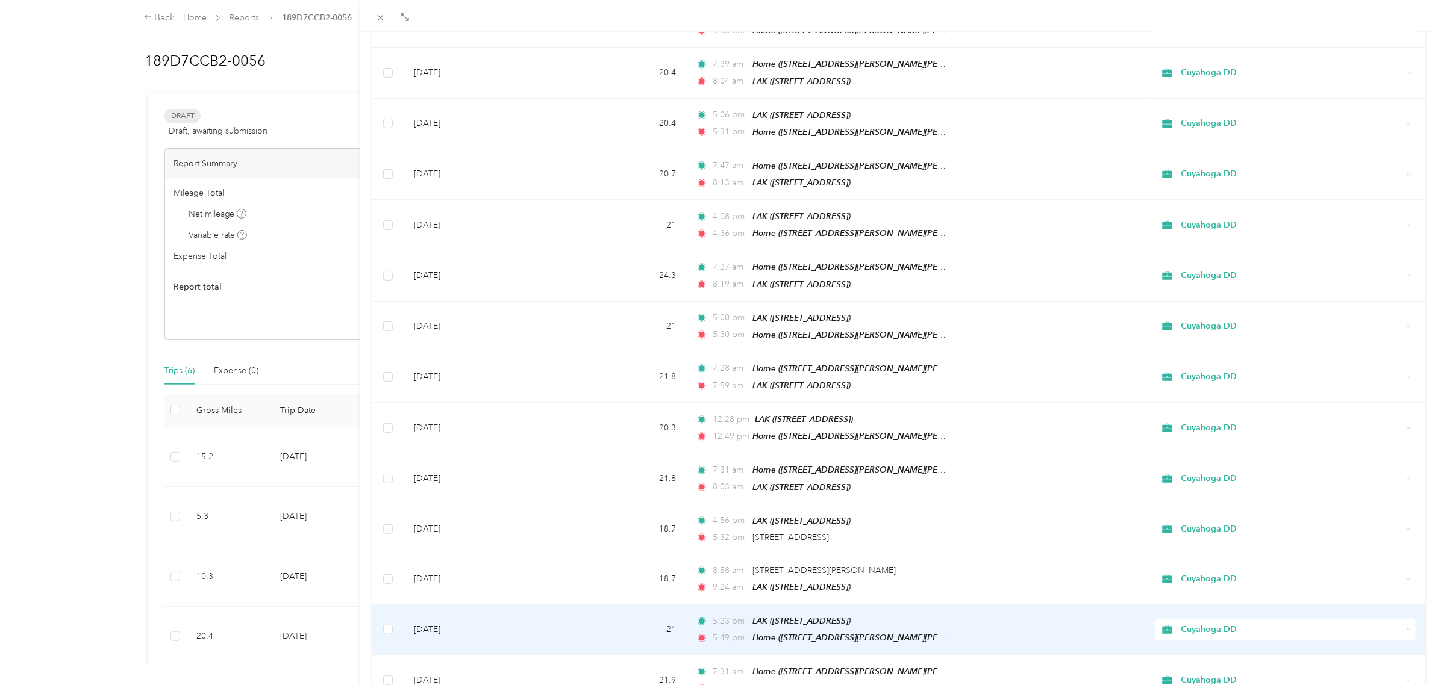
scroll to position [0, 0]
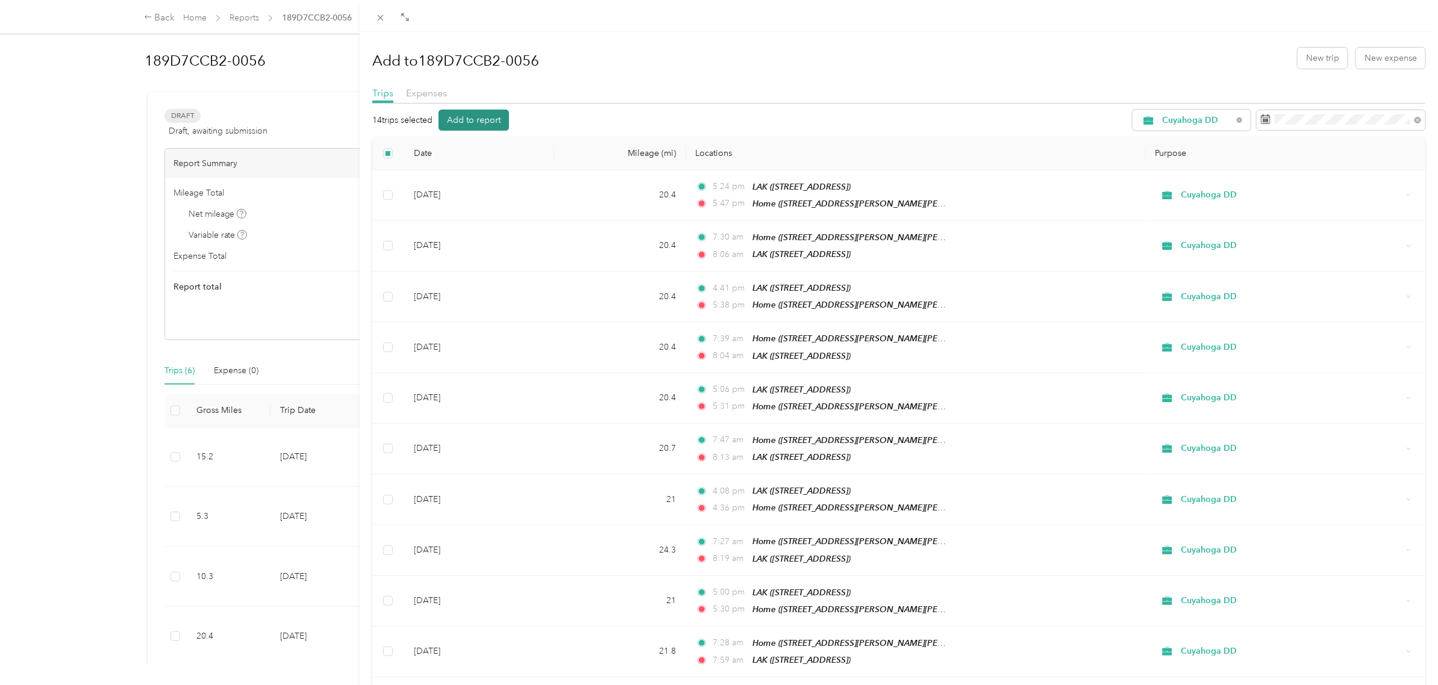
click at [469, 112] on button "Add to report" at bounding box center [473, 120] width 70 height 21
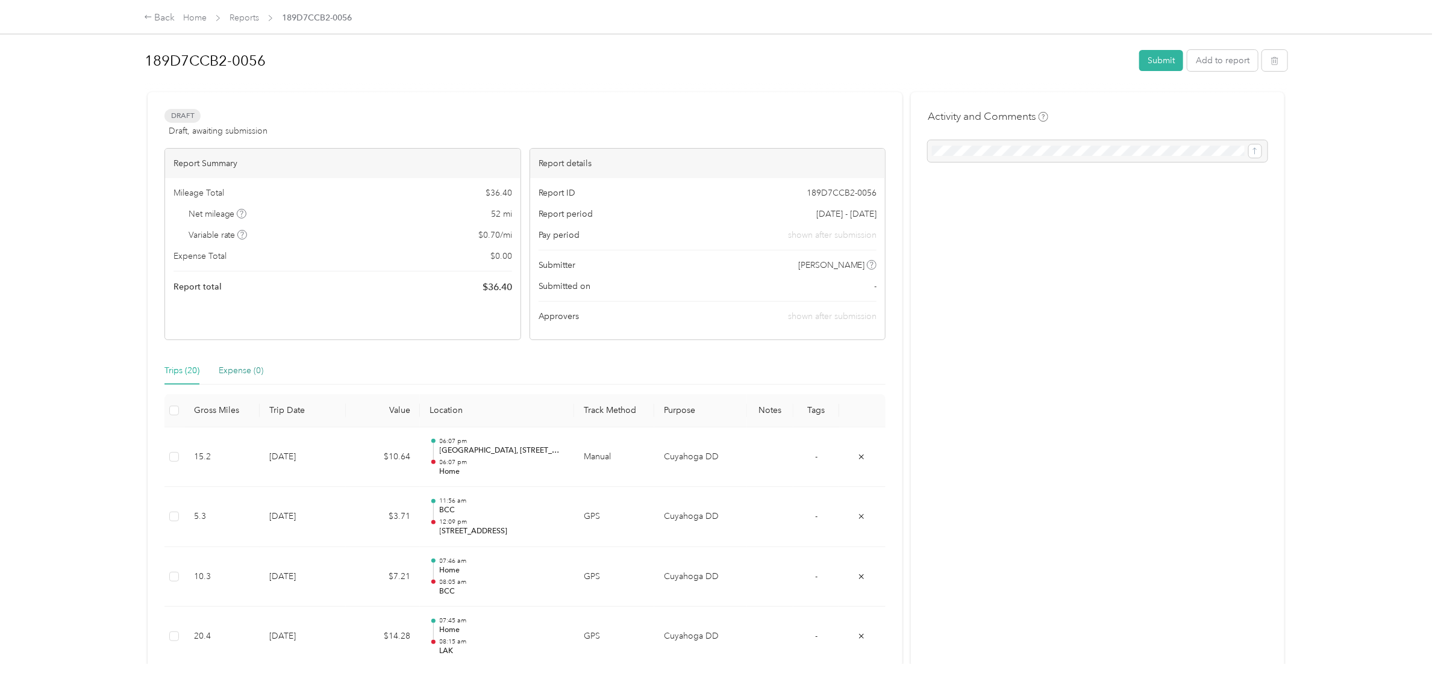
click at [235, 373] on div "Expense (0)" at bounding box center [241, 370] width 45 height 13
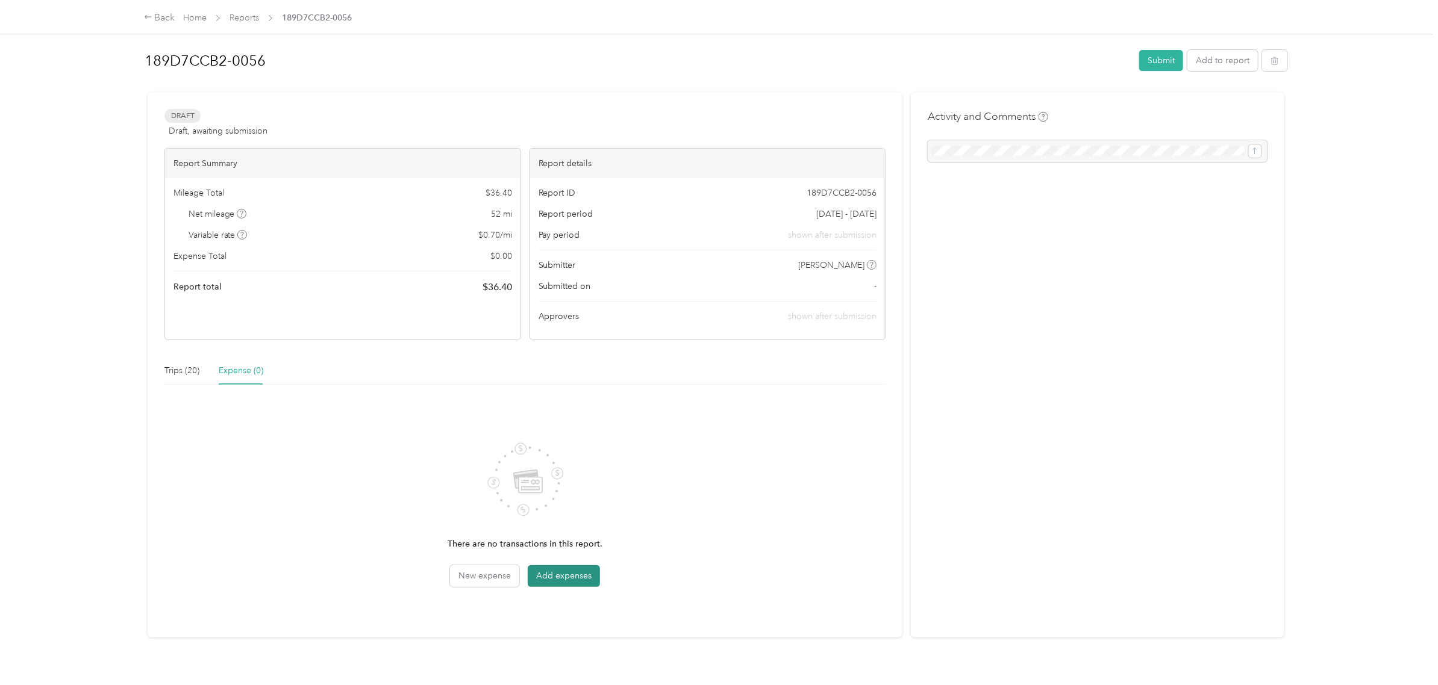
click at [558, 573] on button "Add expenses" at bounding box center [564, 577] width 72 height 22
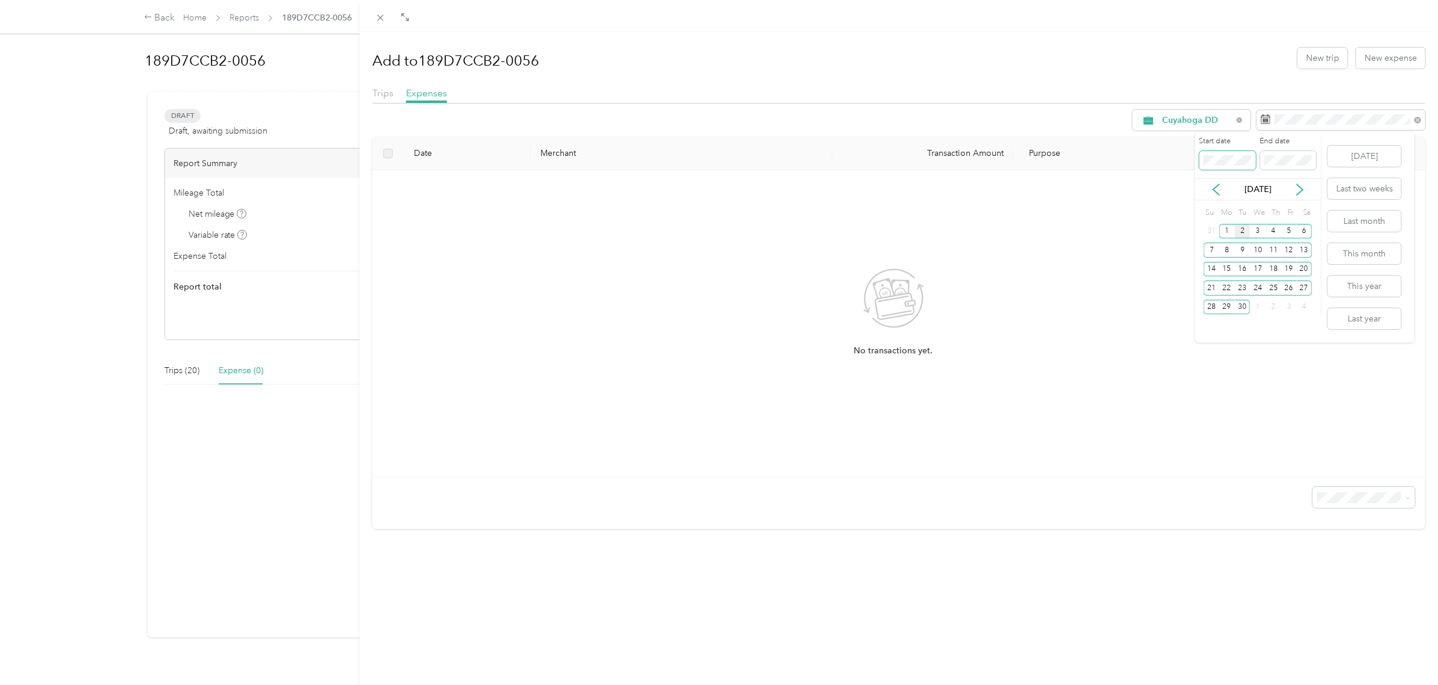
click at [1243, 154] on span at bounding box center [1227, 160] width 57 height 19
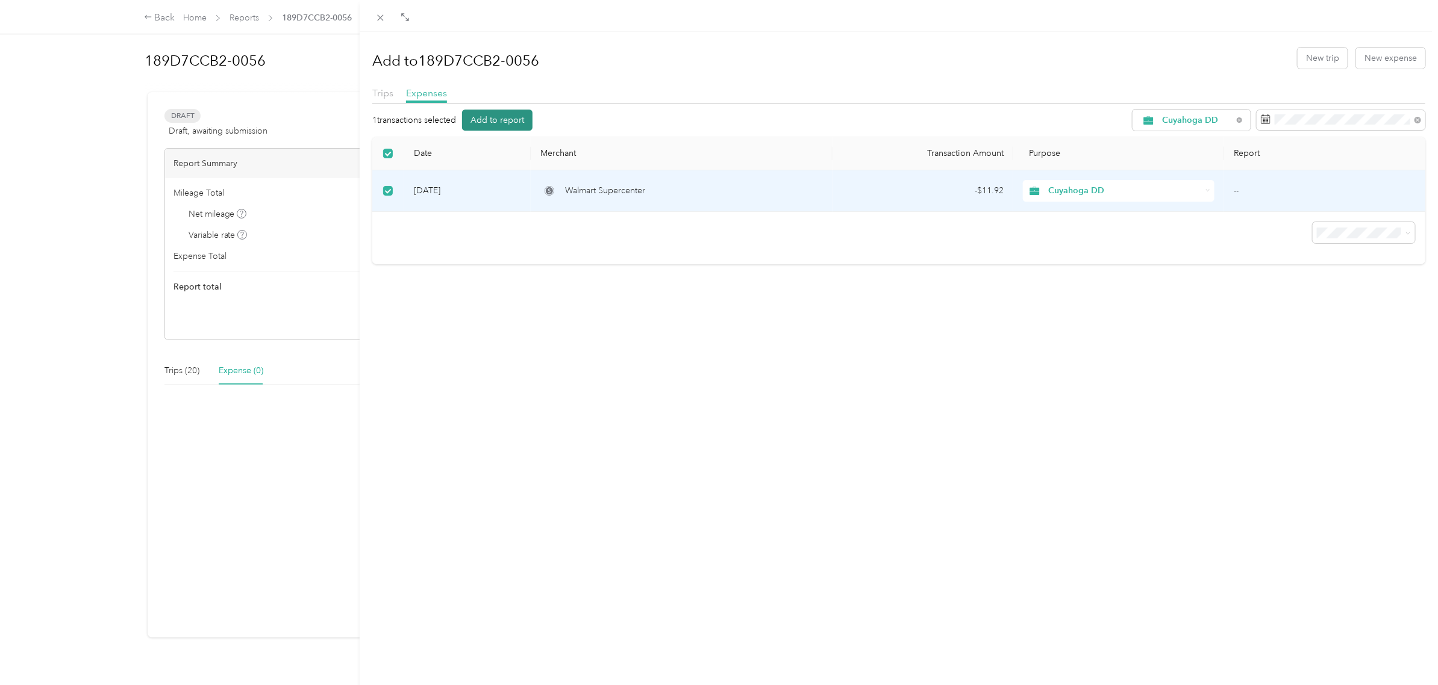
click at [506, 118] on button "Add to report" at bounding box center [497, 120] width 70 height 21
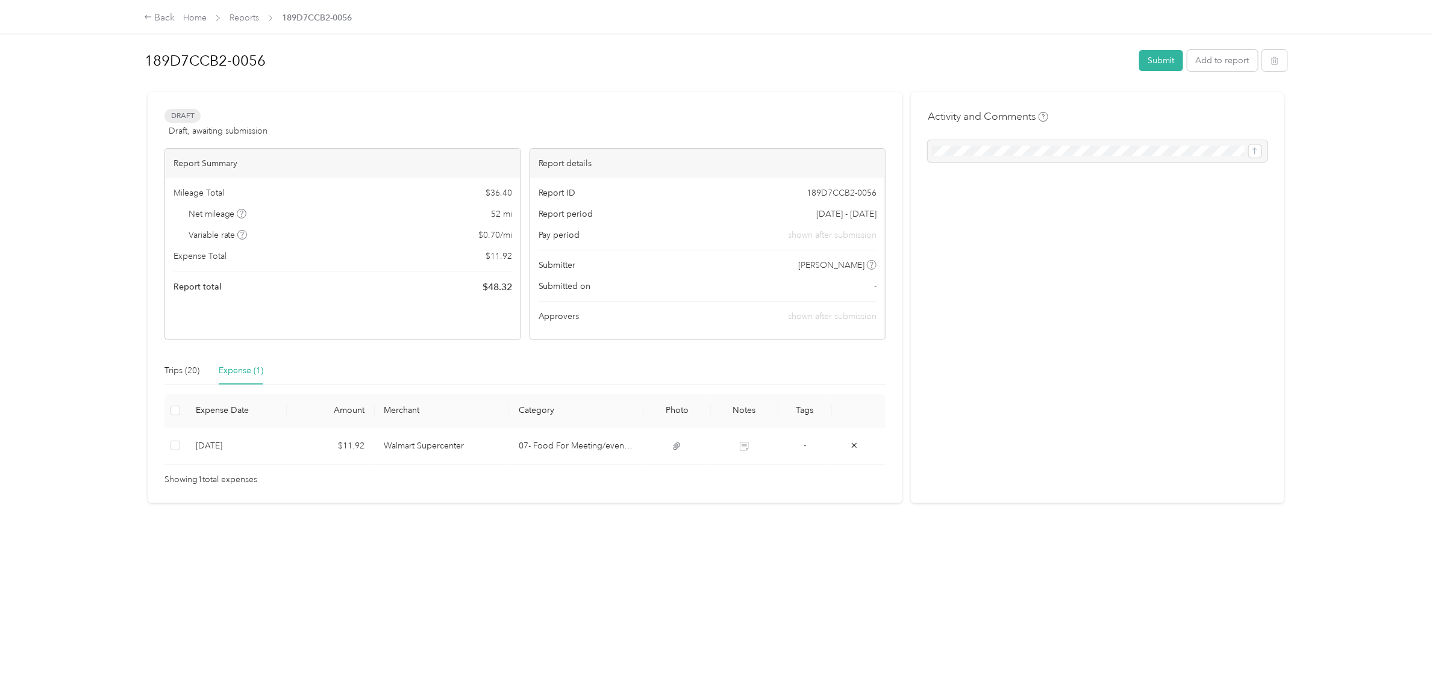
click at [268, 57] on h1 "189D7CCB2-0056" at bounding box center [638, 60] width 986 height 29
click at [13, 54] on div "Back Home Reports 189D7CCB2-0056 189D7CCB2-0056 Submit Add to report Draft Draf…" at bounding box center [716, 342] width 1432 height 685
click at [1152, 346] on div "Activity and Comments" at bounding box center [1097, 300] width 373 height 411
click at [1161, 59] on button "Submit" at bounding box center [1161, 60] width 44 height 21
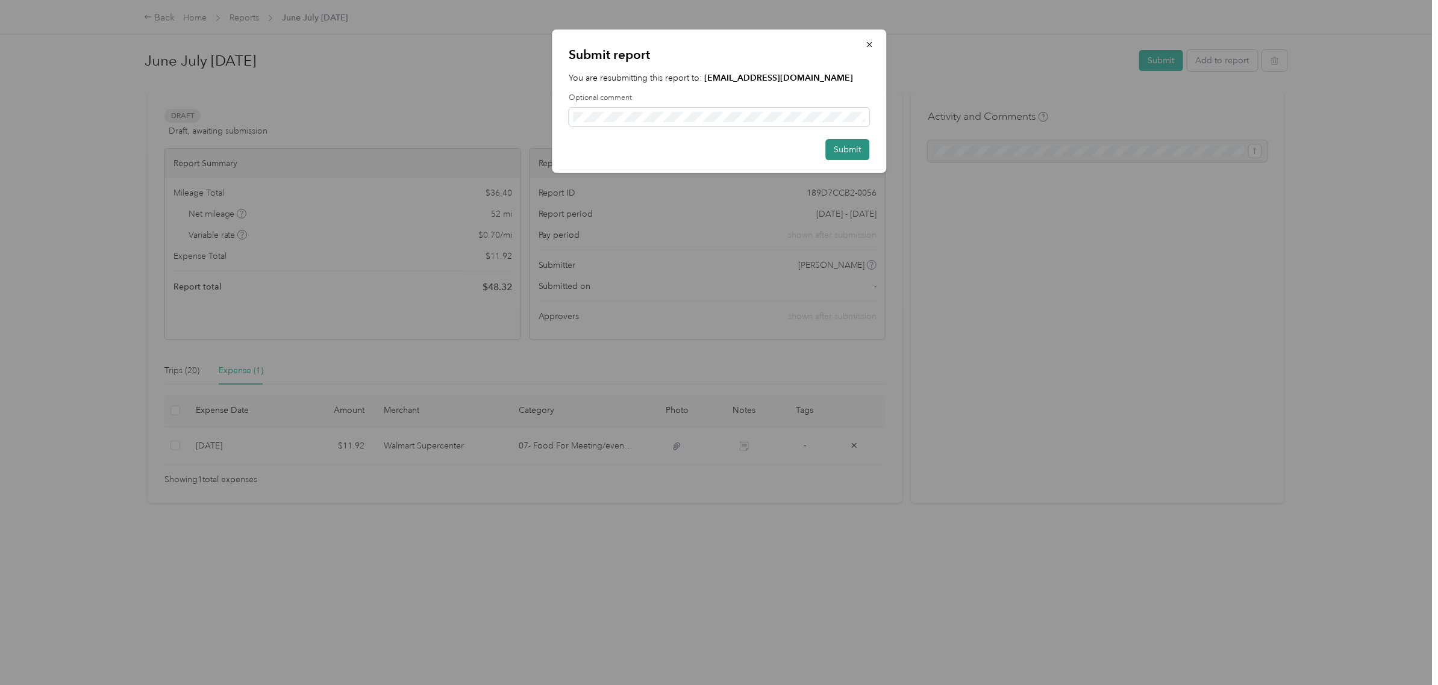
click at [858, 152] on button "Submit" at bounding box center [847, 149] width 44 height 21
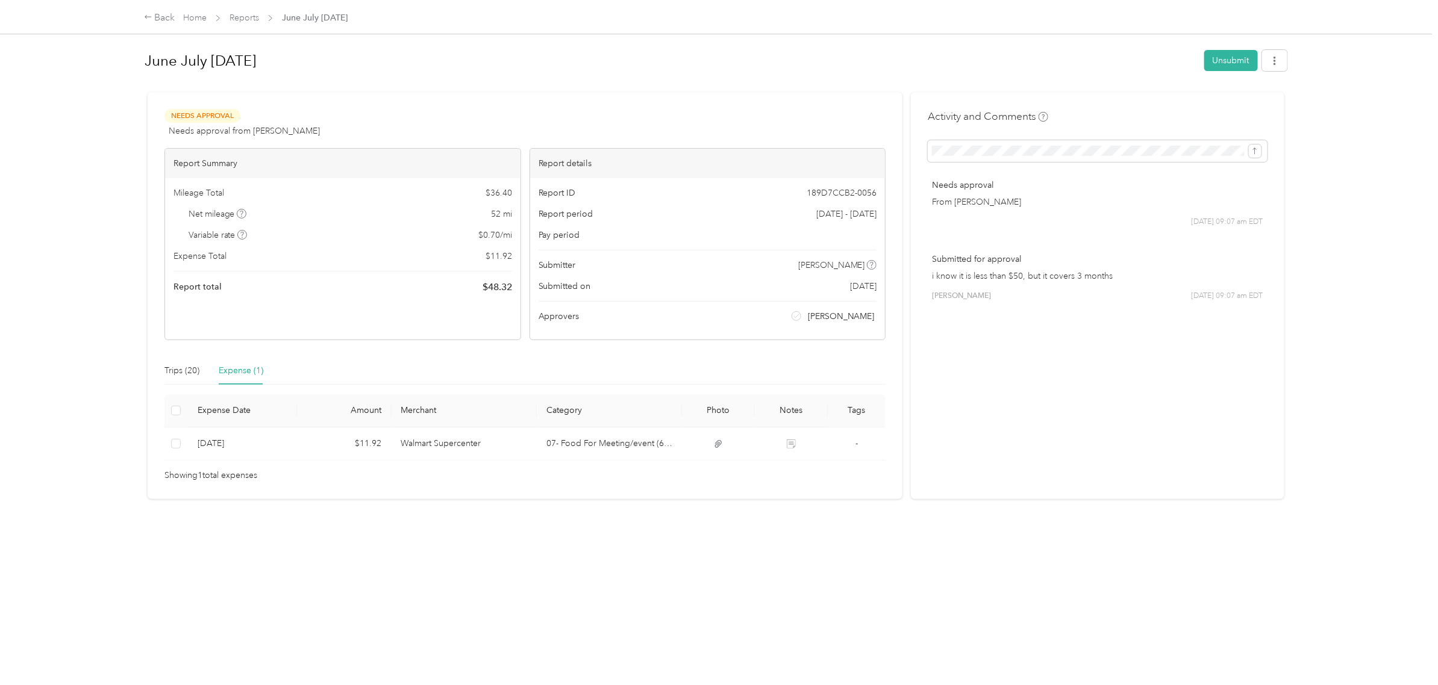
click at [1151, 452] on div "Activity and Comments Needs approval From [PERSON_NAME] [DATE] 09:07 am EDT Sub…" at bounding box center [1097, 295] width 373 height 407
